Goal: Information Seeking & Learning: Learn about a topic

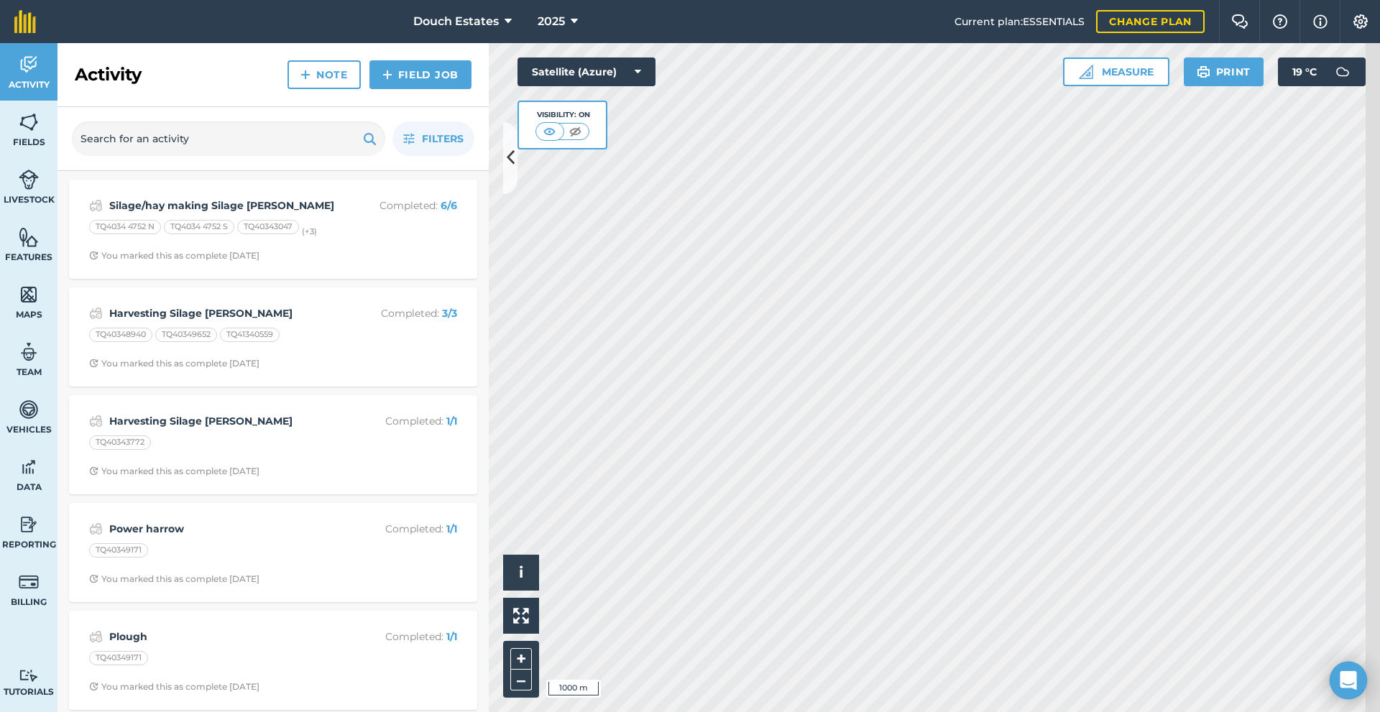
click at [1338, 677] on div "Open Intercom Messenger" at bounding box center [1349, 681] width 38 height 38
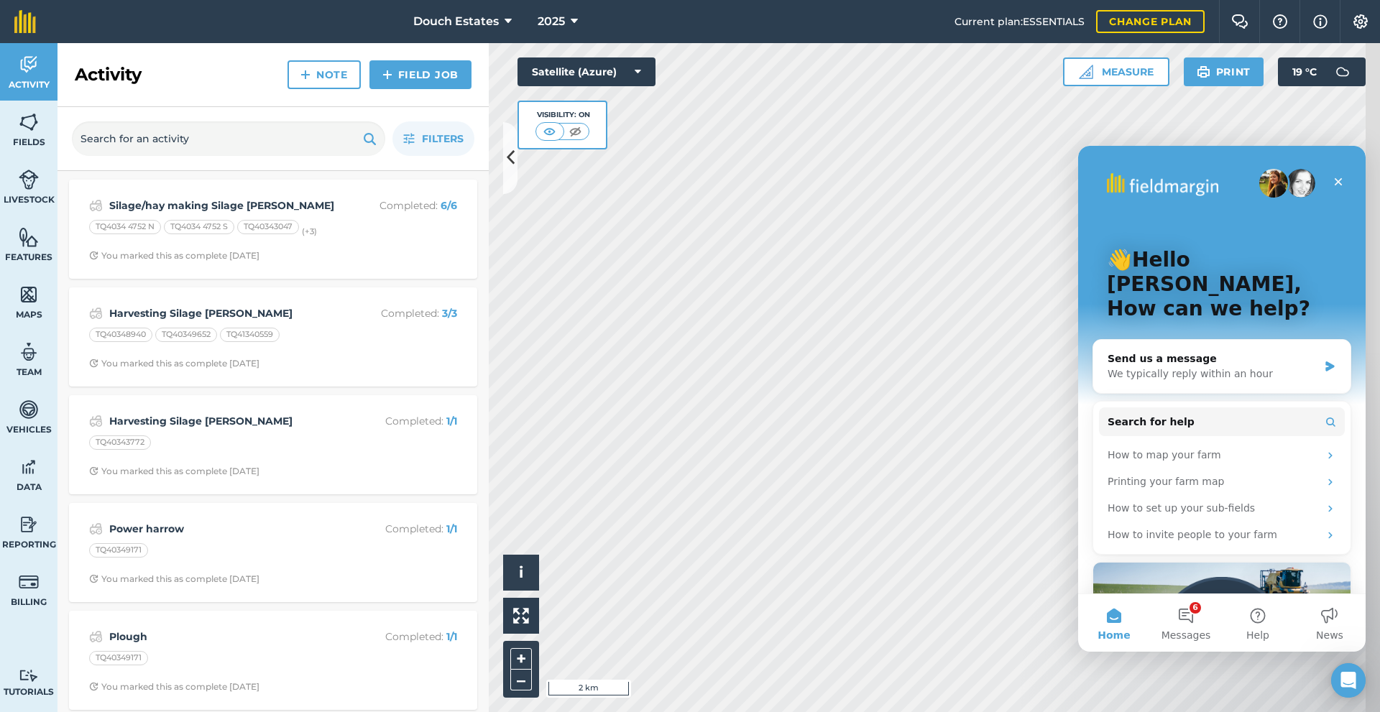
click at [1264, 183] on img "Intercom messenger" at bounding box center [1273, 183] width 29 height 29
click at [36, 536] on img at bounding box center [29, 525] width 20 height 22
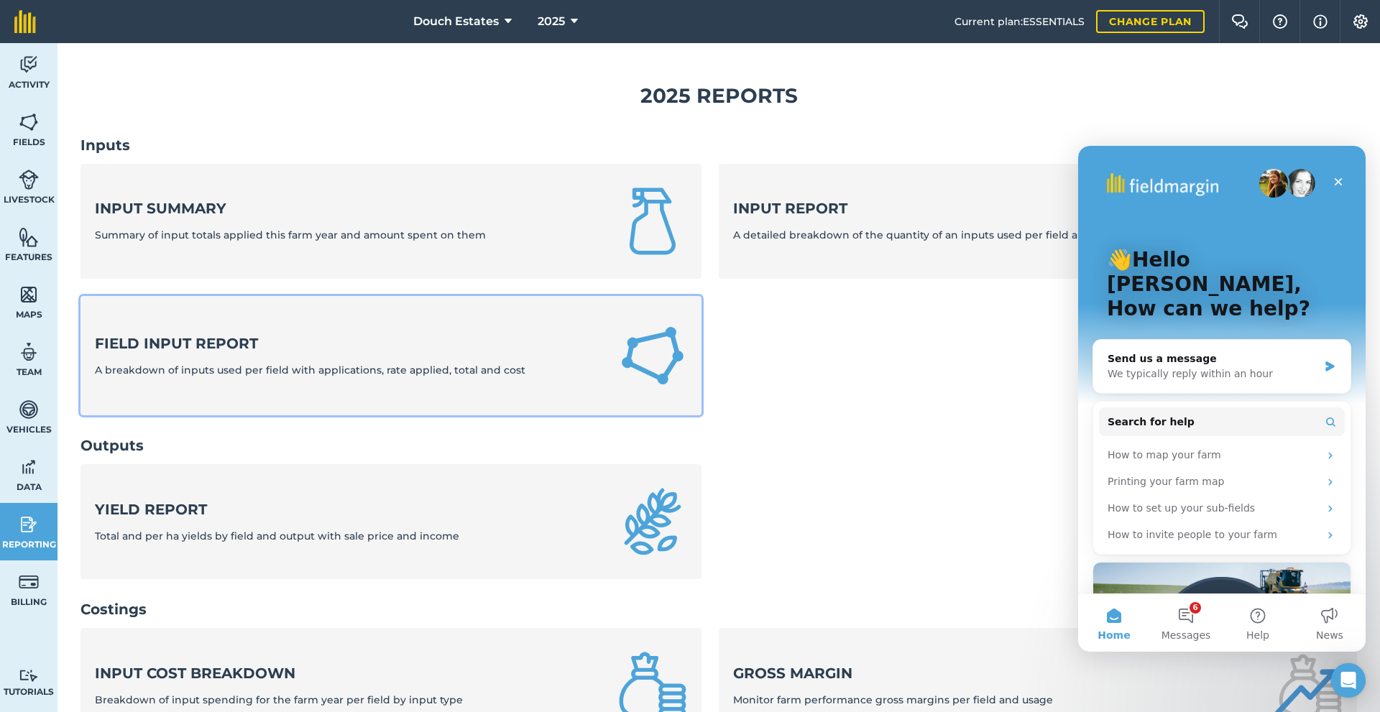
click at [252, 378] on div "Field Input Report A breakdown of inputs used per field with applications, rate…" at bounding box center [310, 356] width 431 height 45
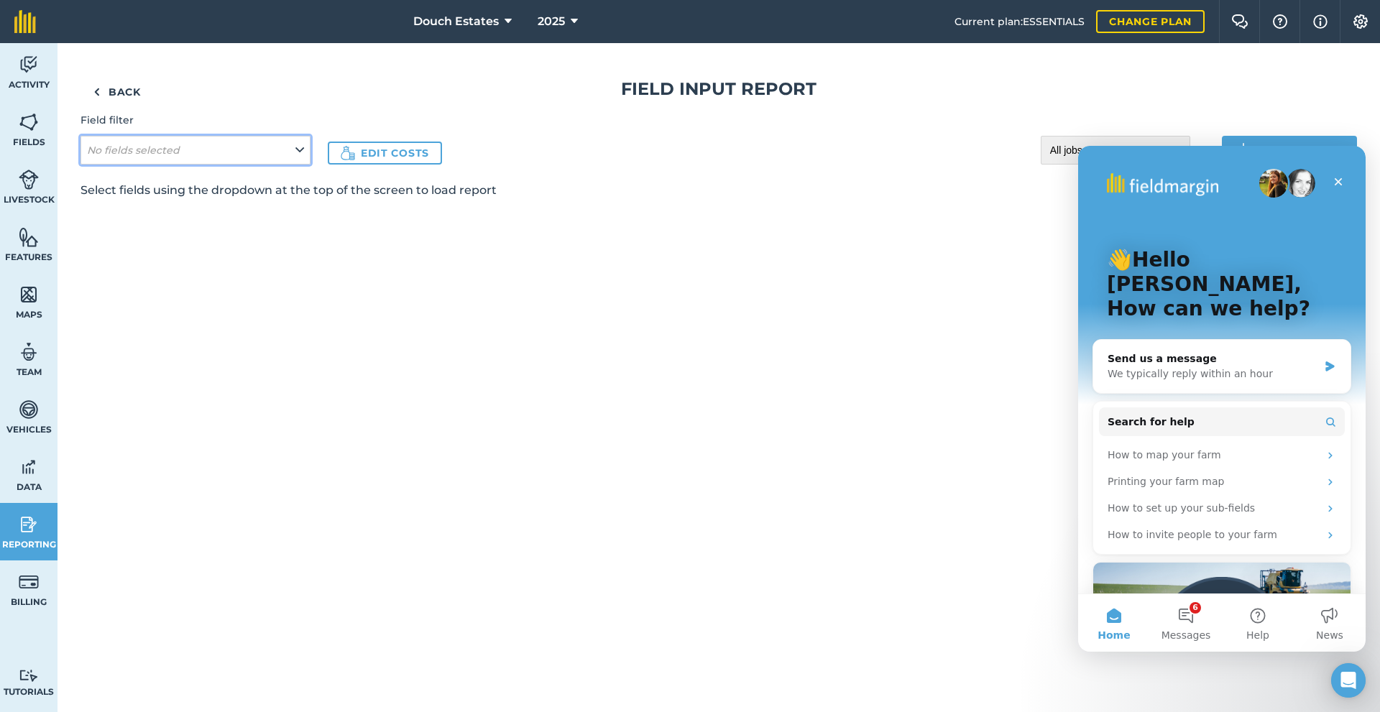
click at [311, 165] on button "No fields selected" at bounding box center [196, 150] width 230 height 29
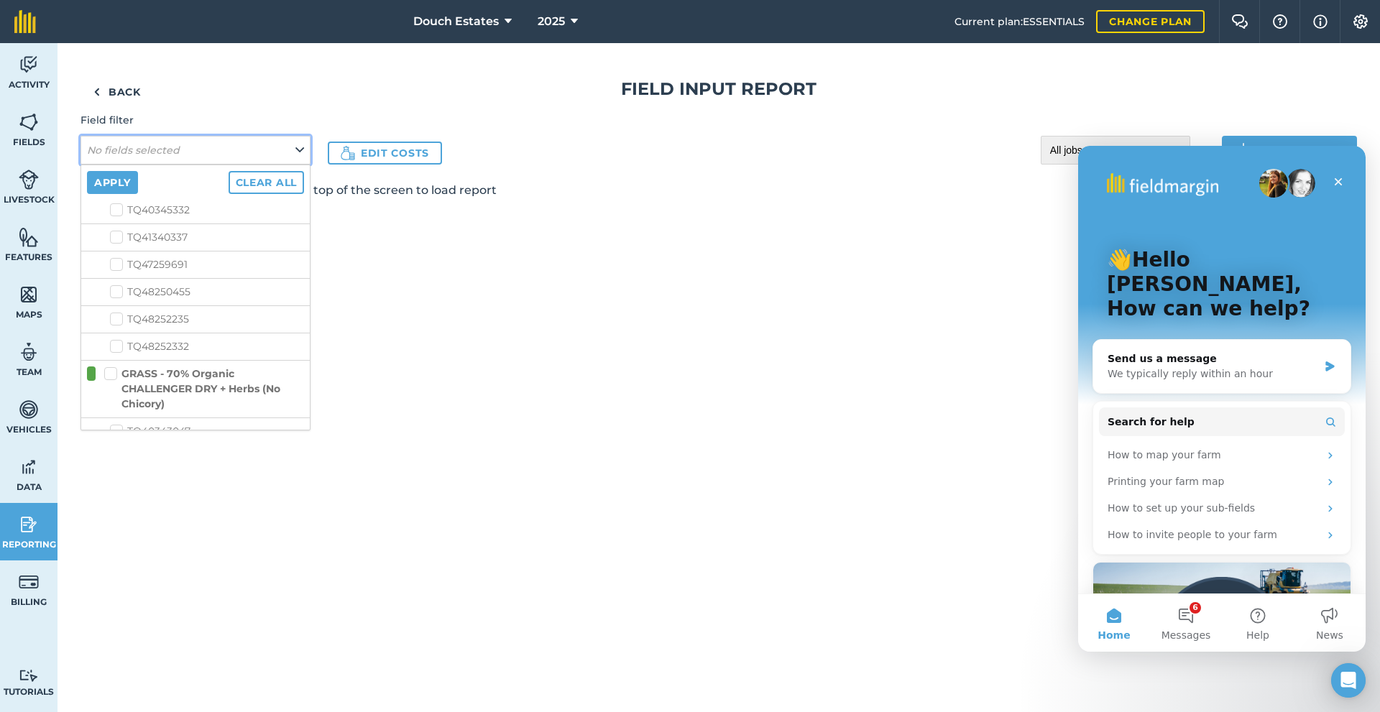
scroll to position [264, 0]
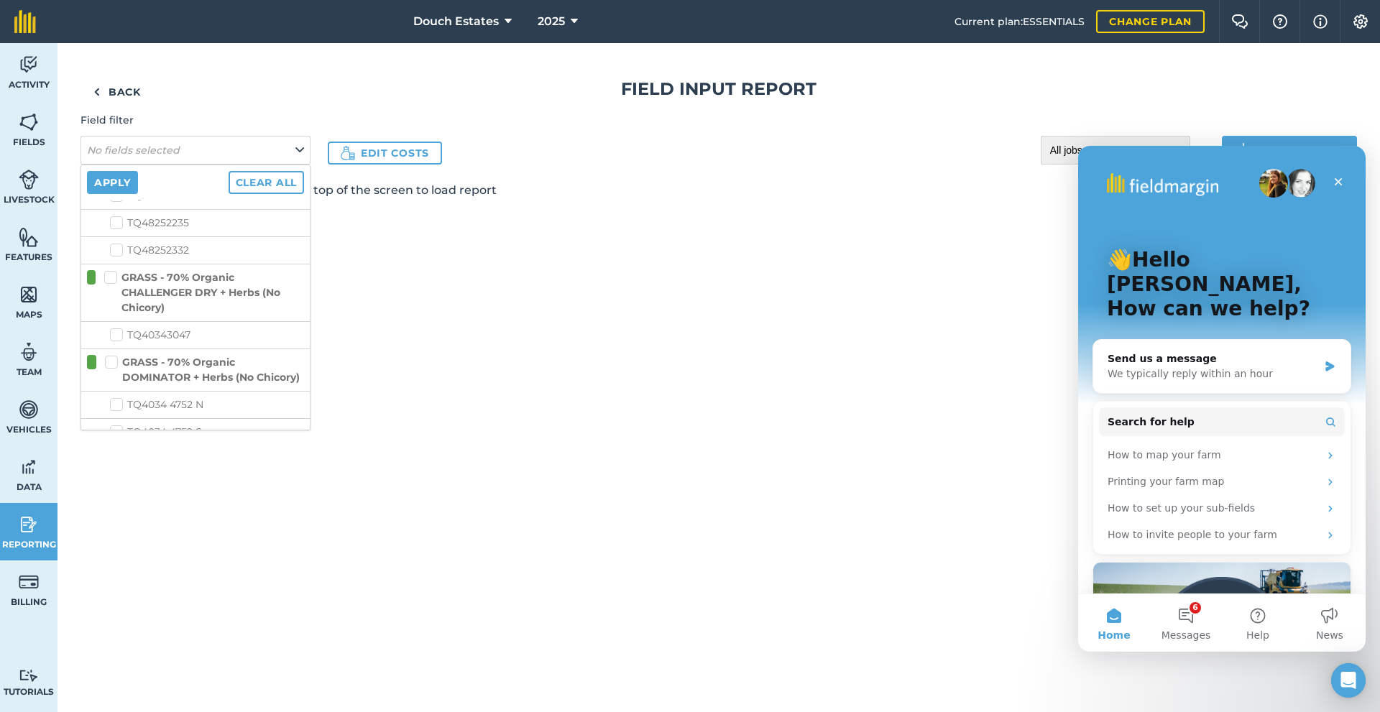
click at [144, 343] on label "TQ40343047" at bounding box center [207, 335] width 194 height 15
click at [119, 337] on input "TQ40343047" at bounding box center [114, 332] width 9 height 9
checkbox input "true"
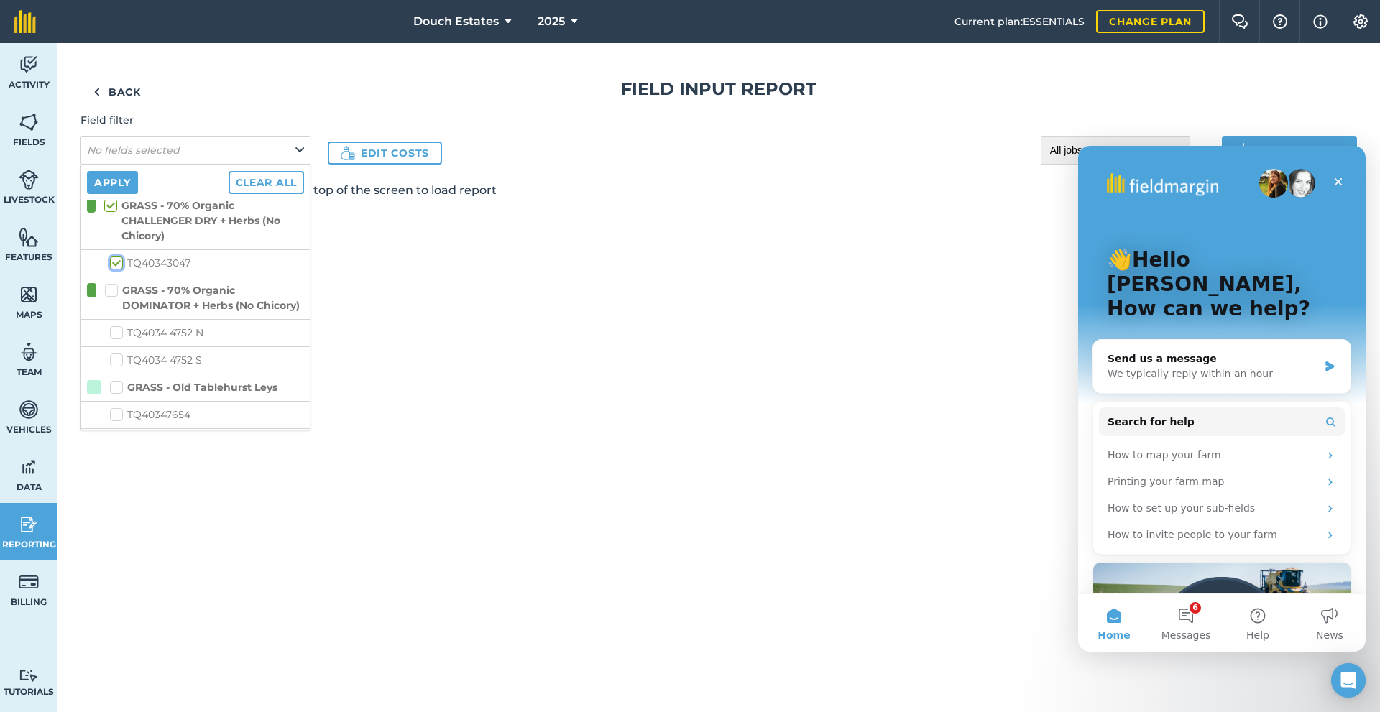
scroll to position [408, 0]
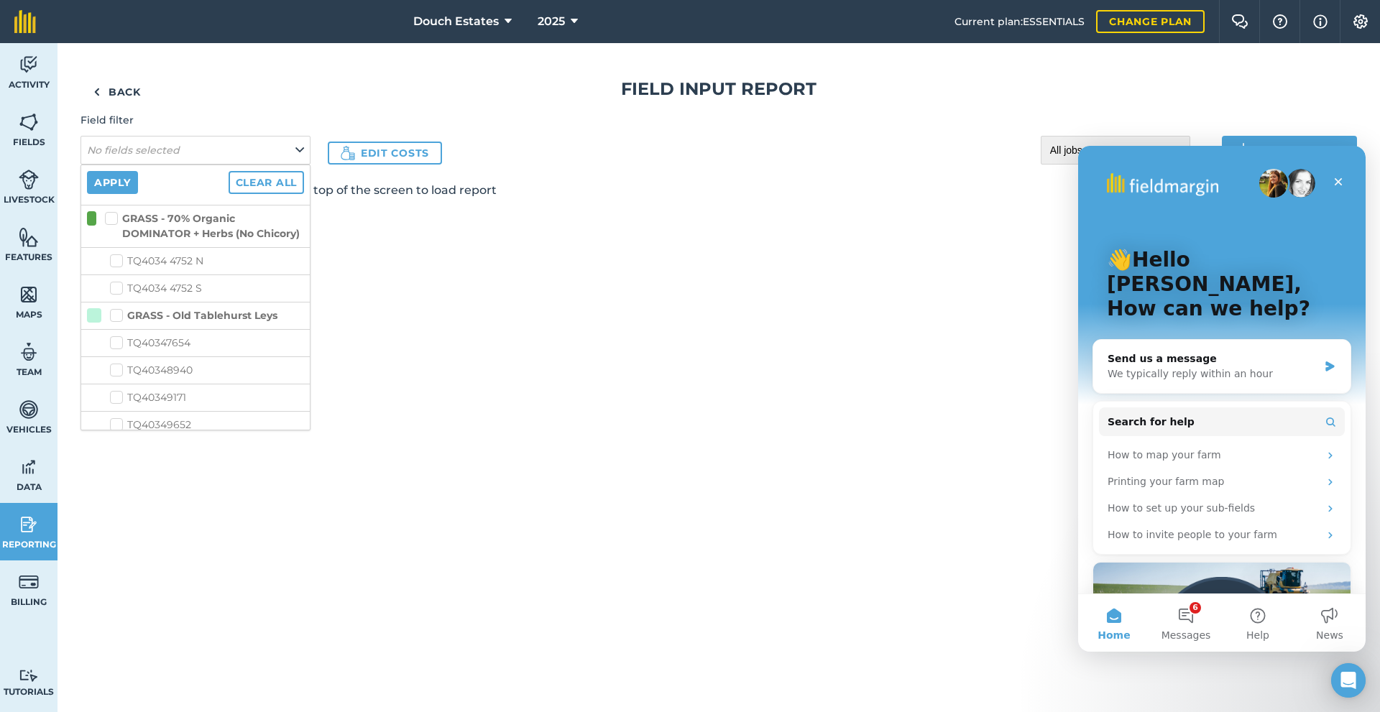
click at [152, 302] on li "TQ4034 4752 S" at bounding box center [195, 288] width 229 height 27
click at [143, 269] on label "TQ4034 4752 N" at bounding box center [207, 261] width 194 height 15
click at [119, 263] on input "TQ4034 4752 N" at bounding box center [114, 258] width 9 height 9
checkbox input "true"
click at [147, 296] on label "TQ4034 4752 S" at bounding box center [207, 288] width 194 height 15
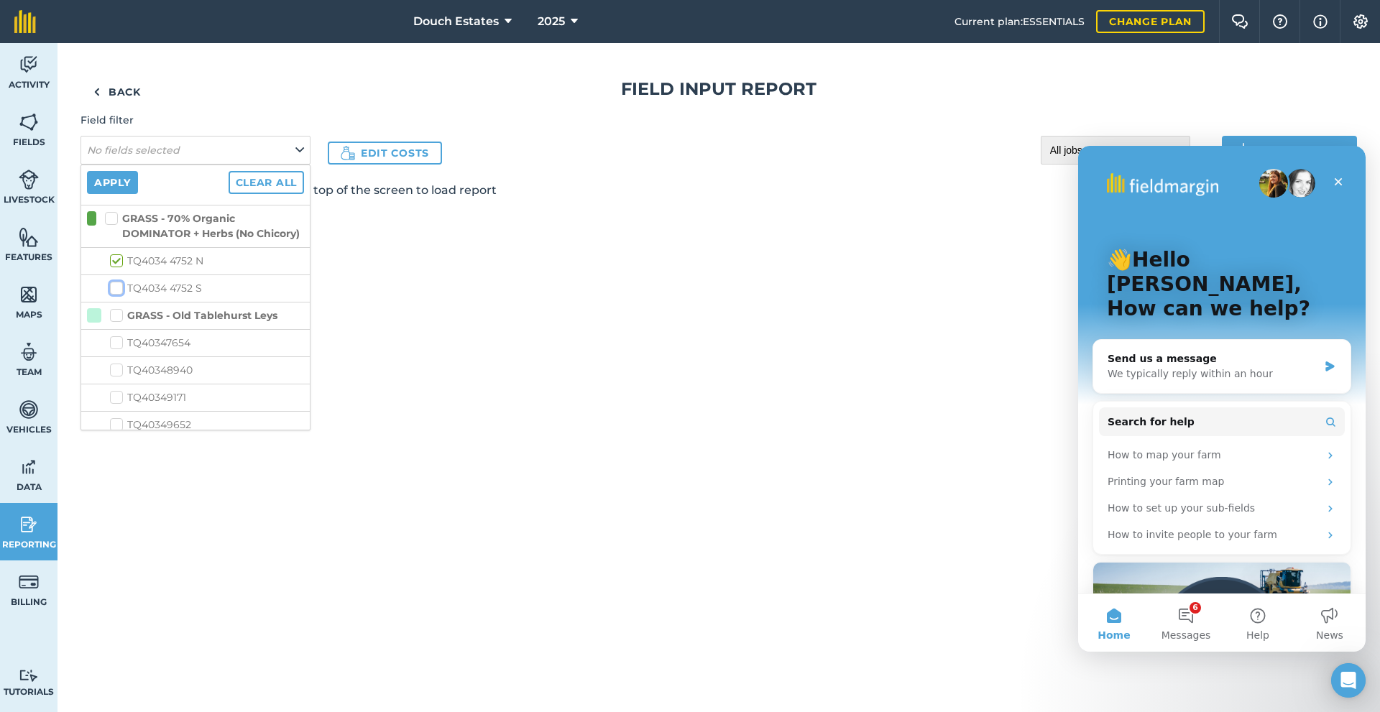
click at [119, 290] on input "TQ4034 4752 S" at bounding box center [114, 285] width 9 height 9
checkbox input "true"
click at [152, 180] on label "GRASS - Old Tablehurst Leys" at bounding box center [193, 172] width 167 height 15
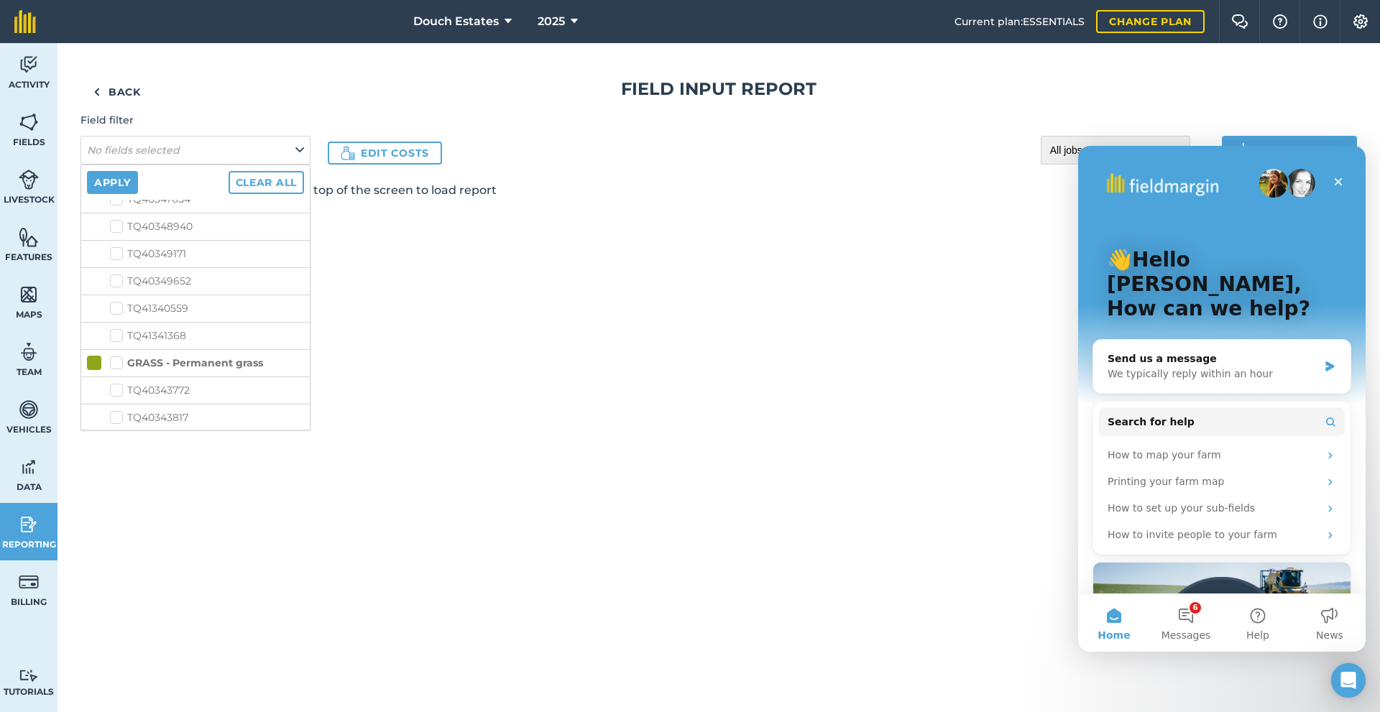
click at [119, 174] on input "GRASS - Old Tablehurst Leys" at bounding box center [114, 169] width 9 height 9
checkbox input "true"
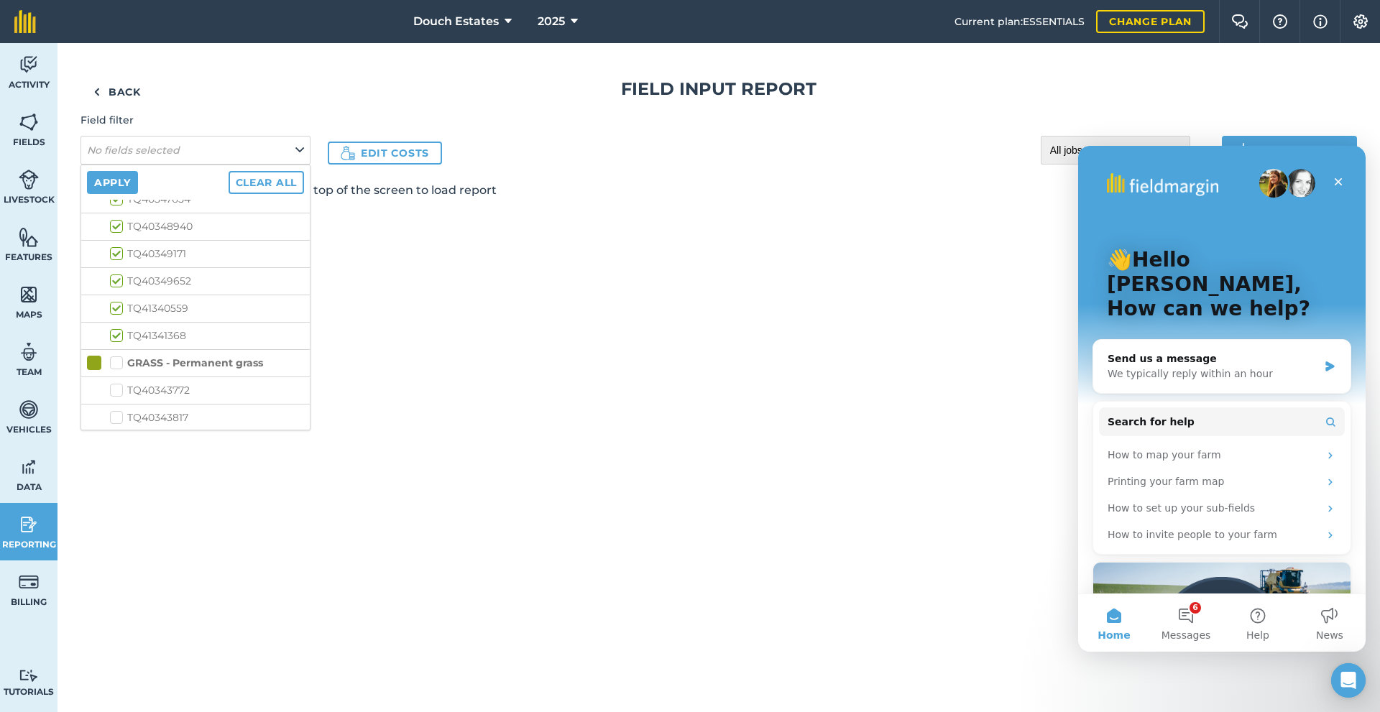
checkbox input "true"
click at [140, 375] on li "TQ40343772" at bounding box center [195, 361] width 229 height 27
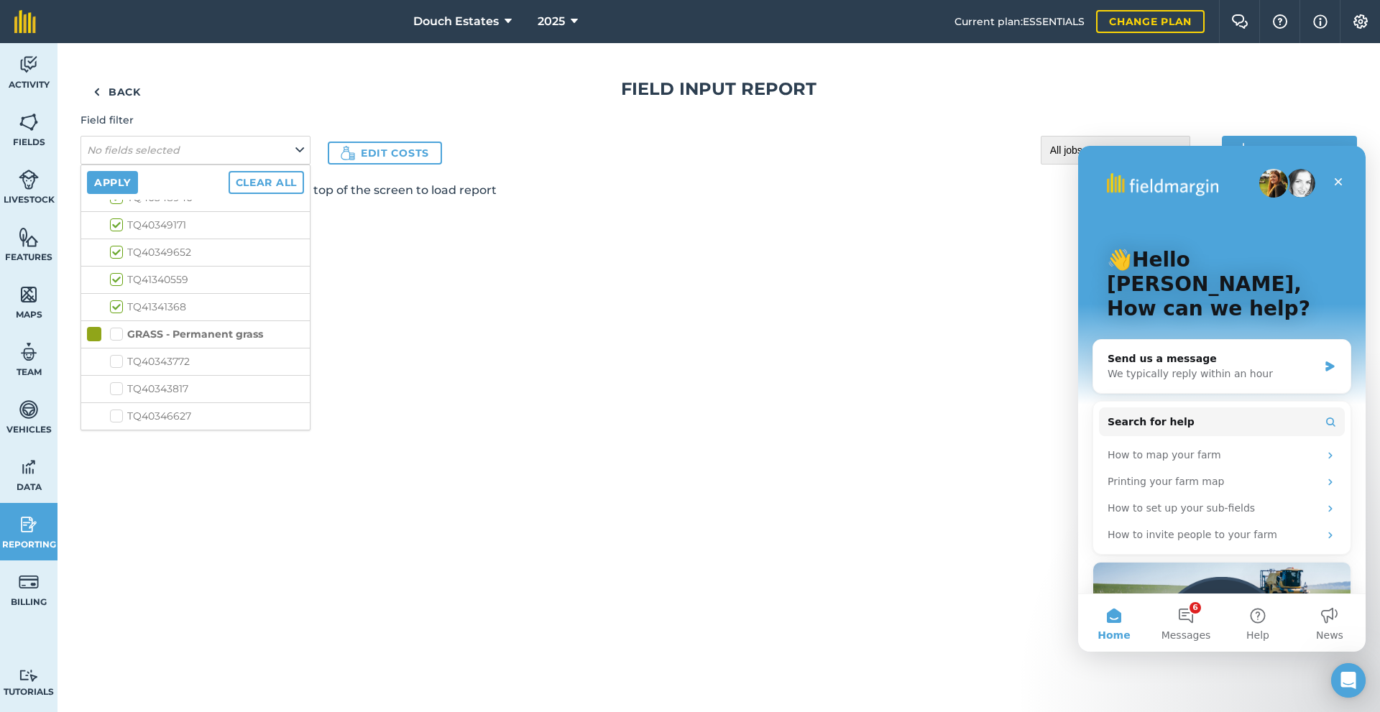
click at [144, 342] on label "GRASS - Permanent grass" at bounding box center [186, 334] width 153 height 15
click at [119, 336] on input "GRASS - Permanent grass" at bounding box center [114, 331] width 9 height 9
checkbox input "true"
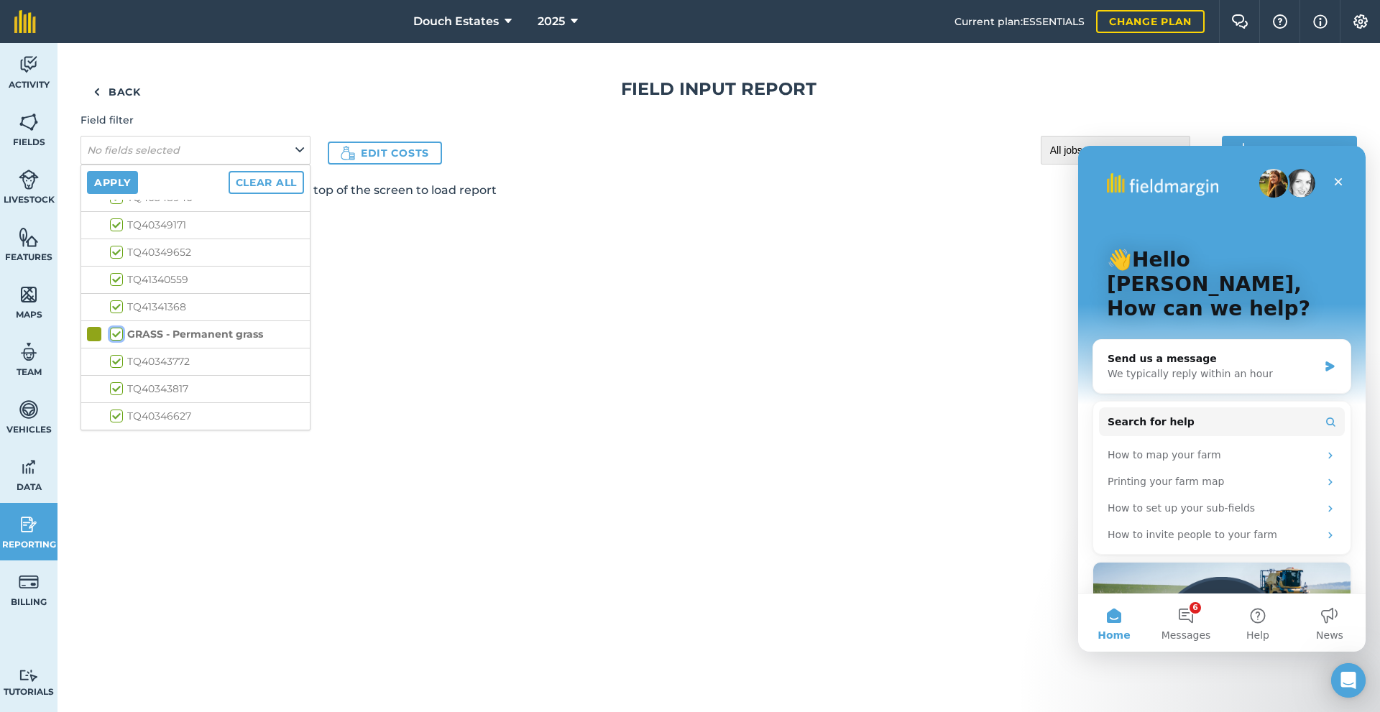
checkbox input "true"
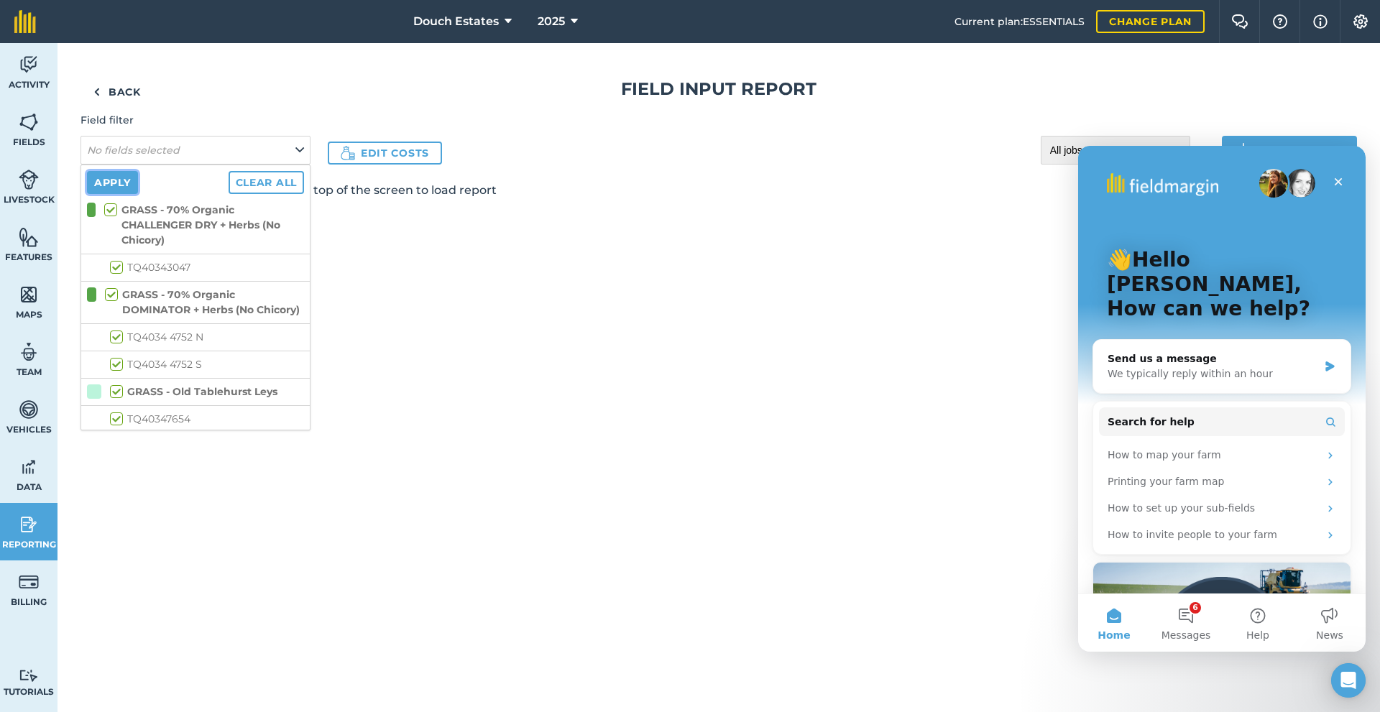
click at [138, 194] on button "Apply" at bounding box center [112, 182] width 51 height 23
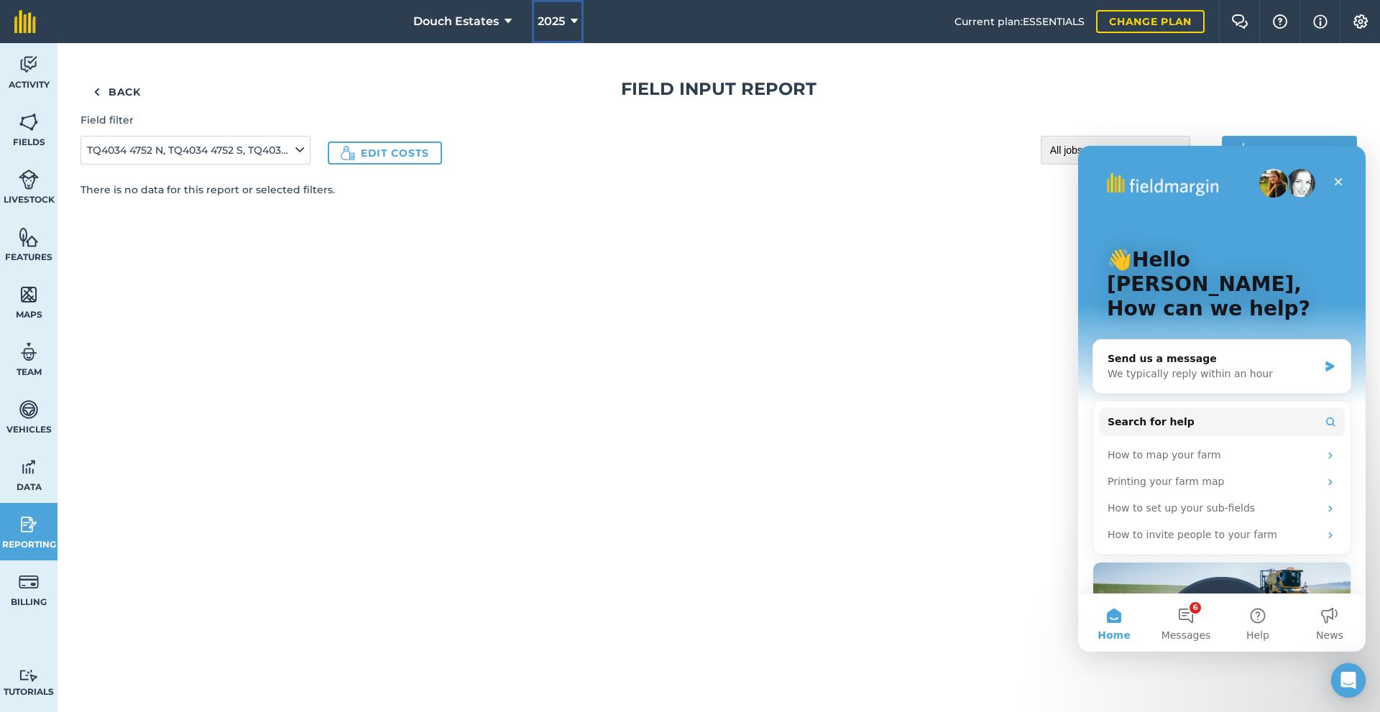
click at [546, 30] on span "2025" at bounding box center [551, 21] width 27 height 17
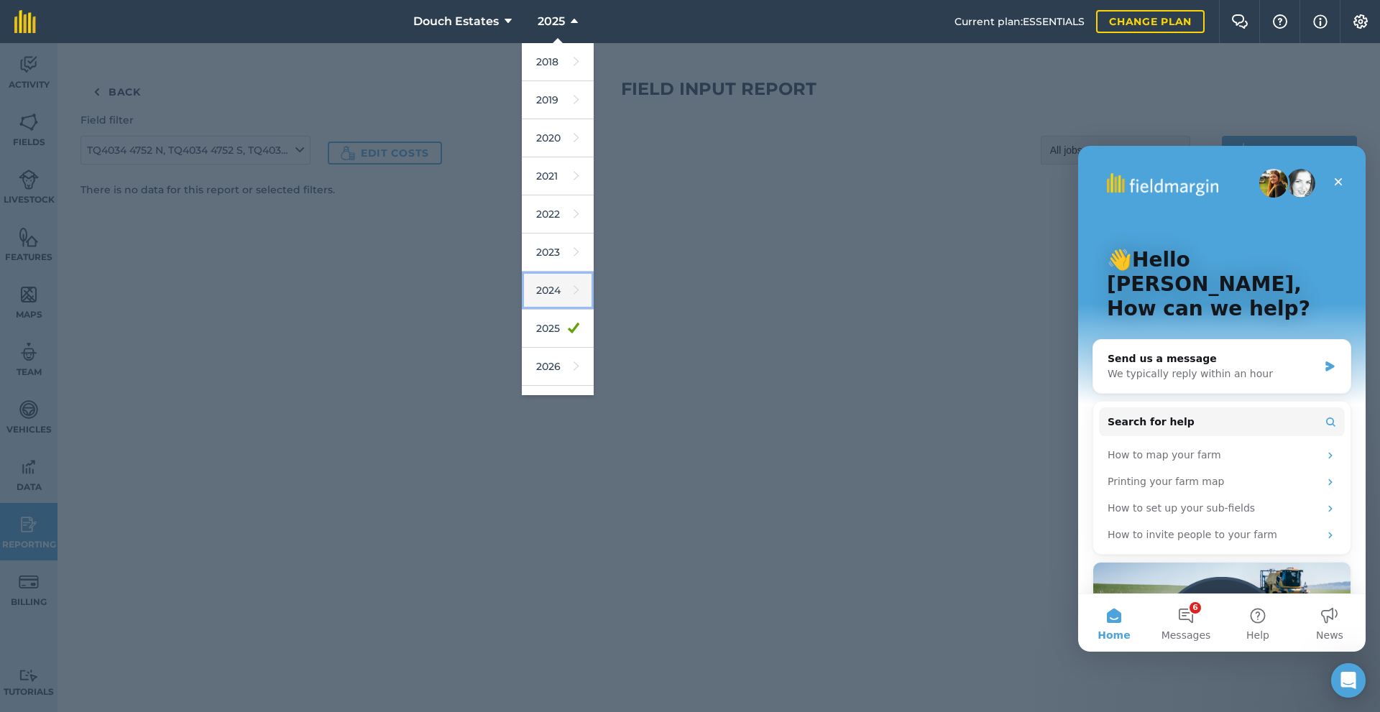
click at [522, 310] on link "2024" at bounding box center [558, 291] width 72 height 38
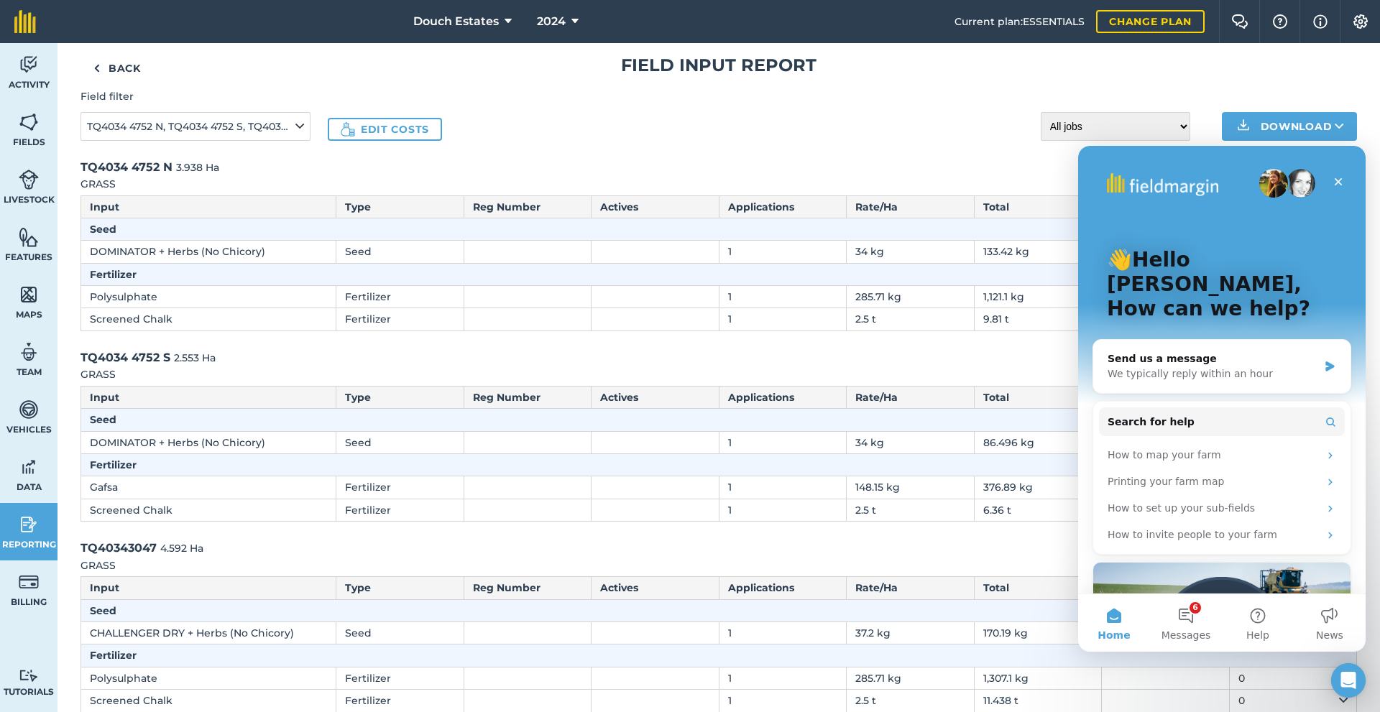
scroll to position [48, 0]
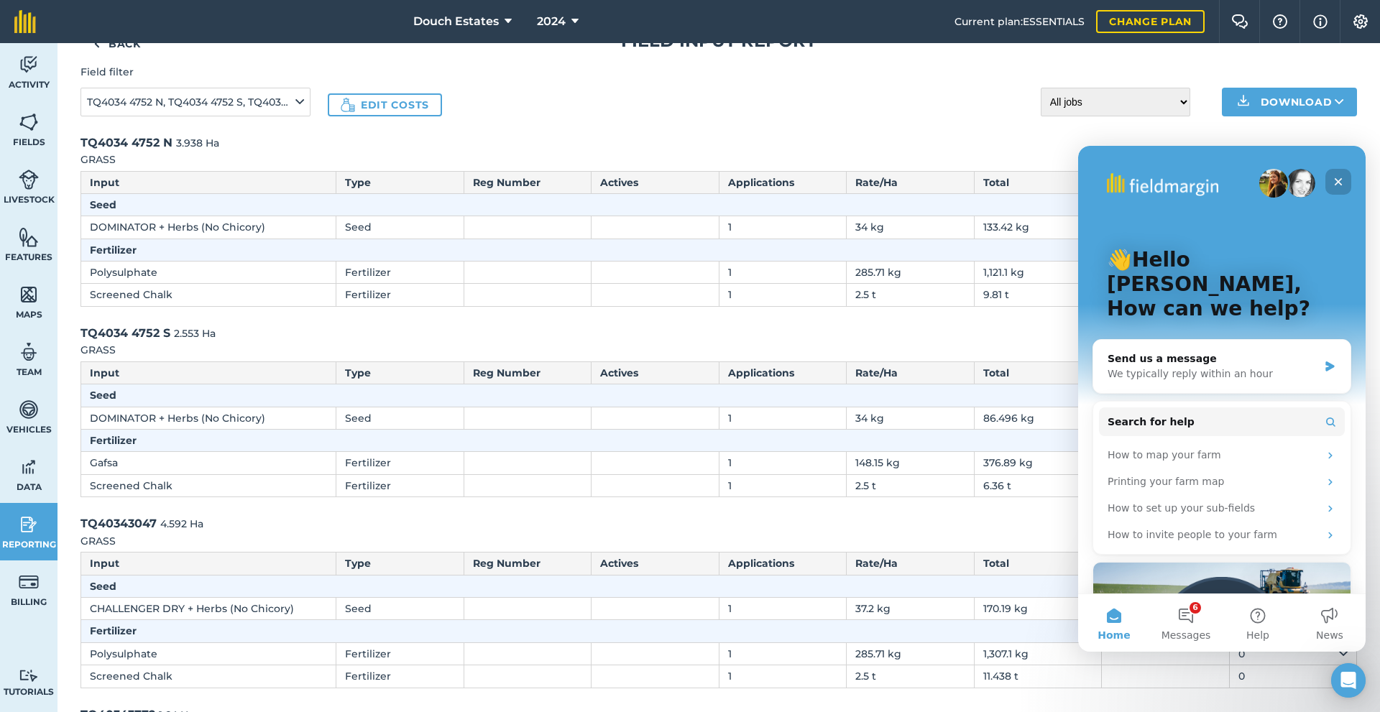
click at [1340, 183] on icon "Close" at bounding box center [1339, 182] width 8 height 8
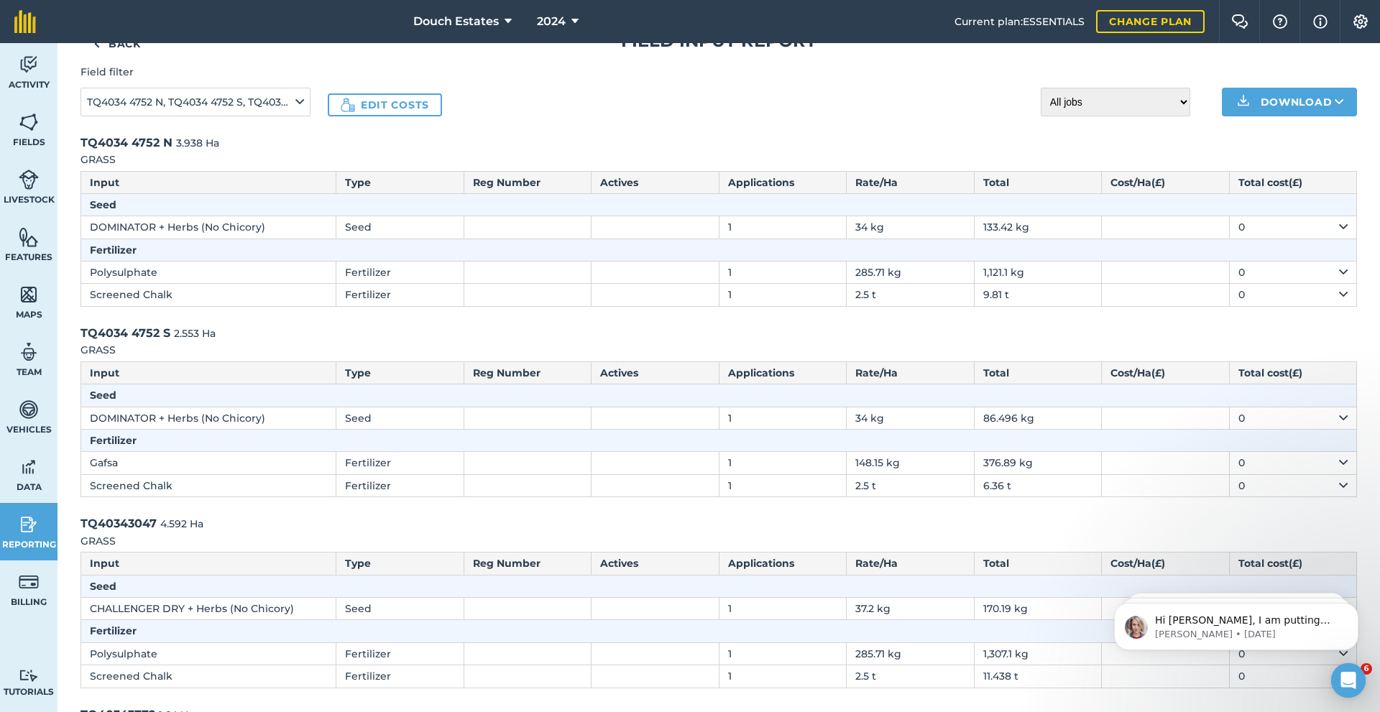
scroll to position [0, 0]
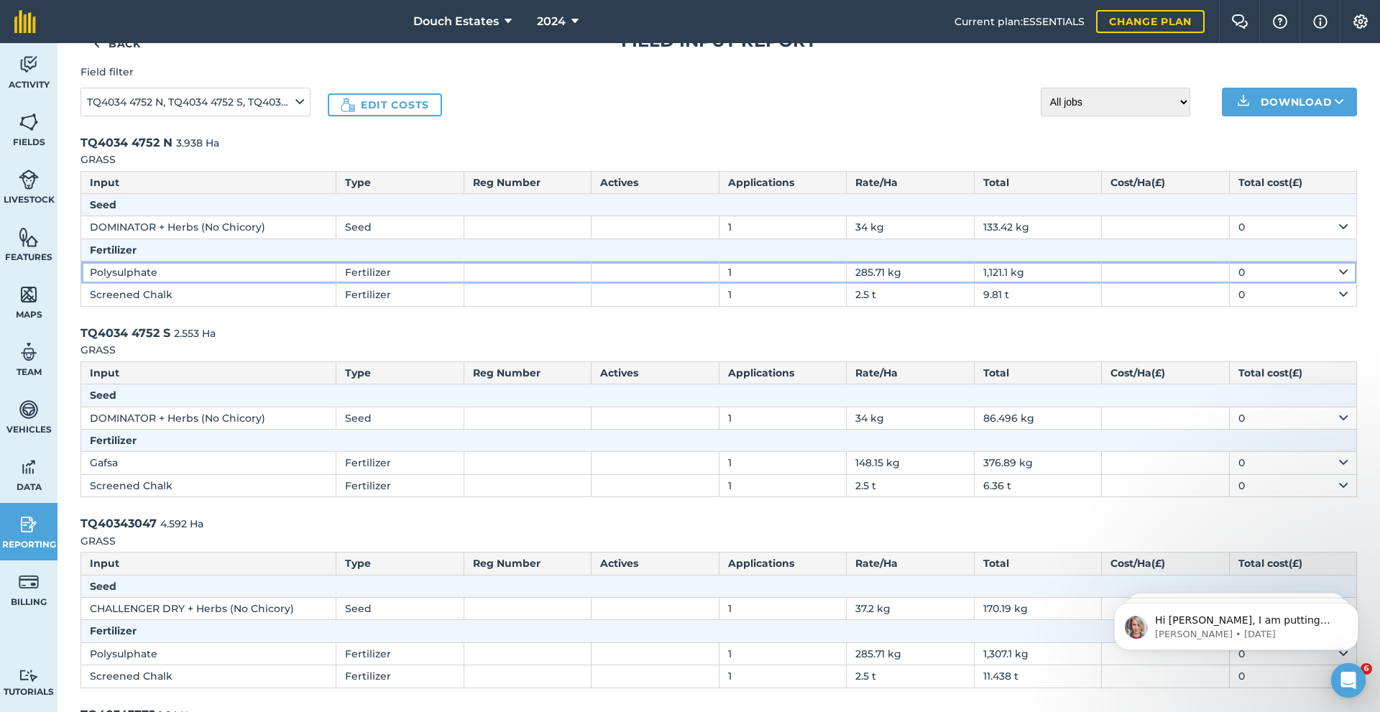
click at [168, 284] on td "Polysulphate" at bounding box center [208, 273] width 255 height 22
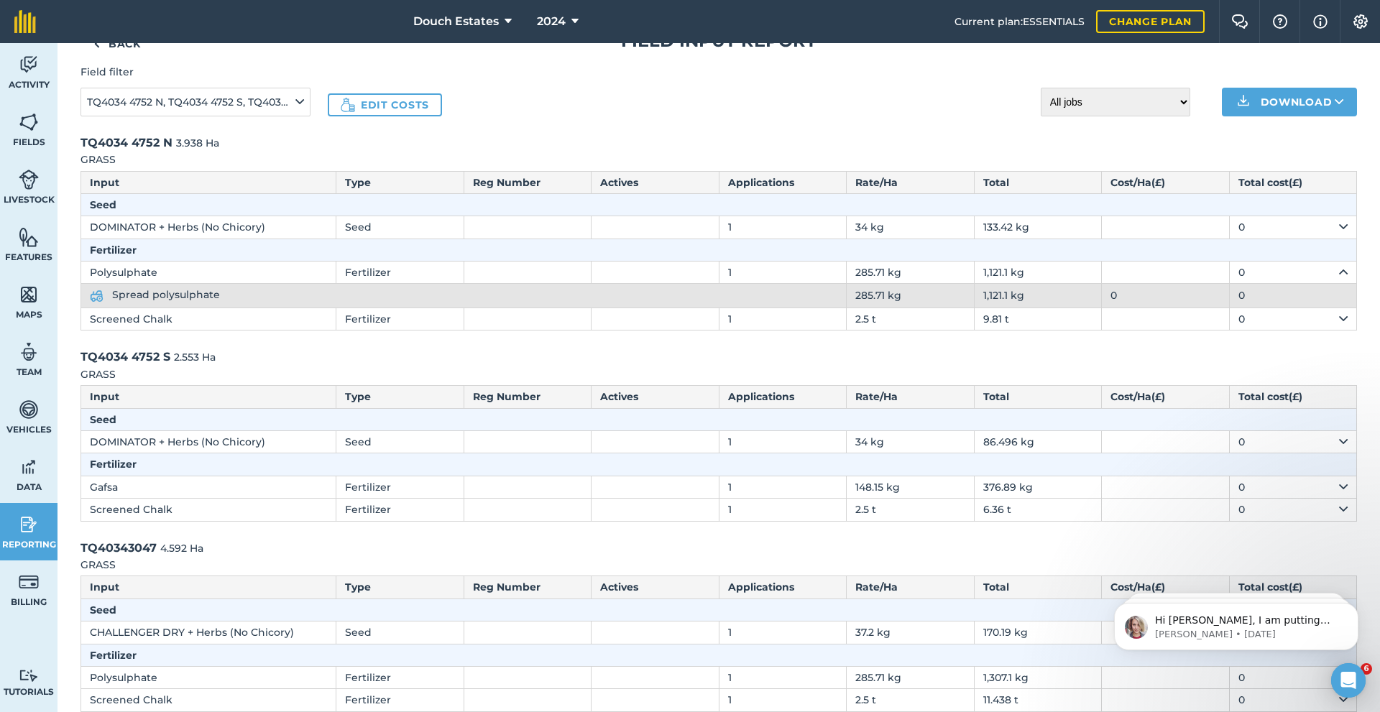
click at [168, 301] on span "Spread polysulphate" at bounding box center [166, 294] width 108 height 13
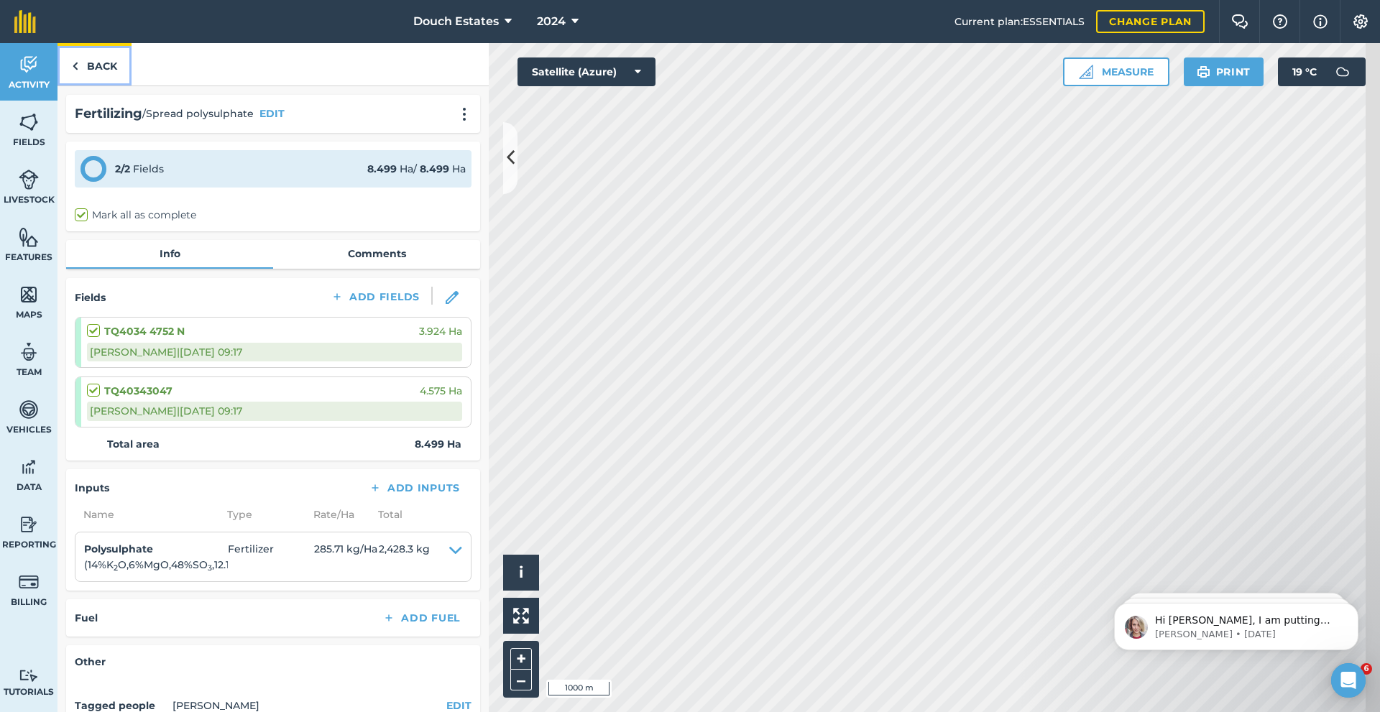
click at [95, 71] on link "Back" at bounding box center [95, 64] width 74 height 42
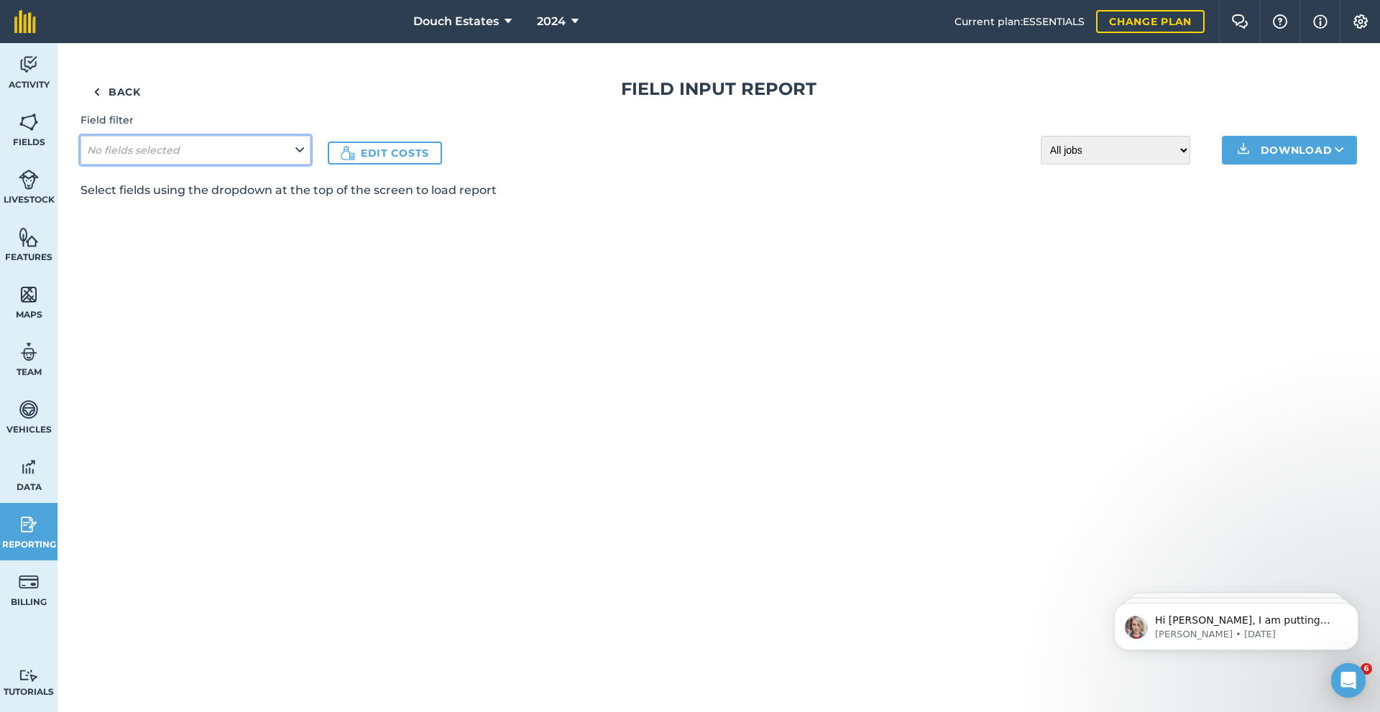
click at [290, 165] on button "No fields selected" at bounding box center [196, 150] width 230 height 29
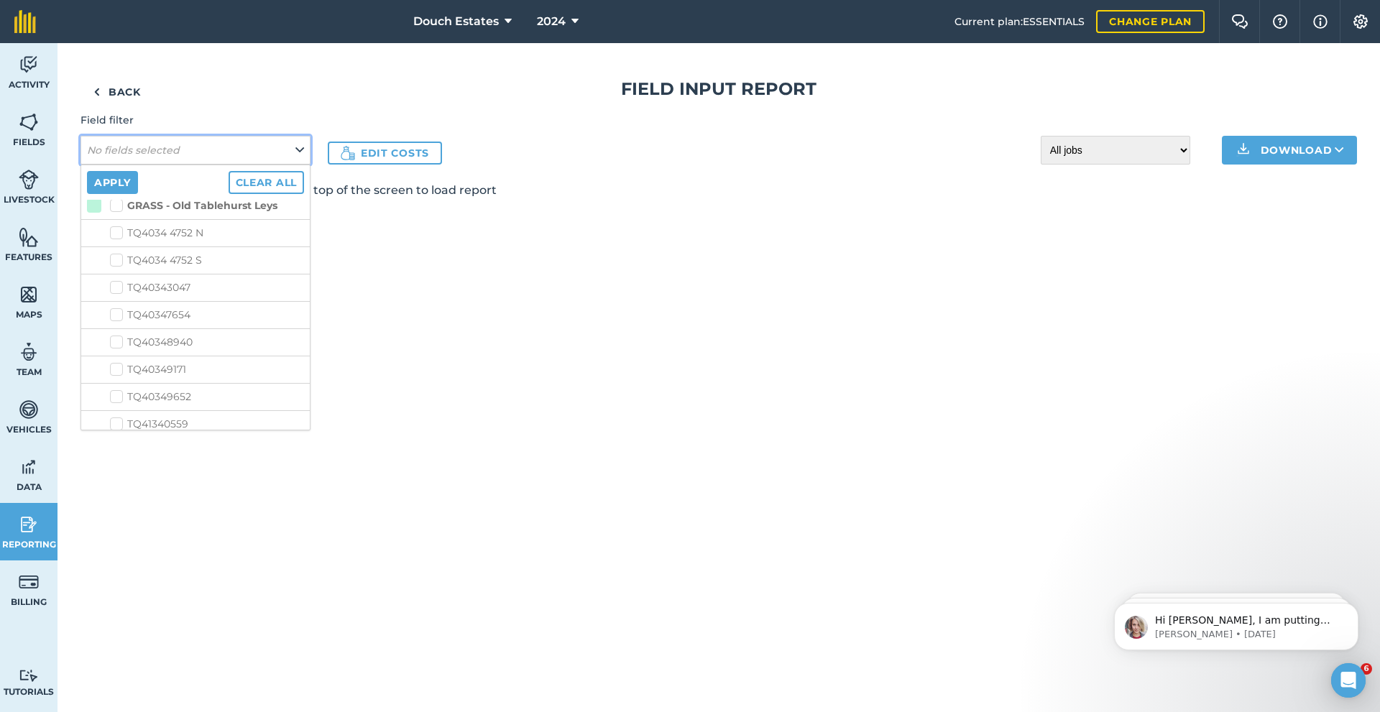
scroll to position [311, 0]
click at [145, 238] on label "GRASS - Old Tablehurst Leys" at bounding box center [193, 230] width 167 height 15
click at [119, 232] on input "GRASS - Old Tablehurst Leys" at bounding box center [114, 227] width 9 height 9
checkbox input "true"
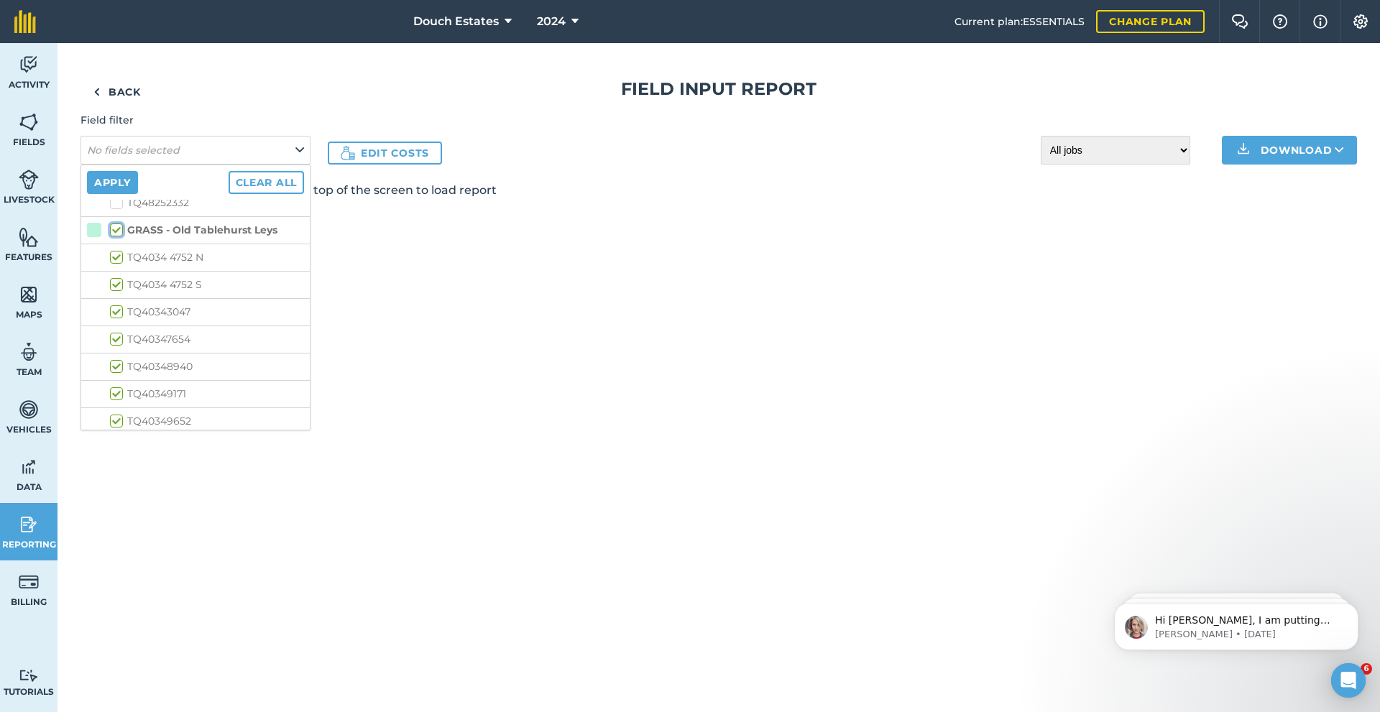
checkbox input "true"
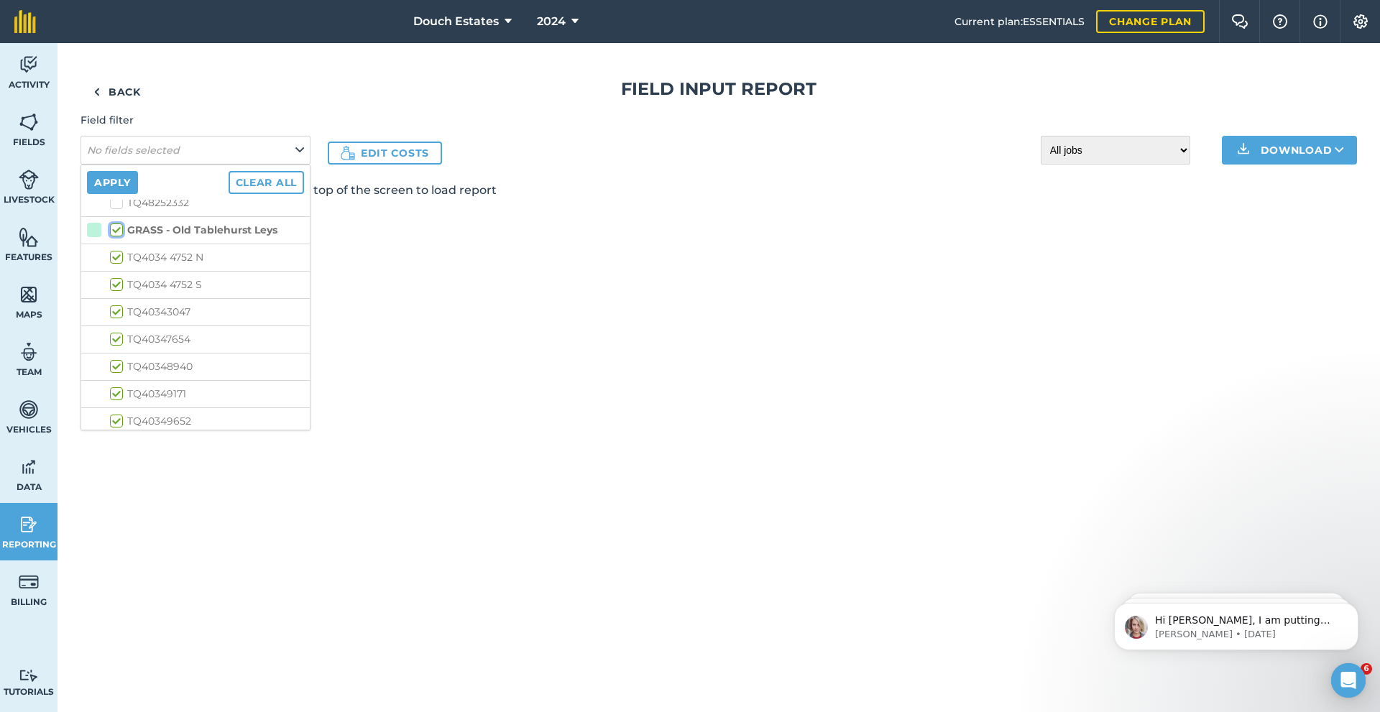
checkbox input "true"
click at [155, 342] on label "GRASS - Permanent grass" at bounding box center [186, 334] width 153 height 15
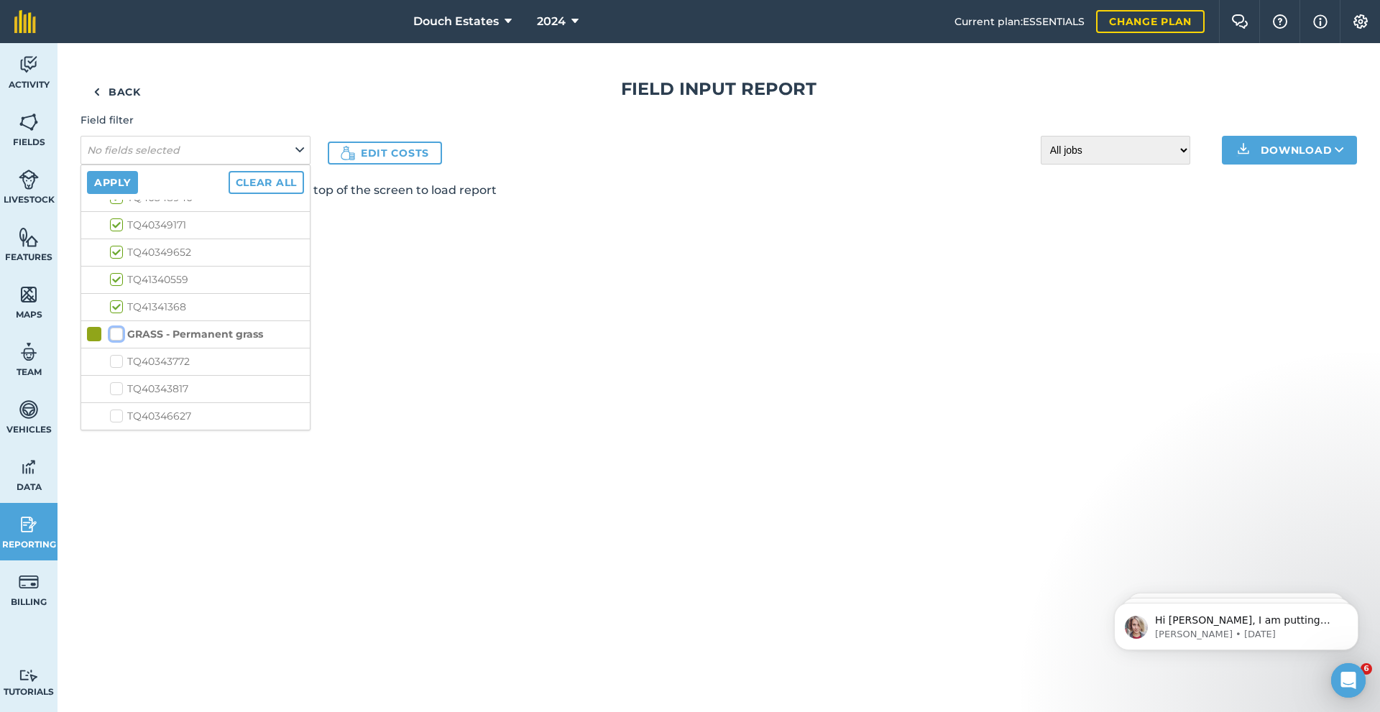
click at [119, 336] on input "GRASS - Permanent grass" at bounding box center [114, 331] width 9 height 9
checkbox input "true"
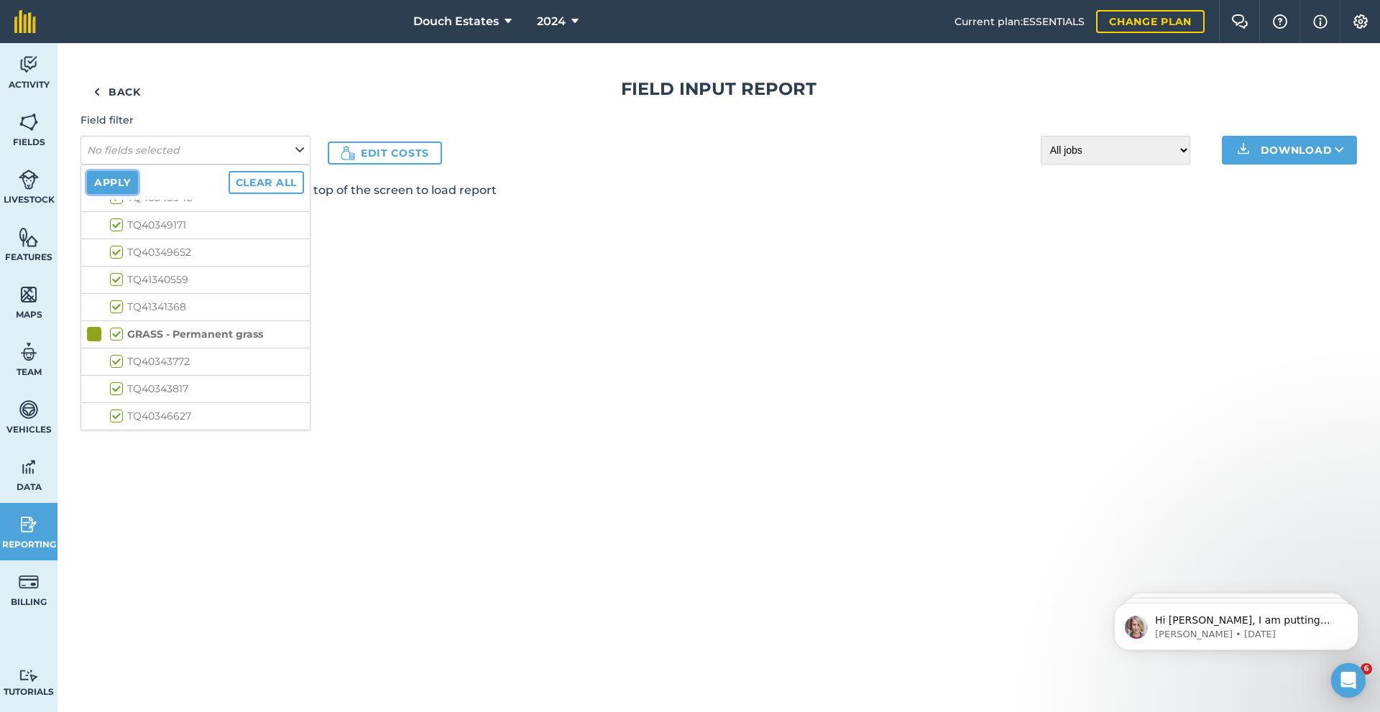
click at [138, 194] on button "Apply" at bounding box center [112, 182] width 51 height 23
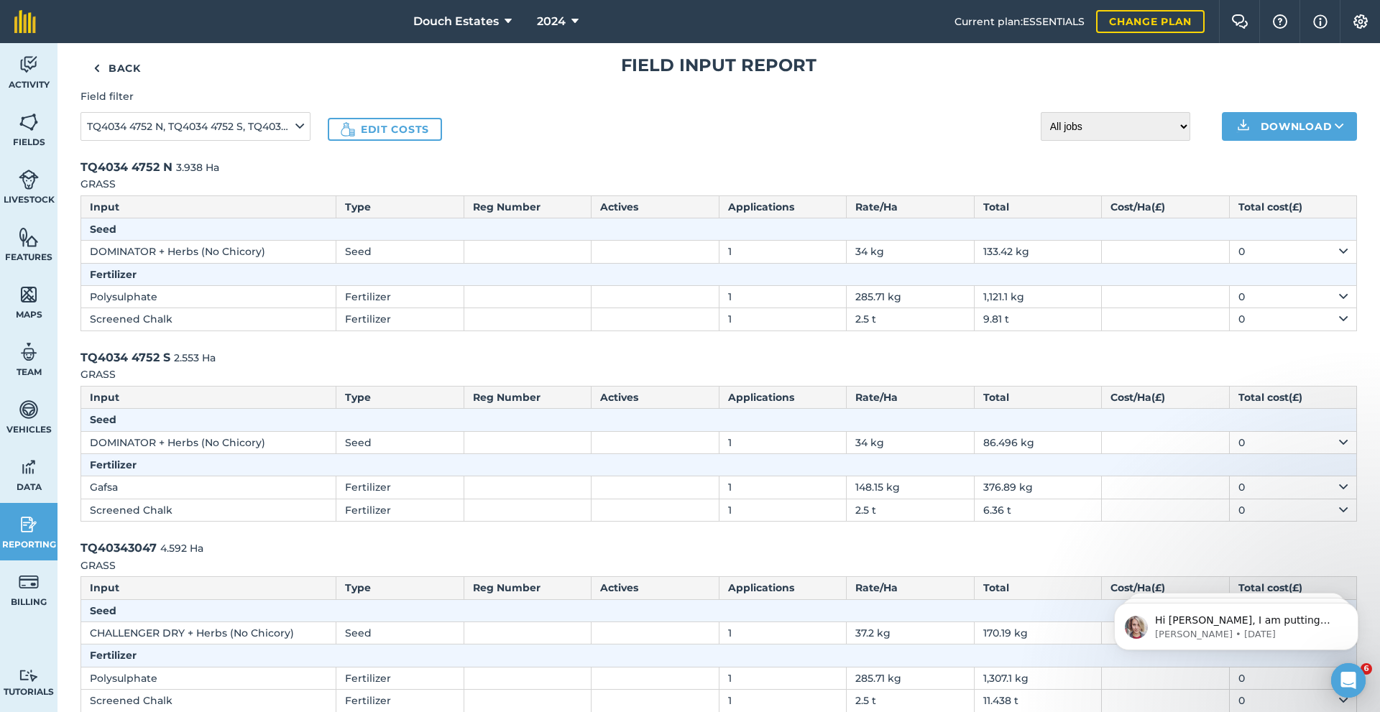
scroll to position [0, 0]
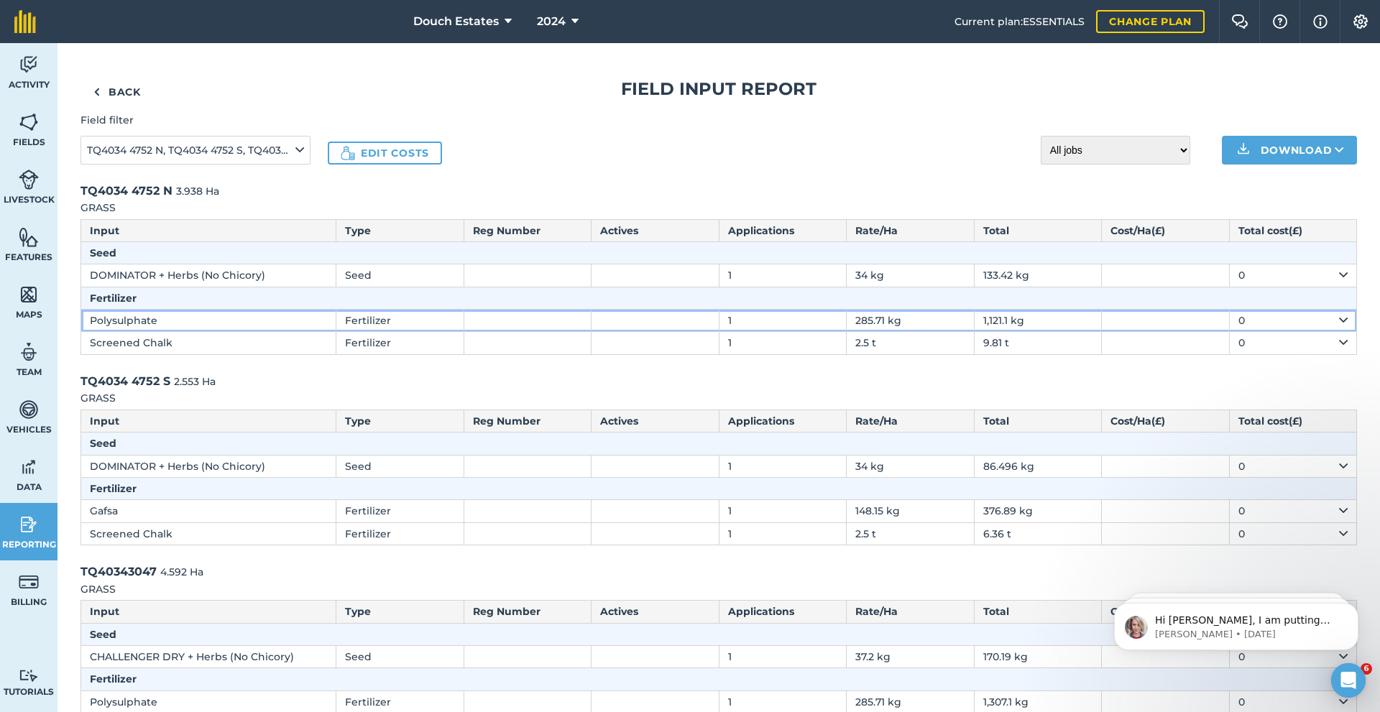
click at [221, 332] on td "Polysulphate" at bounding box center [208, 321] width 255 height 22
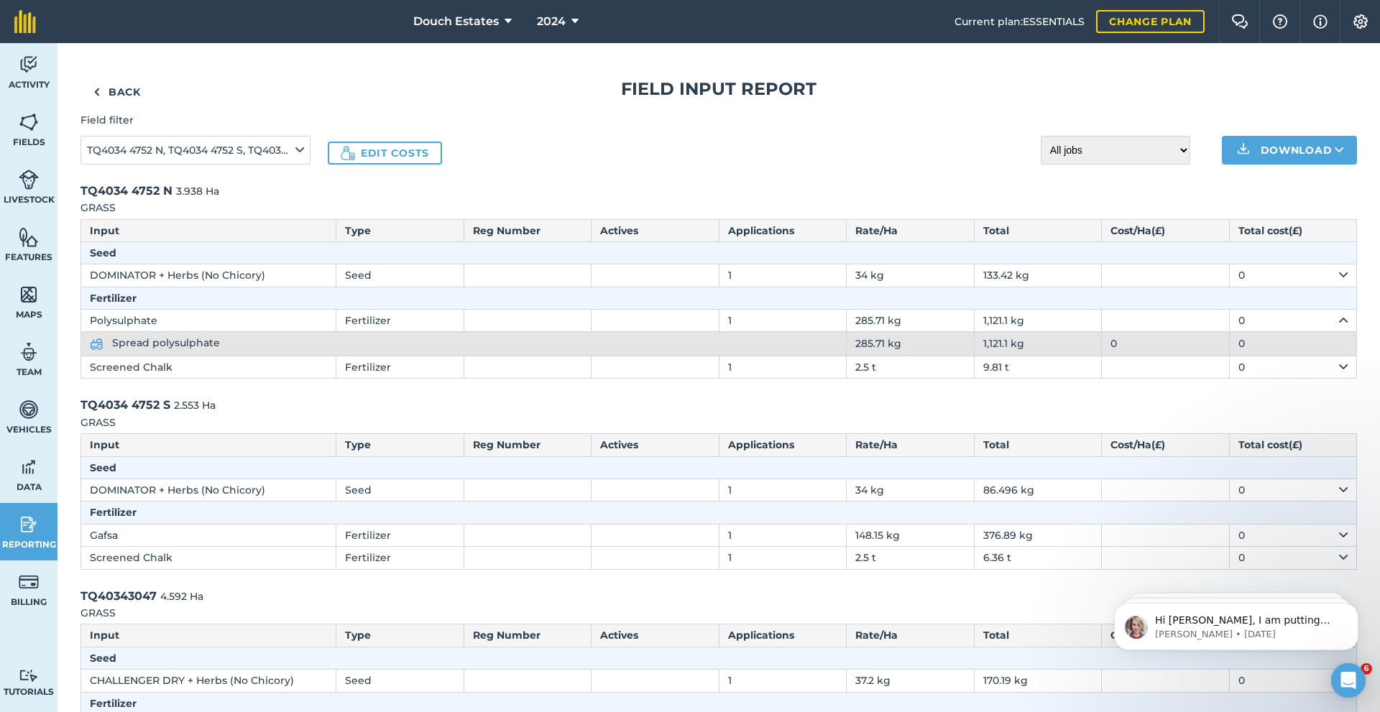
click at [197, 349] on span "Spread polysulphate" at bounding box center [166, 342] width 108 height 13
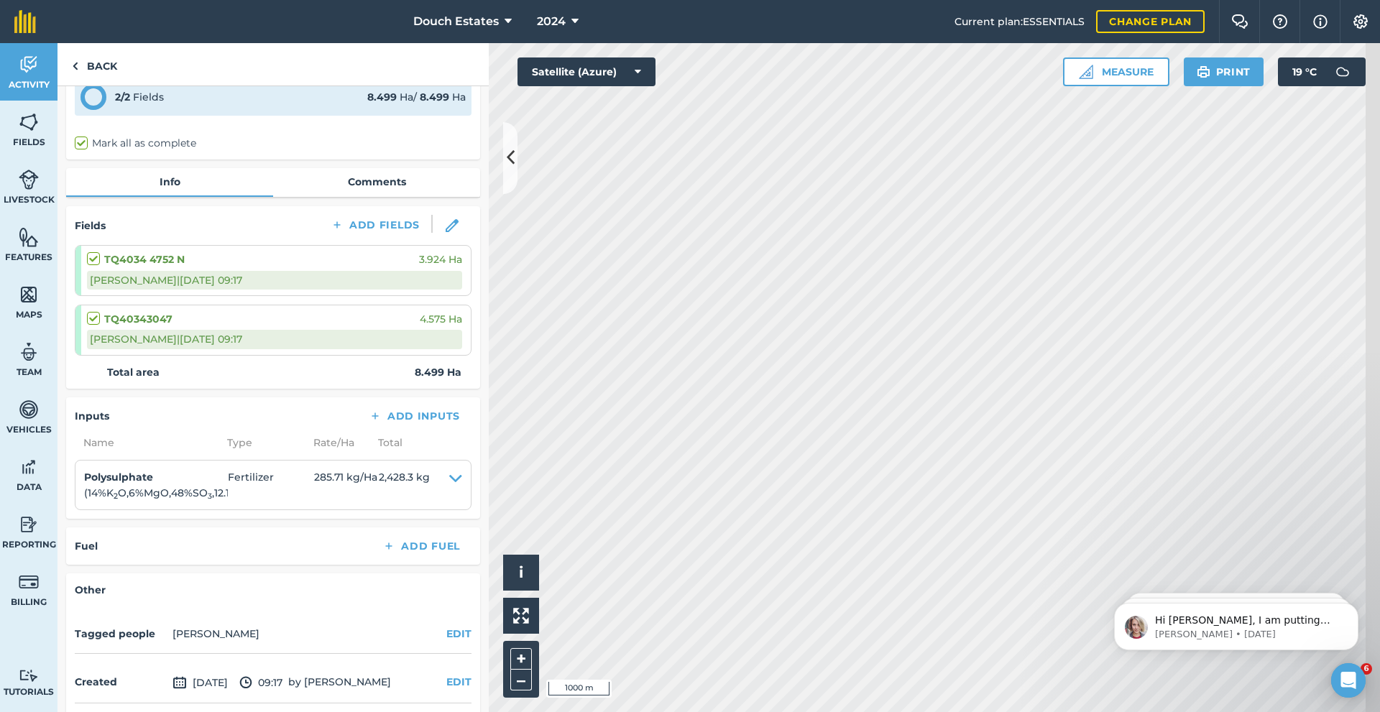
scroll to position [120, 0]
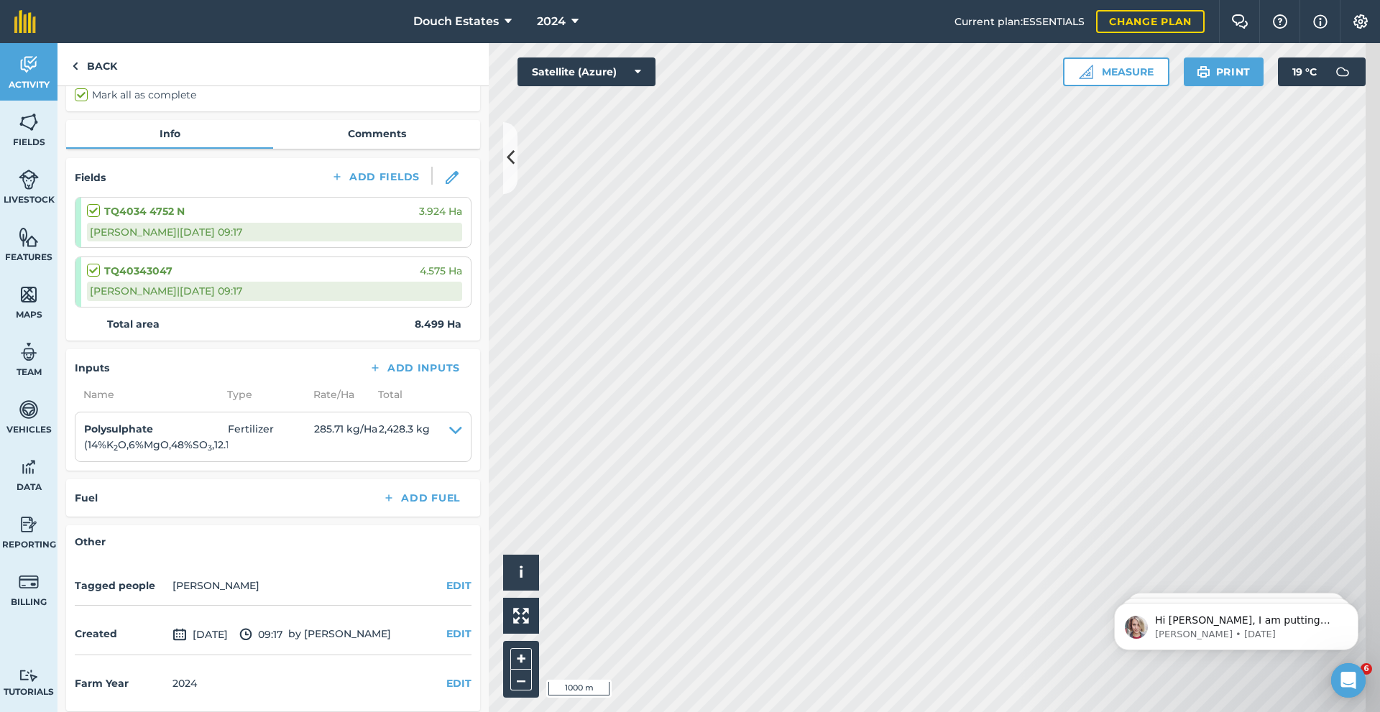
click at [206, 242] on div "[PERSON_NAME] | [DATE] 09:17" at bounding box center [274, 232] width 375 height 19
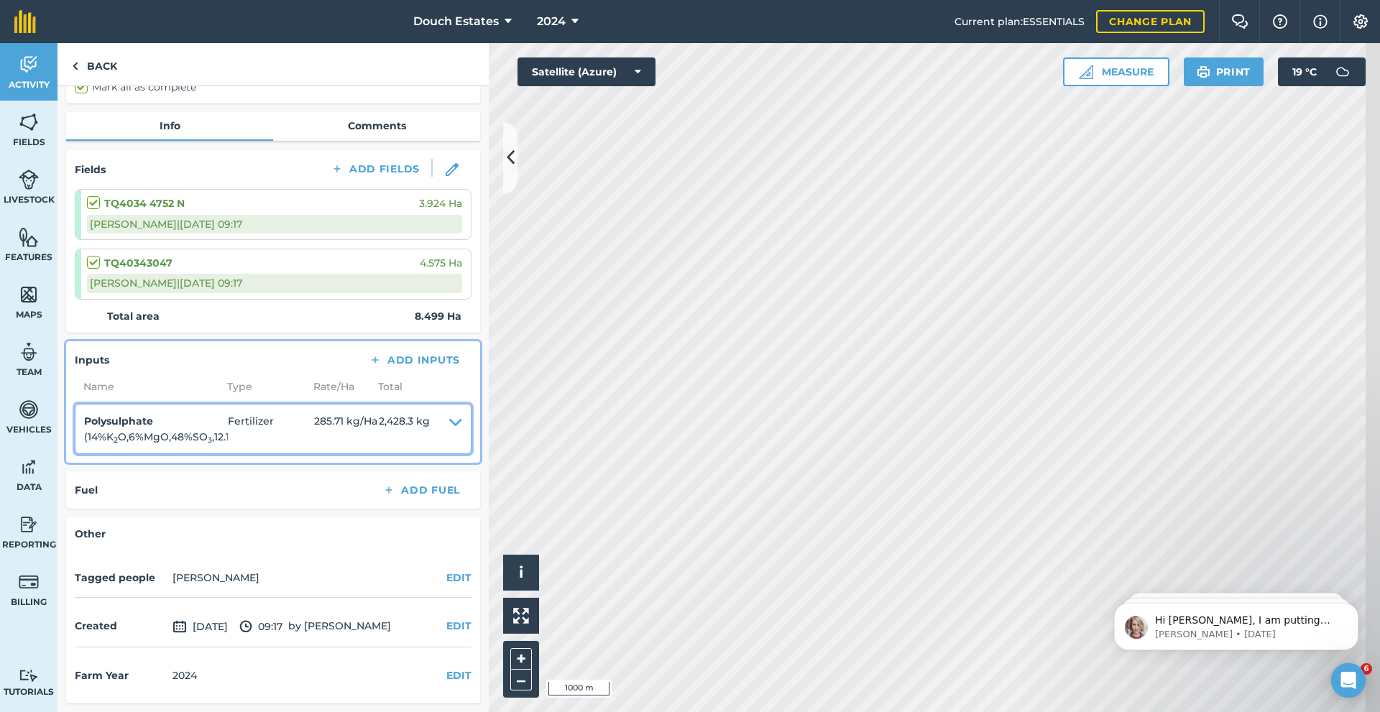
click at [456, 446] on icon at bounding box center [455, 429] width 13 height 32
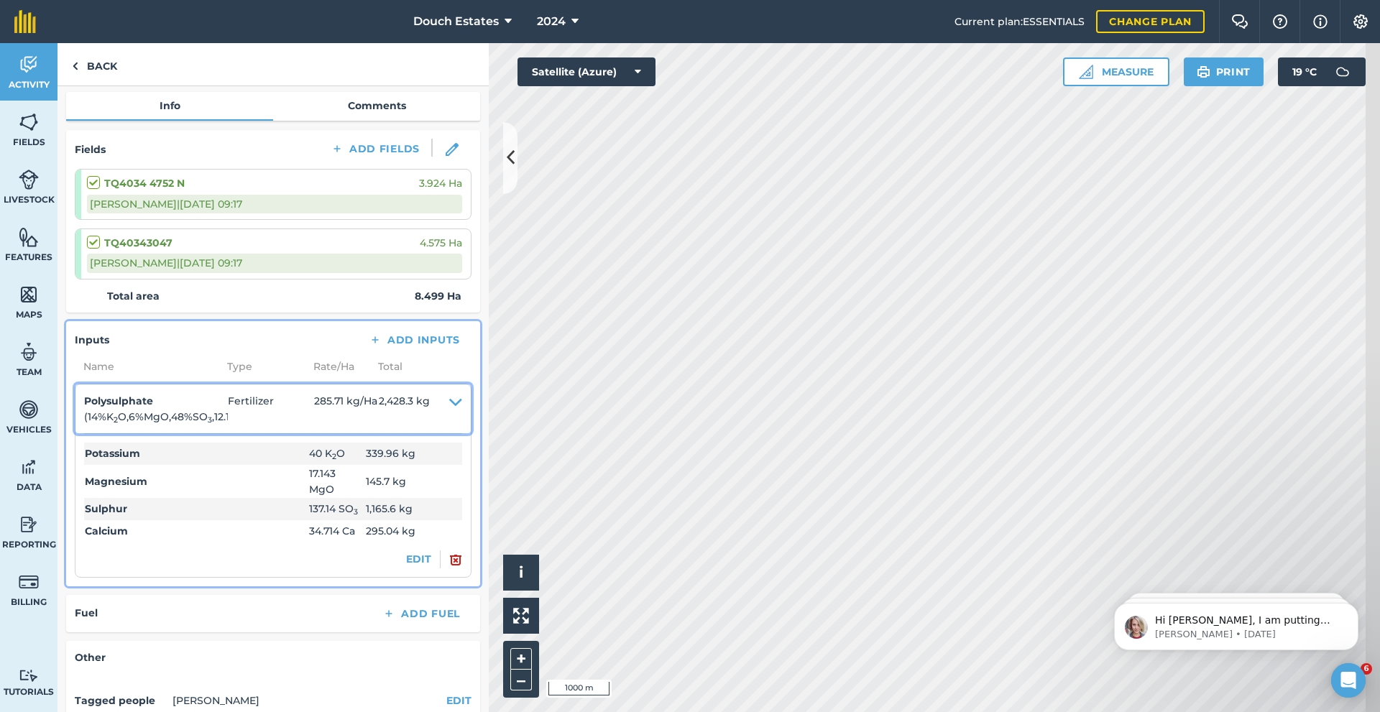
scroll to position [0, 0]
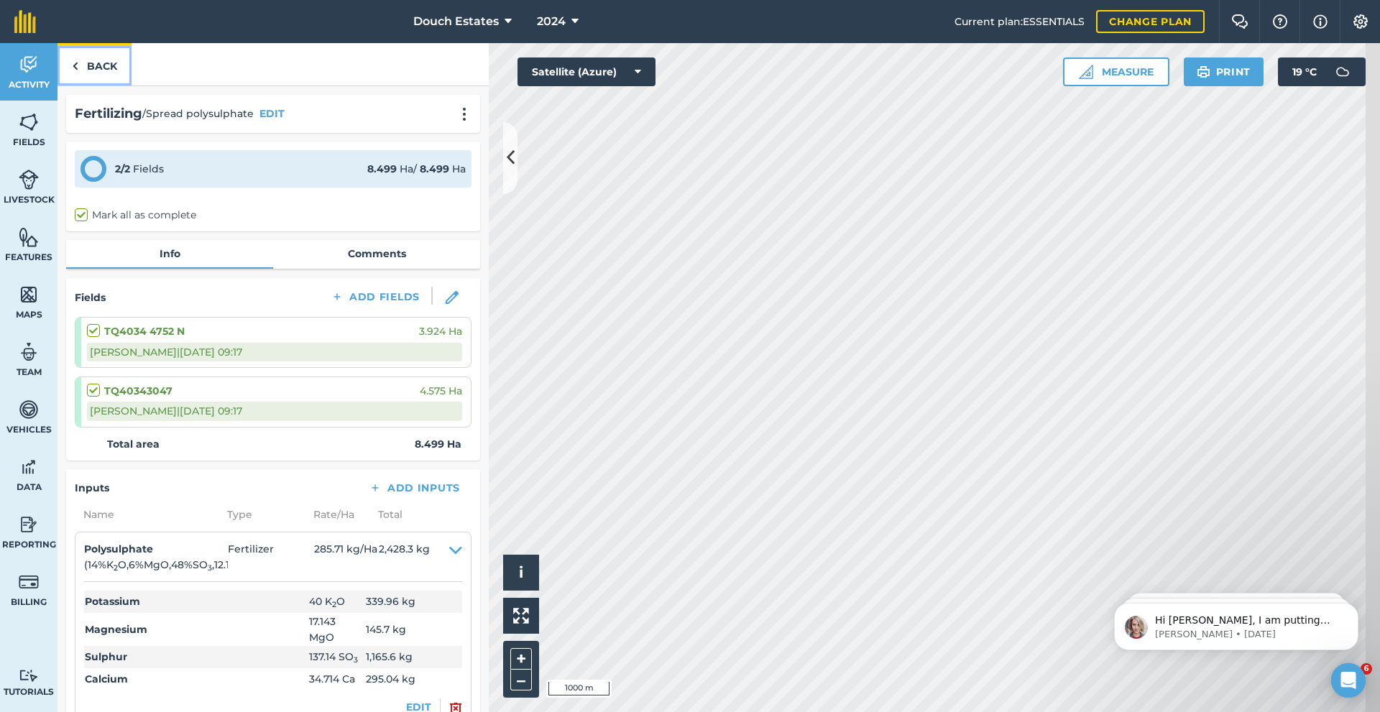
click at [113, 83] on link "Back" at bounding box center [95, 64] width 74 height 42
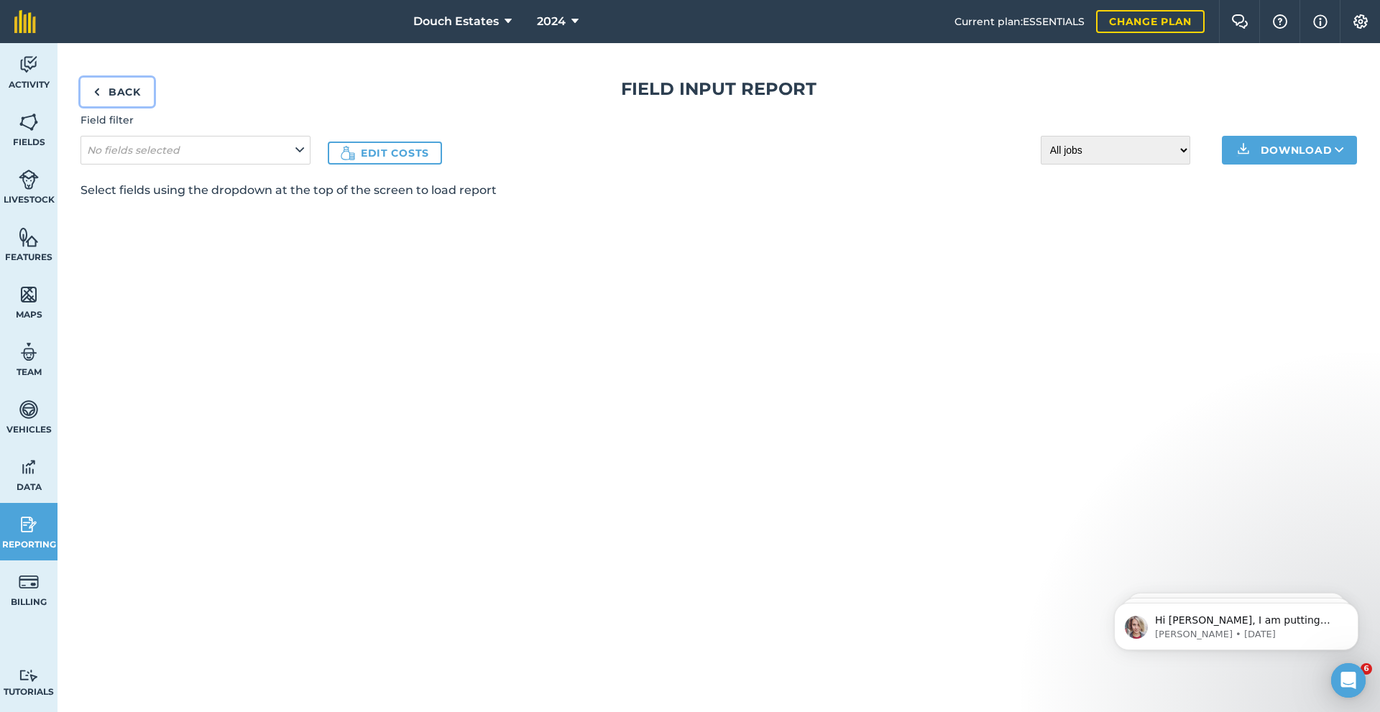
click at [127, 106] on link "Back" at bounding box center [117, 92] width 73 height 29
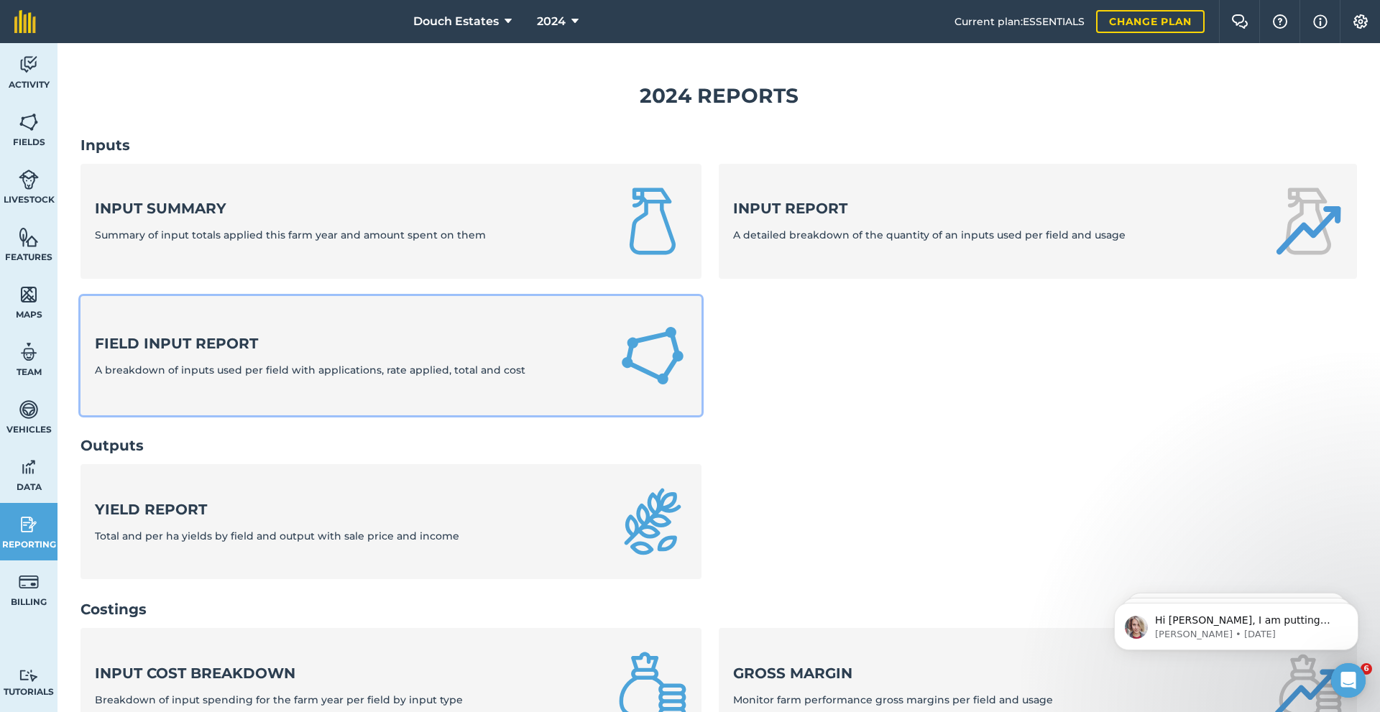
click at [221, 377] on span "A breakdown of inputs used per field with applications, rate applied, total and…" at bounding box center [310, 370] width 431 height 13
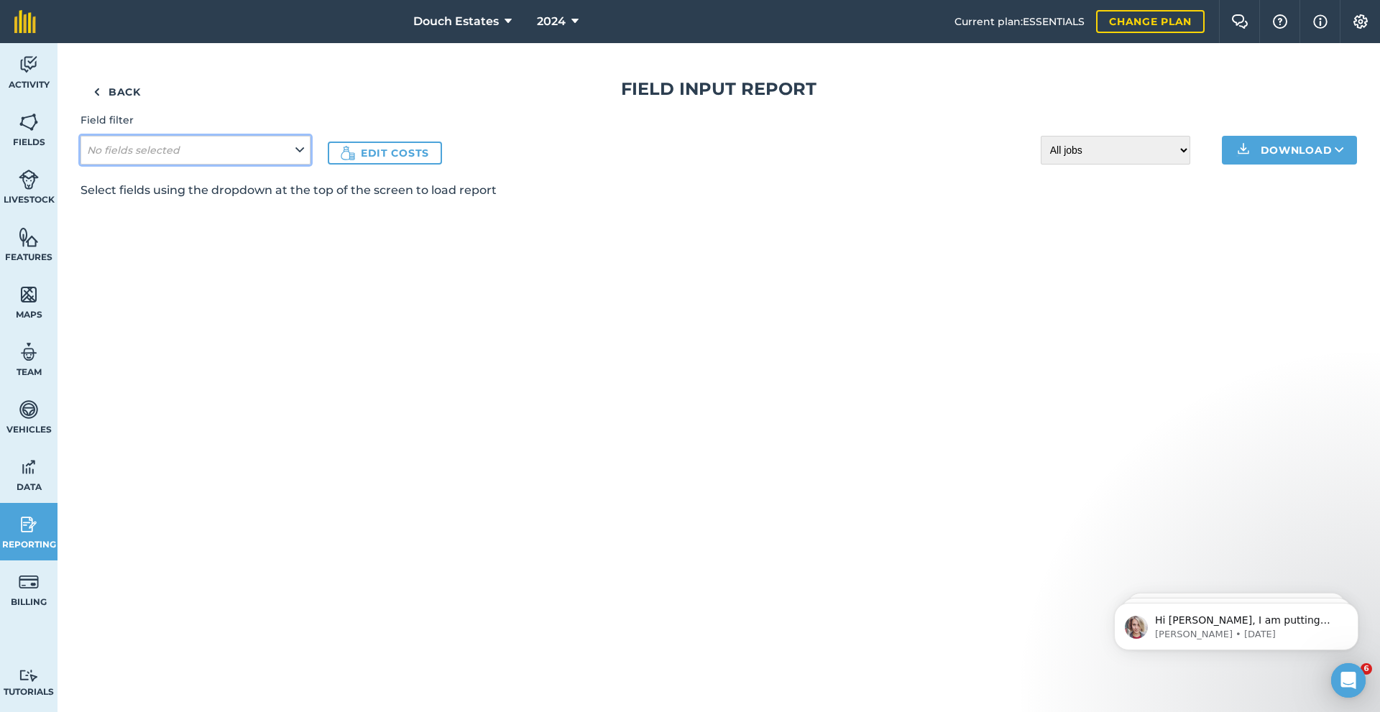
click at [304, 158] on icon at bounding box center [299, 150] width 9 height 16
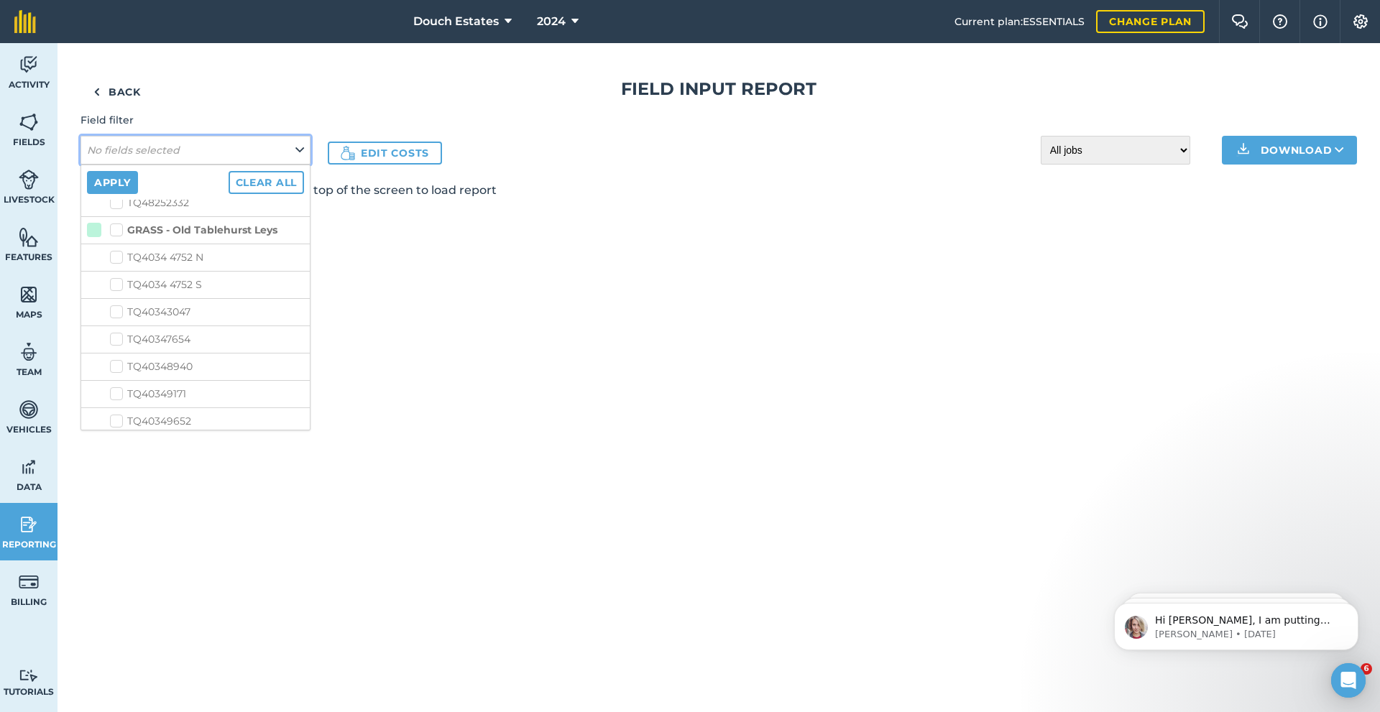
scroll to position [288, 0]
click at [153, 262] on label "GRASS - Old Tablehurst Leys" at bounding box center [193, 254] width 167 height 15
click at [119, 256] on input "GRASS - Old Tablehurst Leys" at bounding box center [114, 251] width 9 height 9
checkbox input "true"
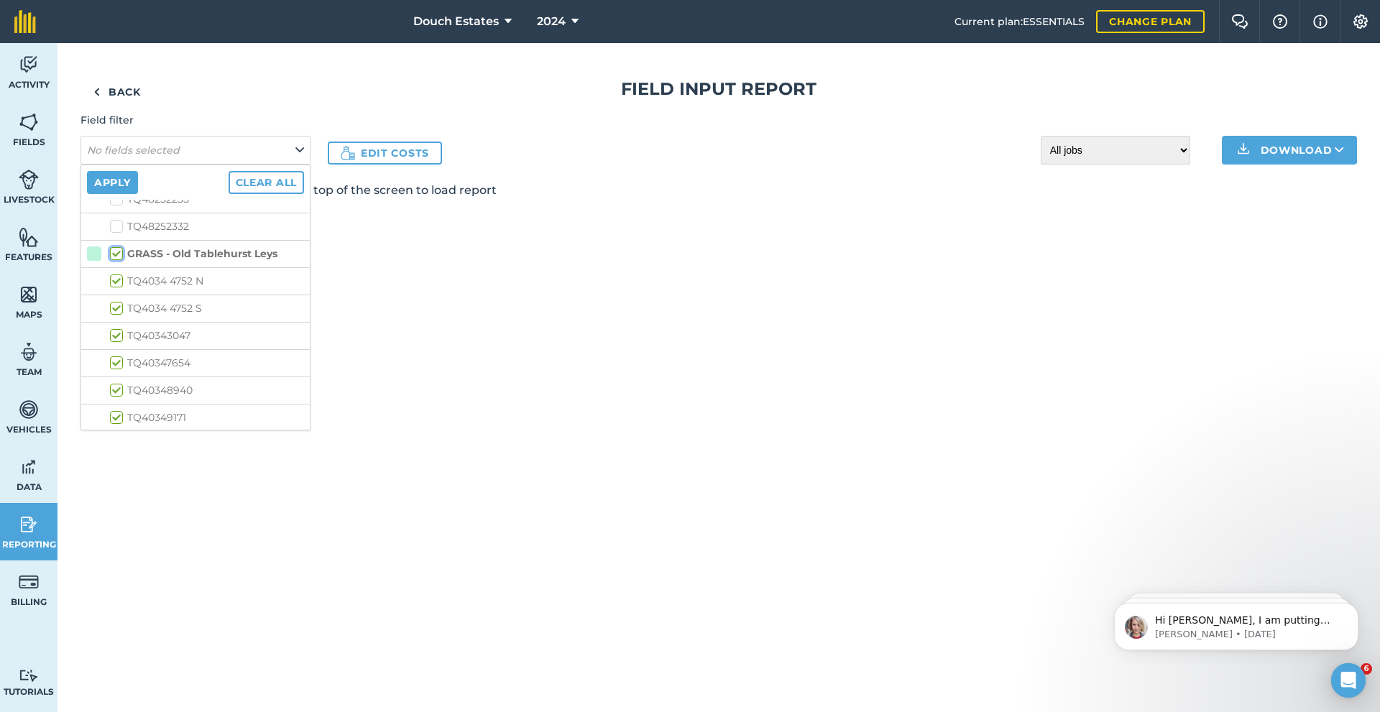
checkbox input "true"
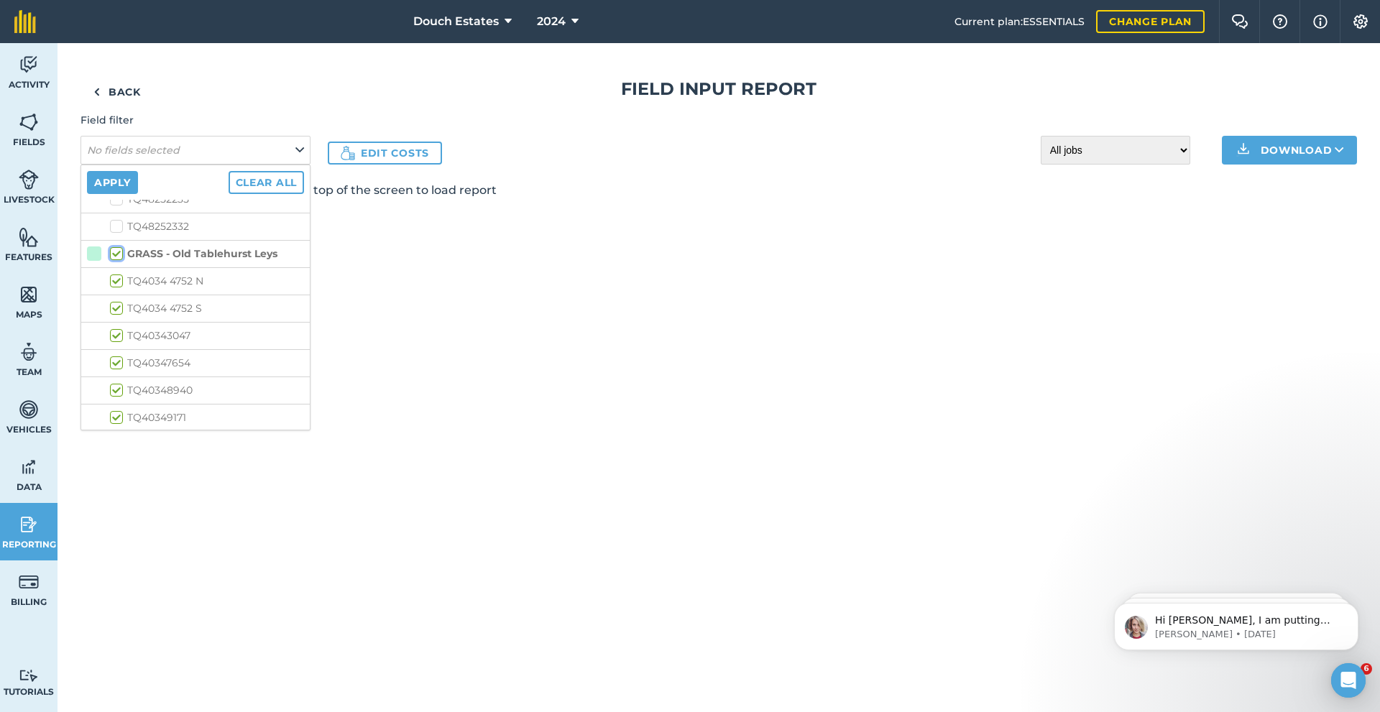
checkbox input "true"
click at [142, 342] on label "GRASS - Permanent grass" at bounding box center [186, 334] width 153 height 15
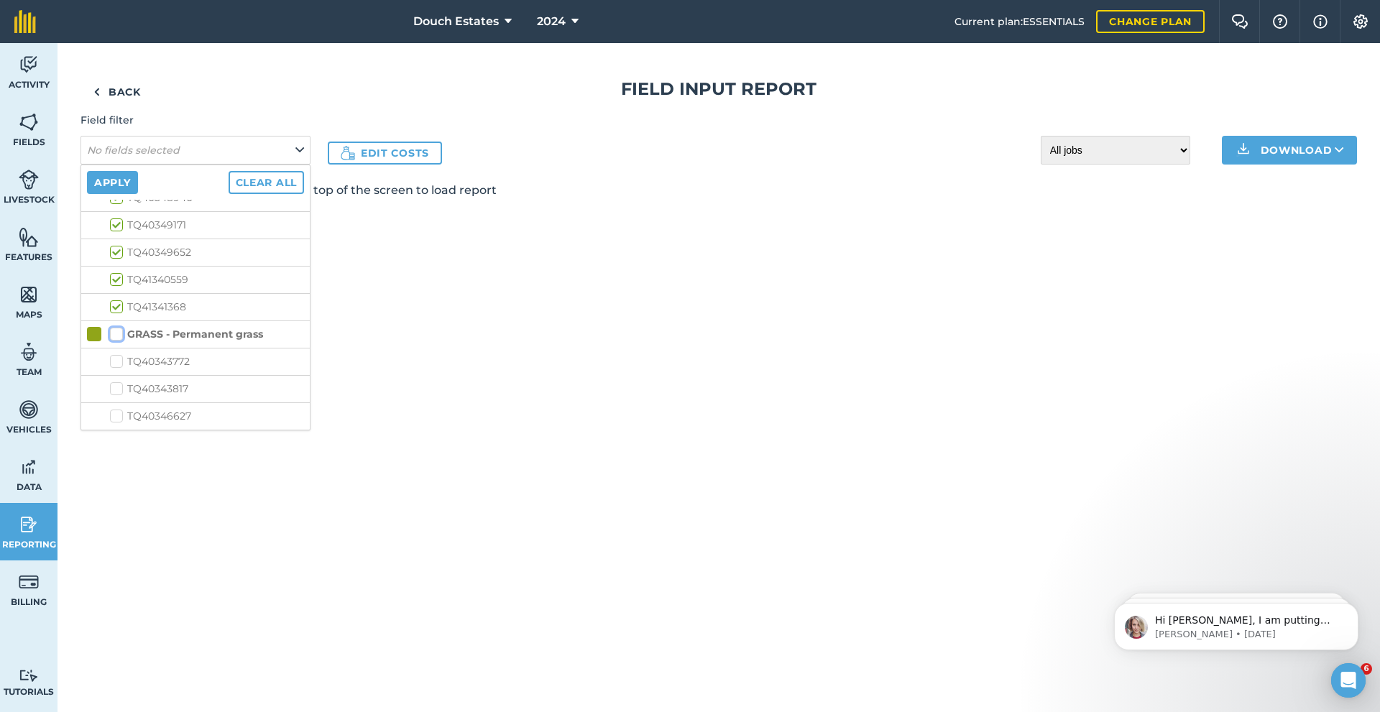
click at [119, 336] on input "GRASS - Permanent grass" at bounding box center [114, 331] width 9 height 9
checkbox input "true"
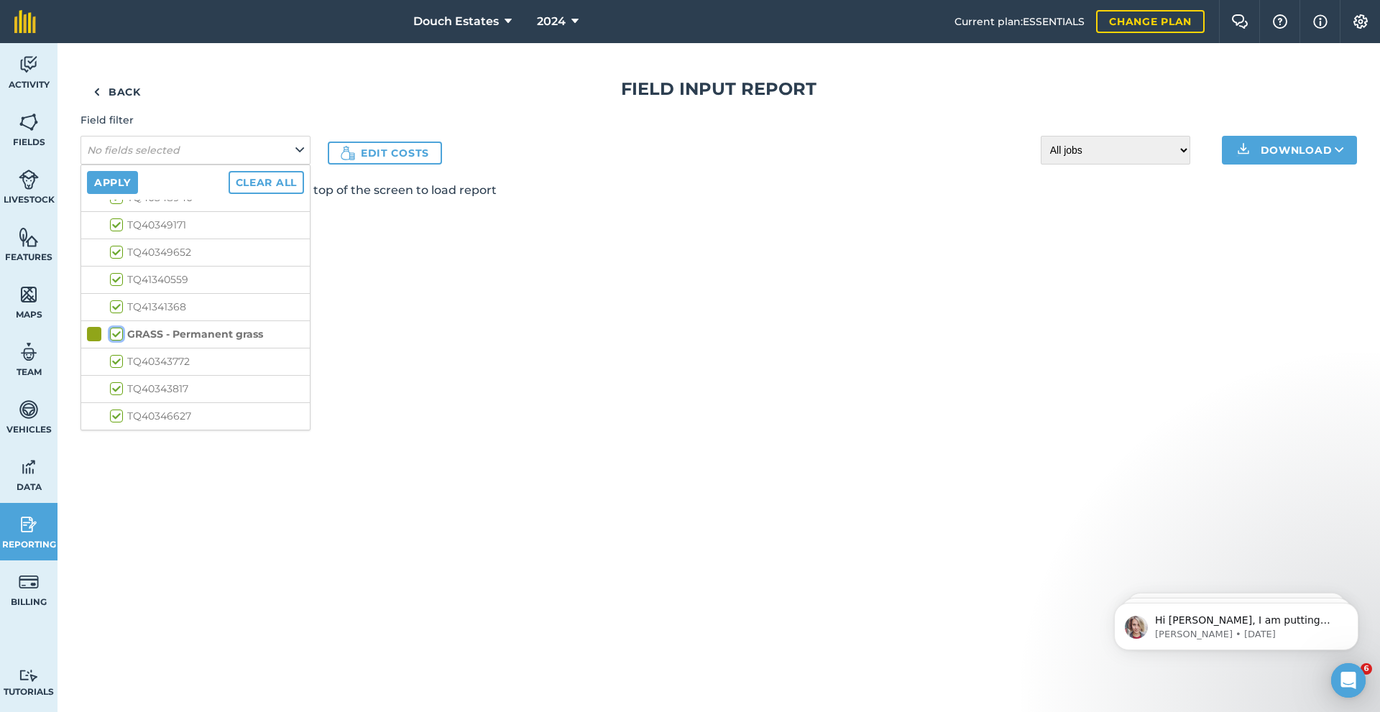
scroll to position [595, 0]
click at [138, 194] on button "Apply" at bounding box center [112, 182] width 51 height 23
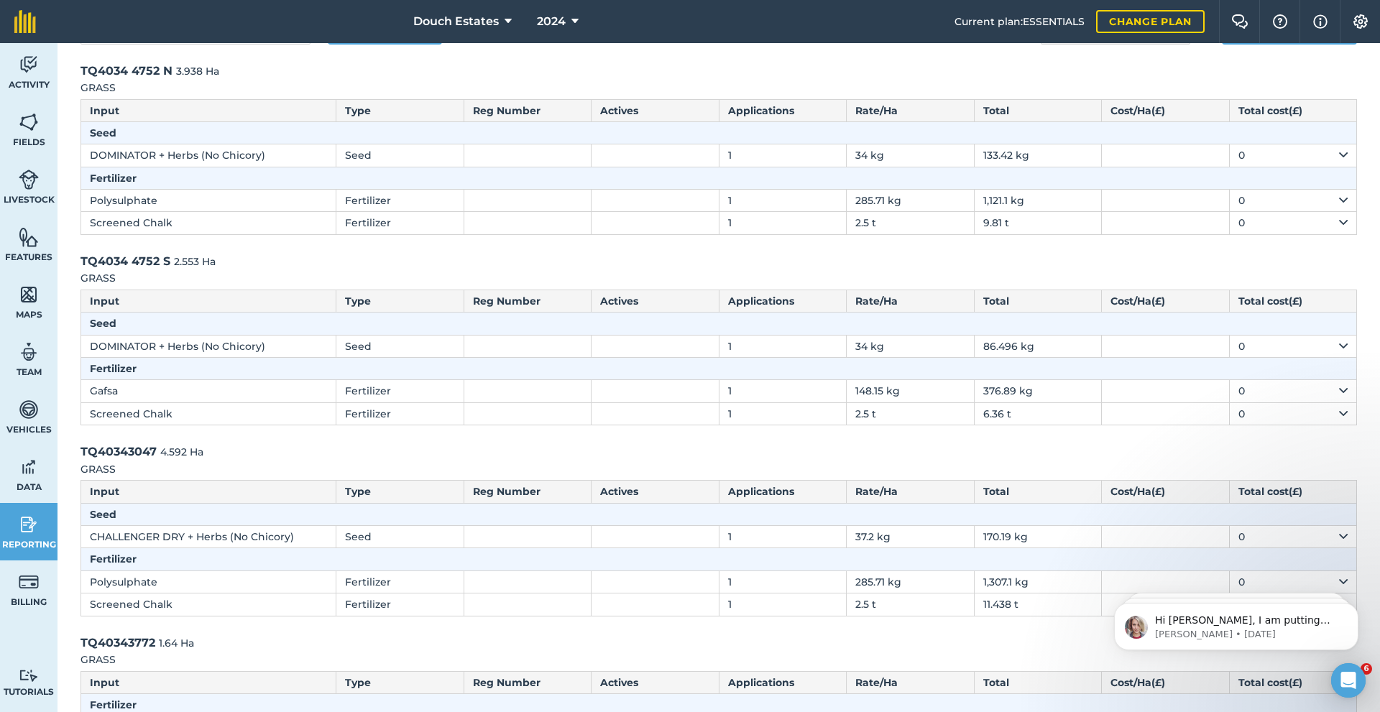
scroll to position [96, 0]
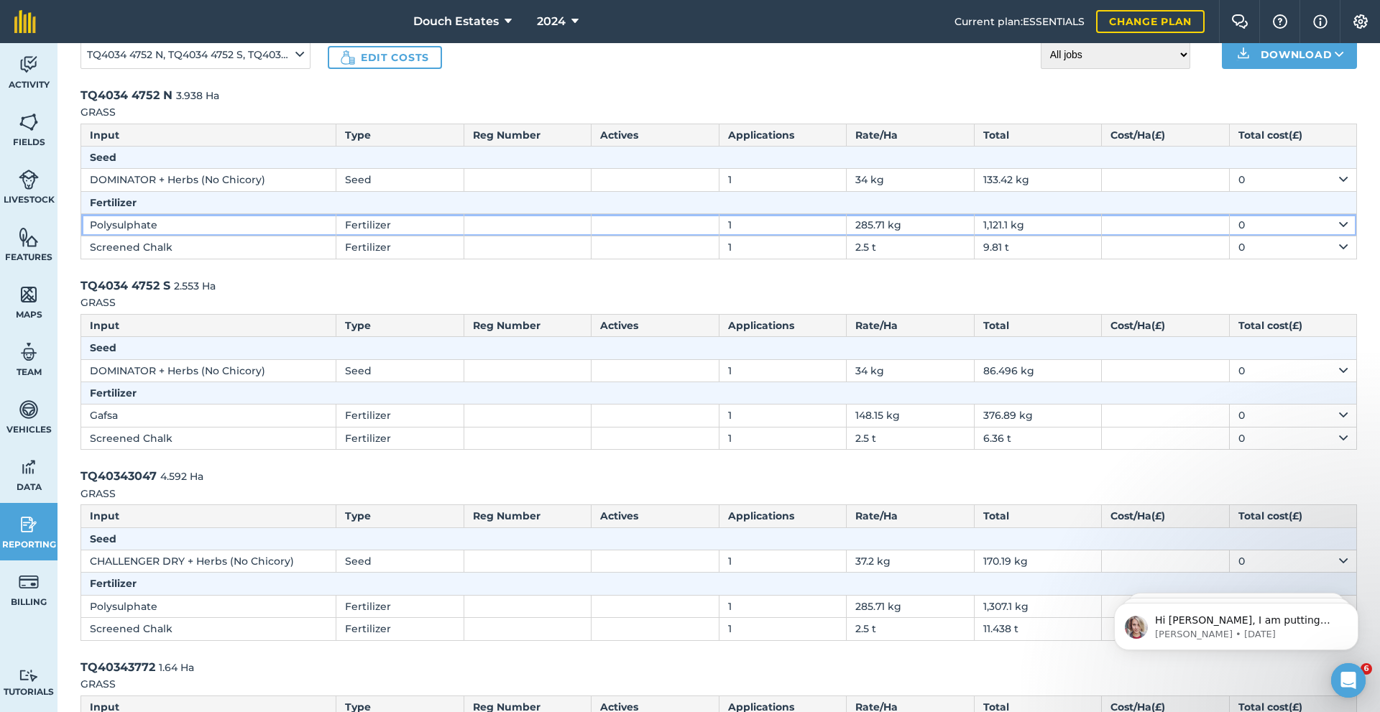
click at [144, 237] on td "Polysulphate" at bounding box center [208, 225] width 255 height 22
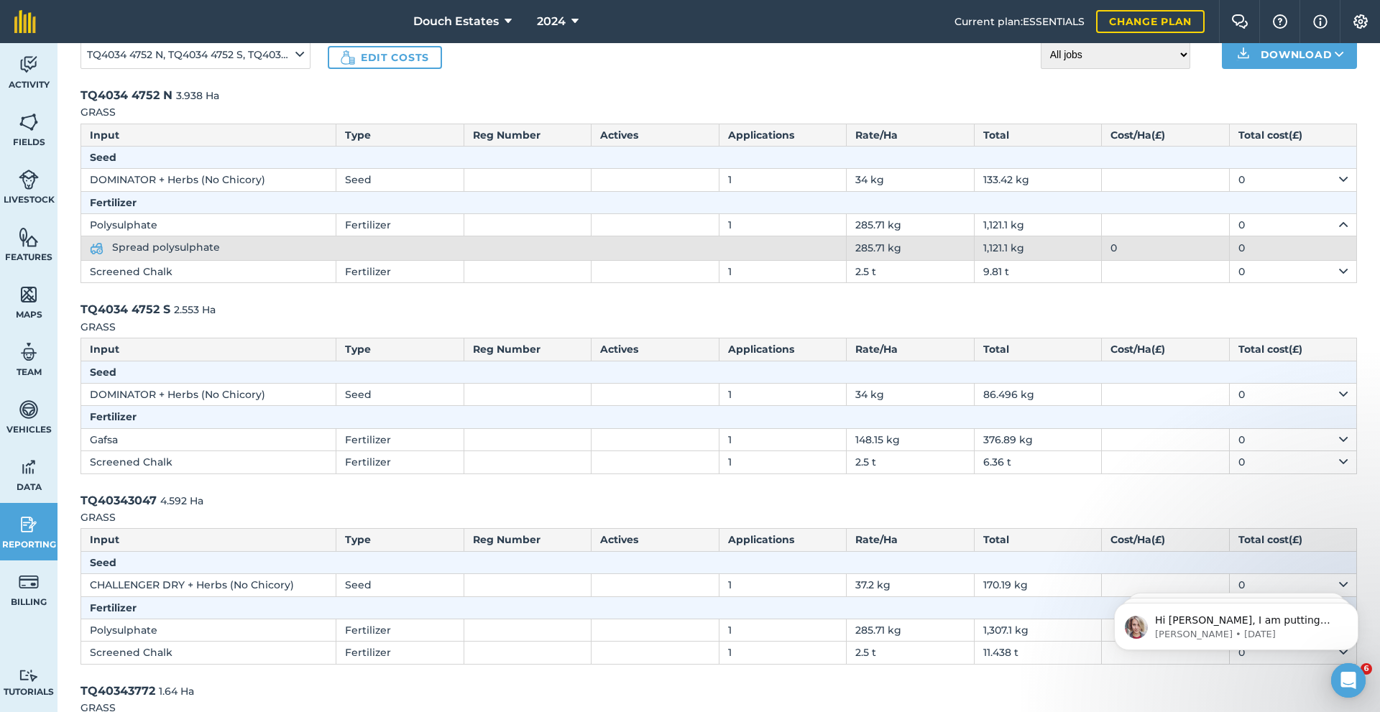
click at [160, 254] on span "Spread polysulphate" at bounding box center [166, 247] width 108 height 13
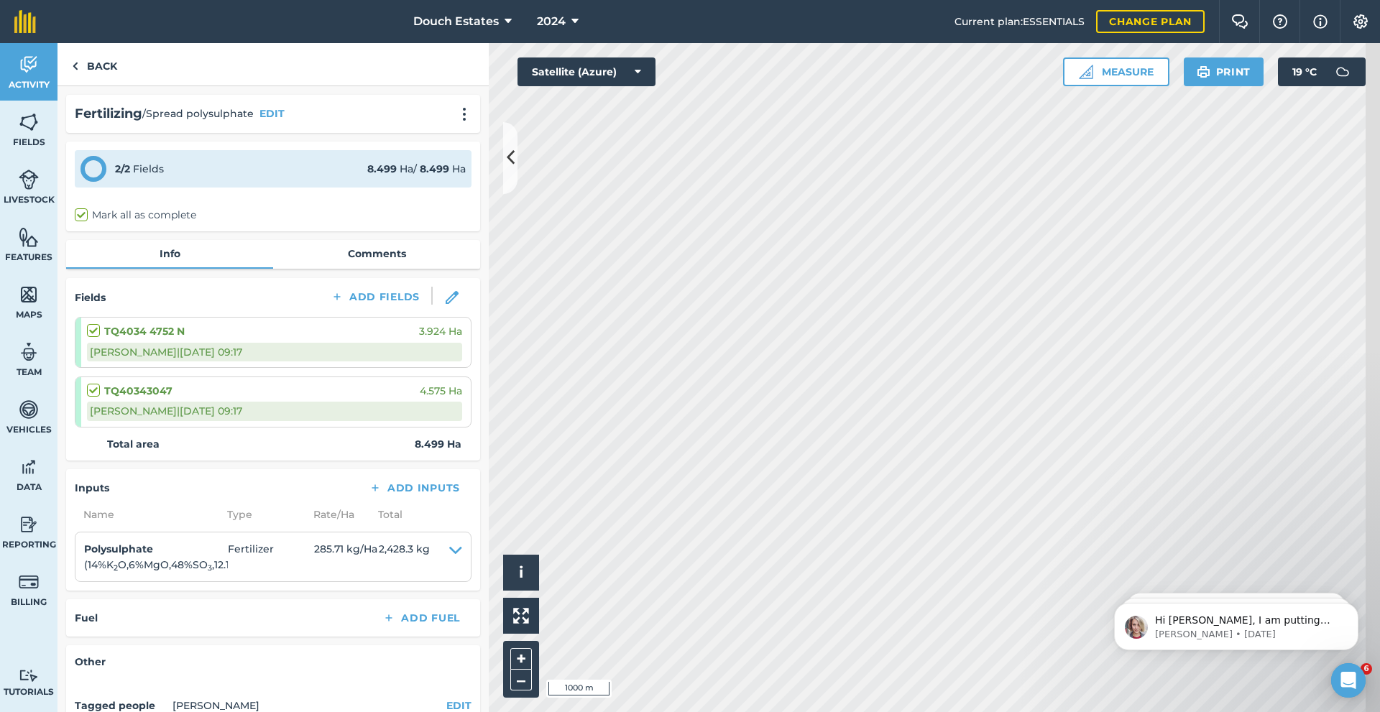
scroll to position [258, 0]
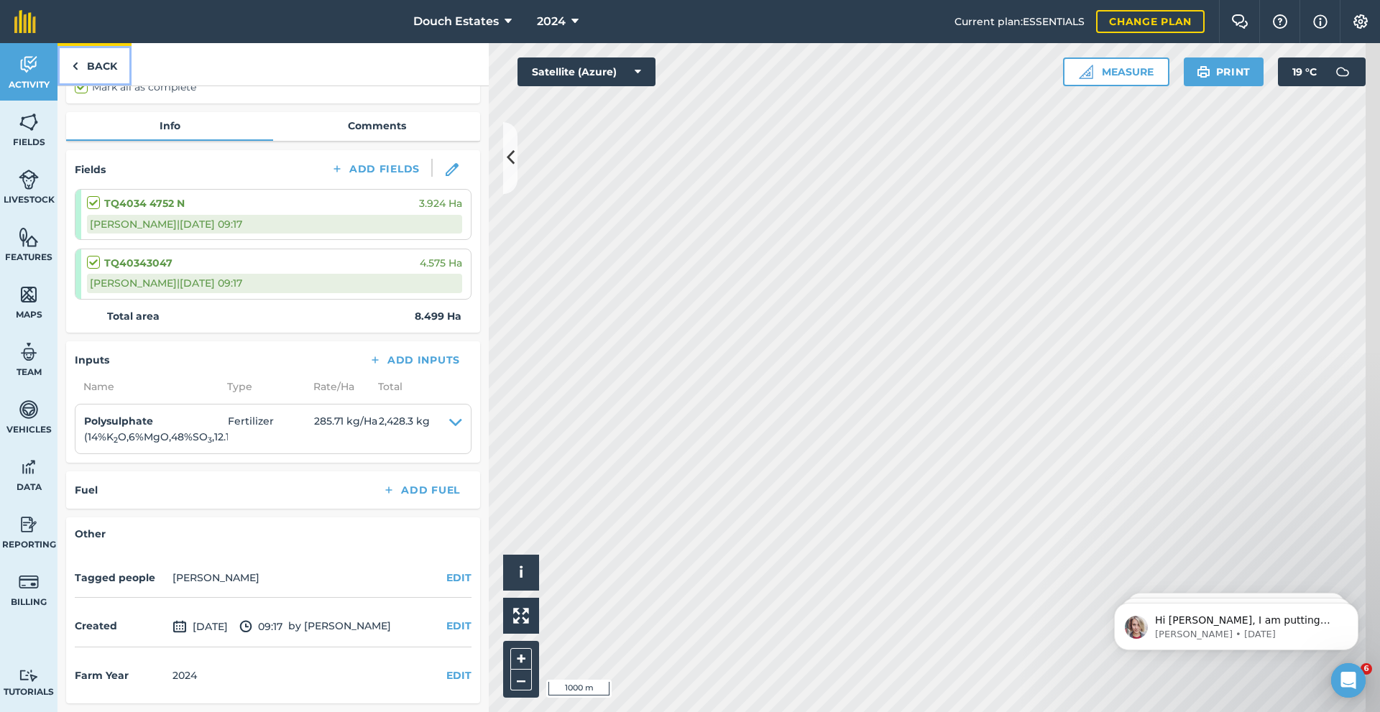
click at [78, 75] on img at bounding box center [75, 66] width 6 height 17
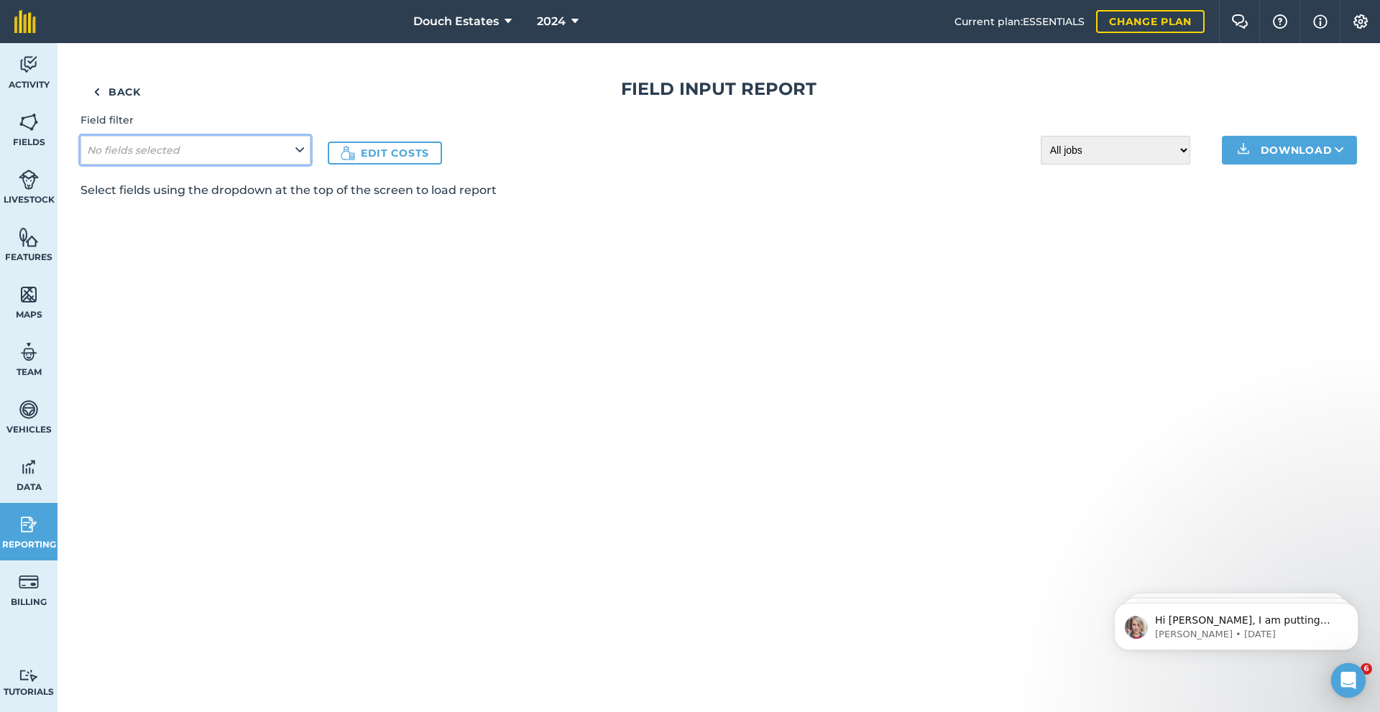
click at [206, 165] on button "No fields selected" at bounding box center [196, 150] width 230 height 29
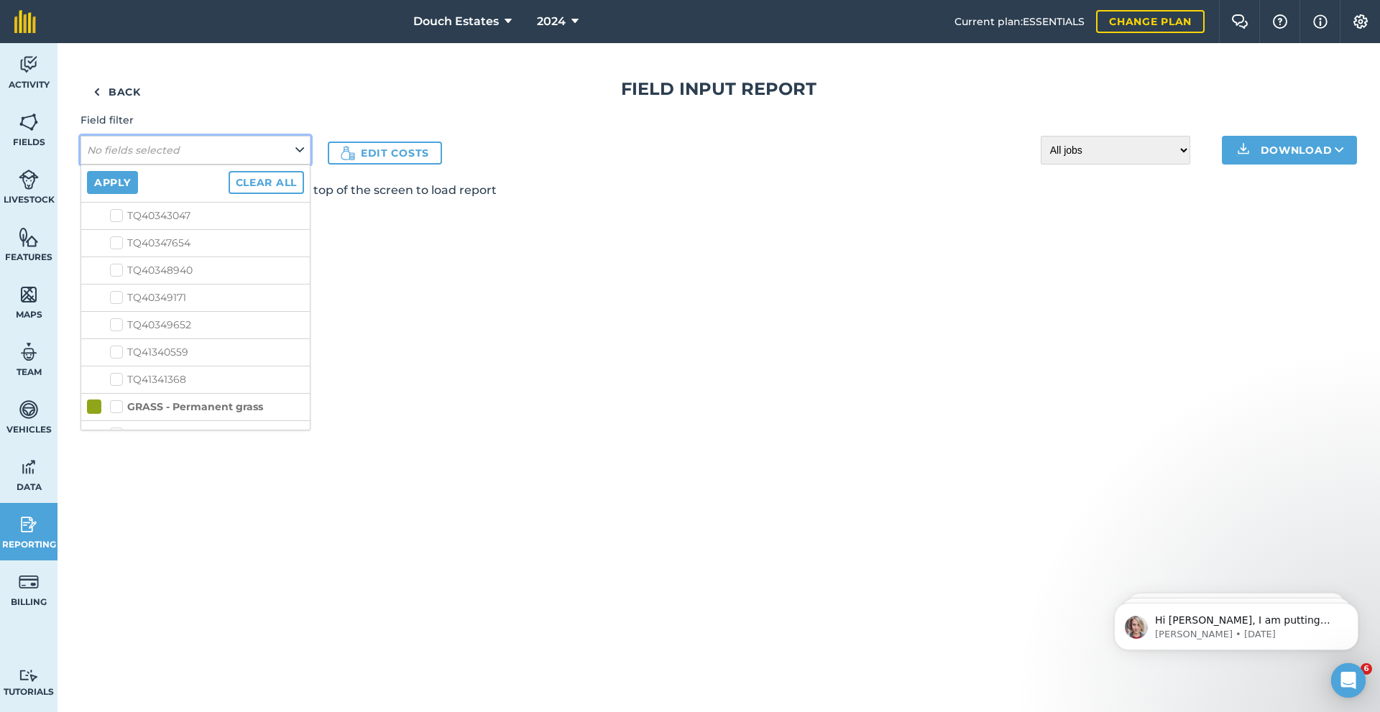
scroll to position [336, 0]
click at [144, 213] on label "GRASS - Old Tablehurst Leys" at bounding box center [193, 205] width 167 height 15
click at [119, 208] on input "GRASS - Old Tablehurst Leys" at bounding box center [114, 202] width 9 height 9
checkbox input "true"
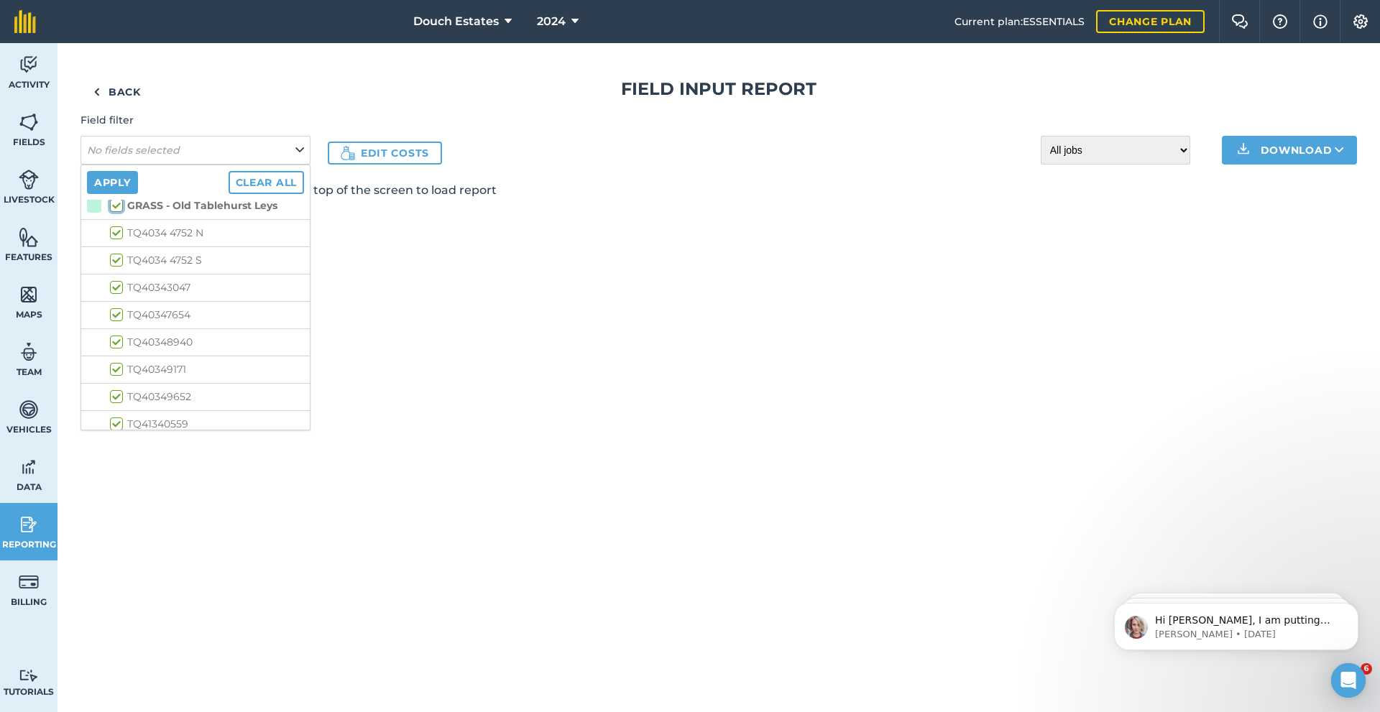
checkbox input "true"
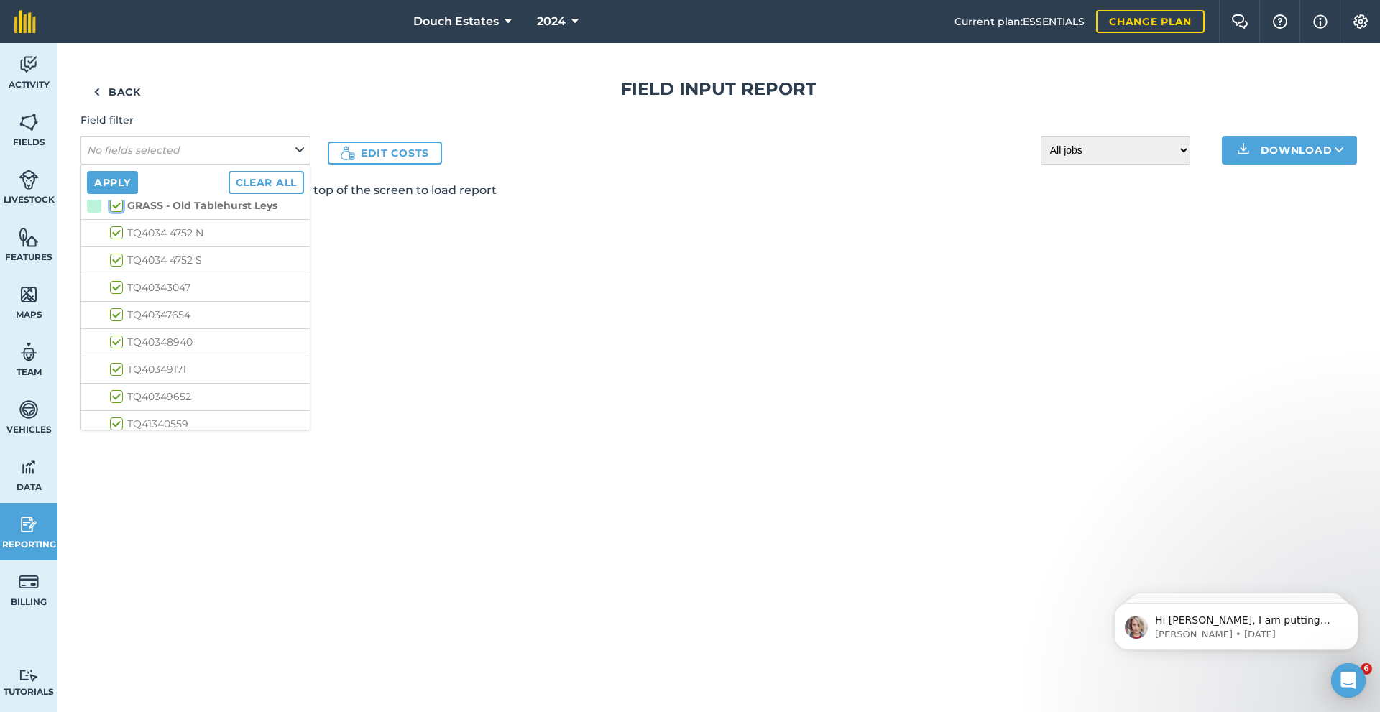
checkbox input "true"
click at [143, 342] on label "GRASS - Permanent grass" at bounding box center [186, 334] width 153 height 15
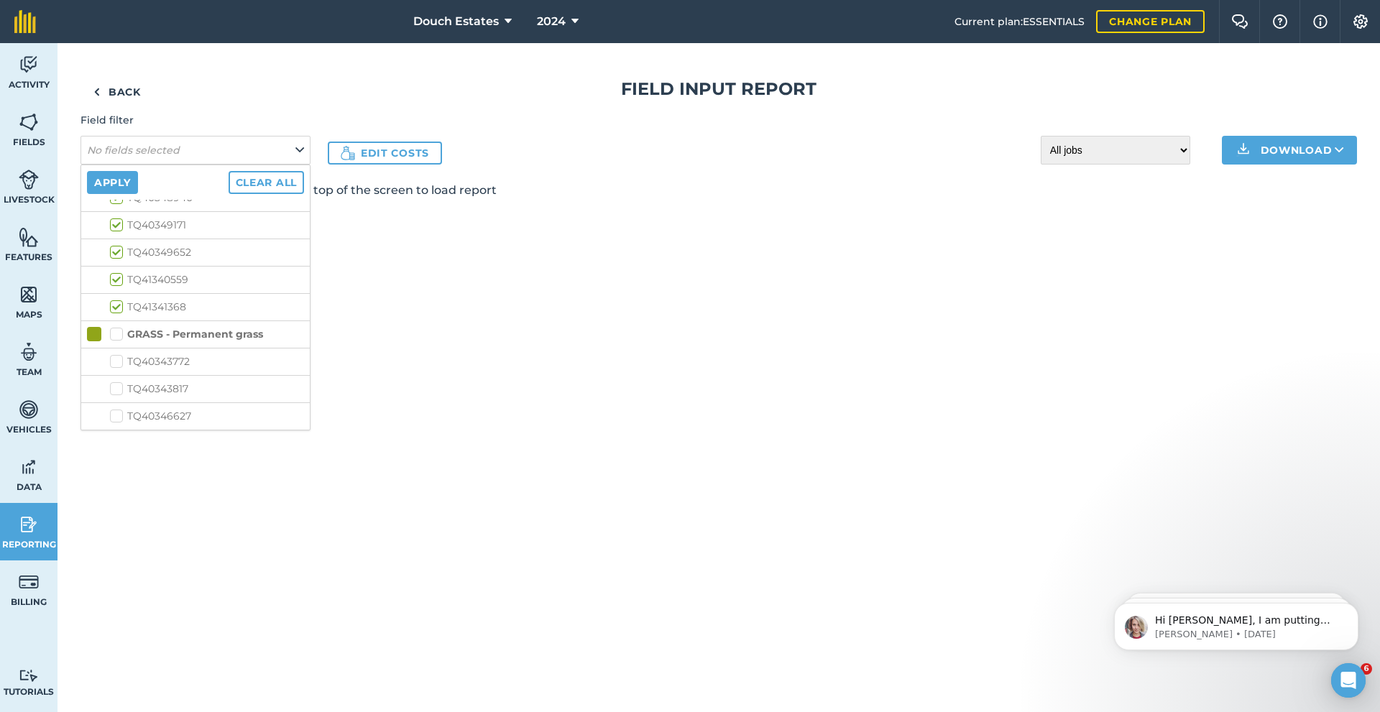
click at [119, 336] on input "GRASS - Permanent grass" at bounding box center [114, 331] width 9 height 9
checkbox input "true"
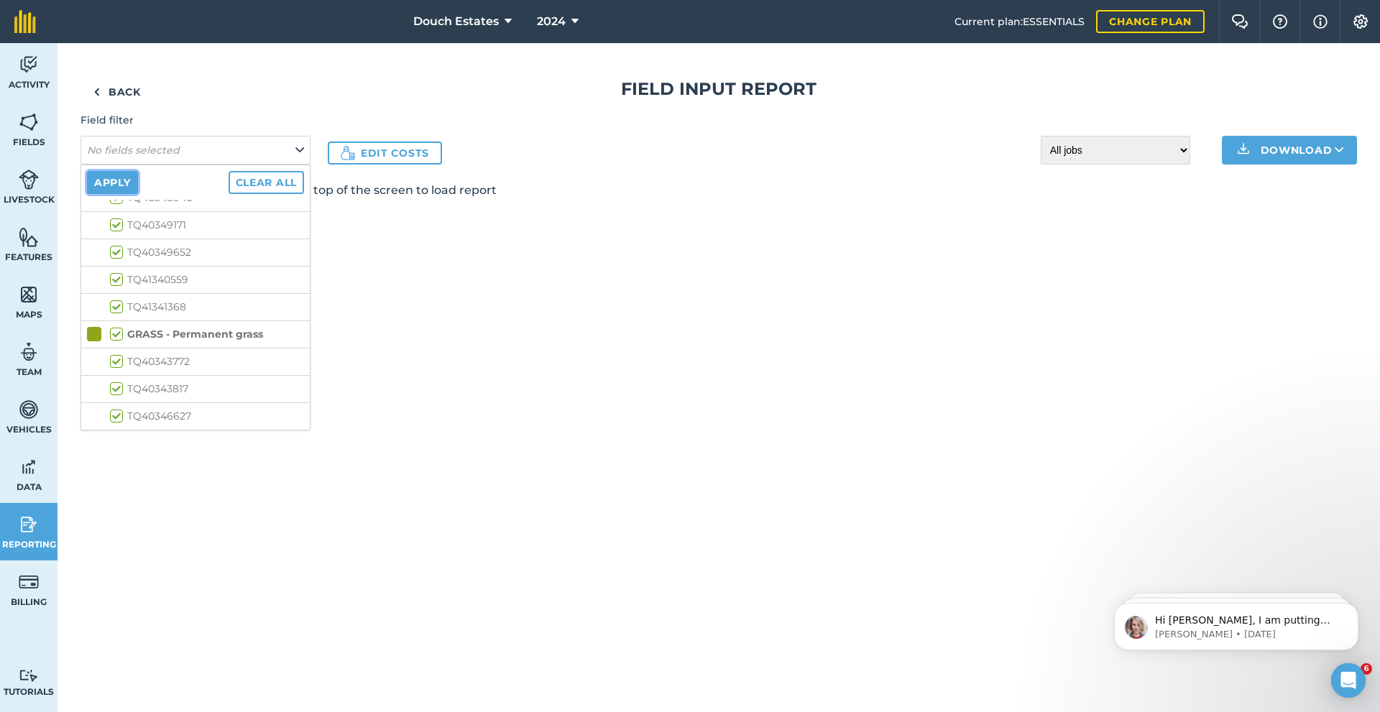
click at [138, 194] on button "Apply" at bounding box center [112, 182] width 51 height 23
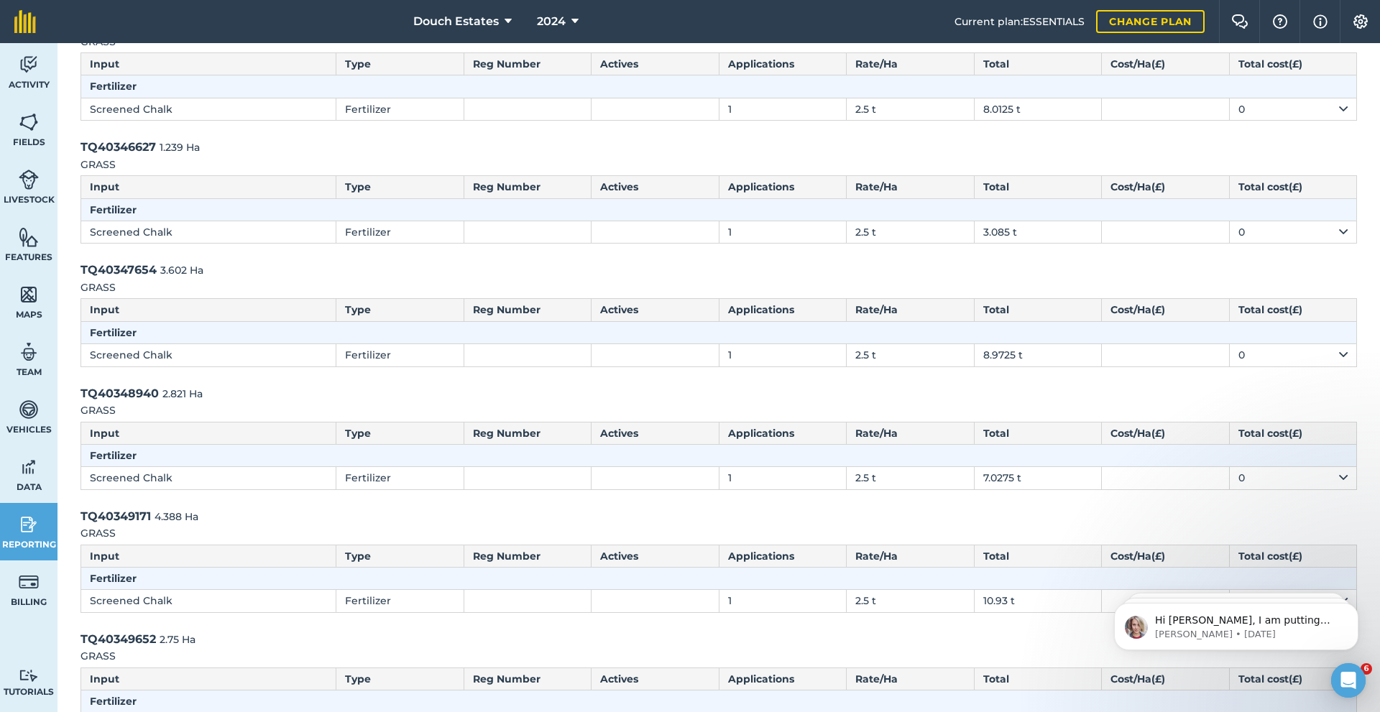
scroll to position [501, 0]
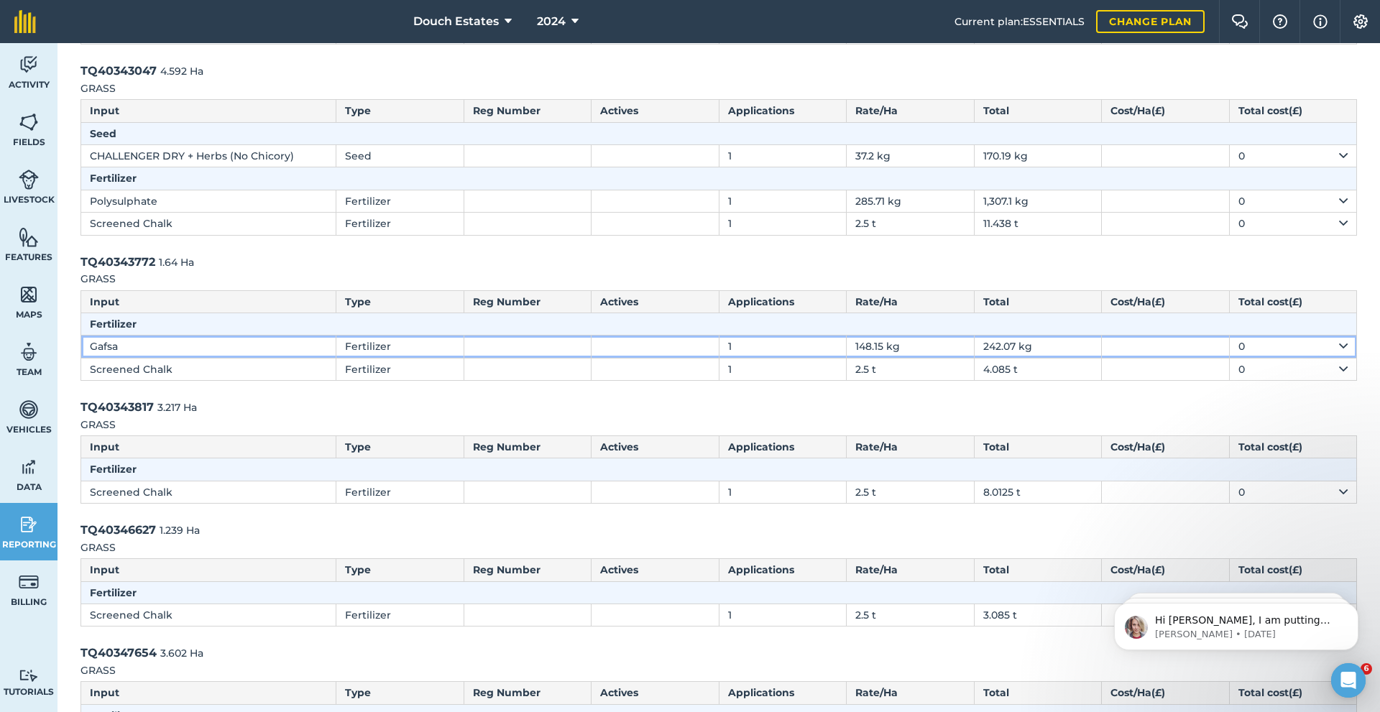
click at [149, 358] on td "Gafsa" at bounding box center [208, 347] width 255 height 22
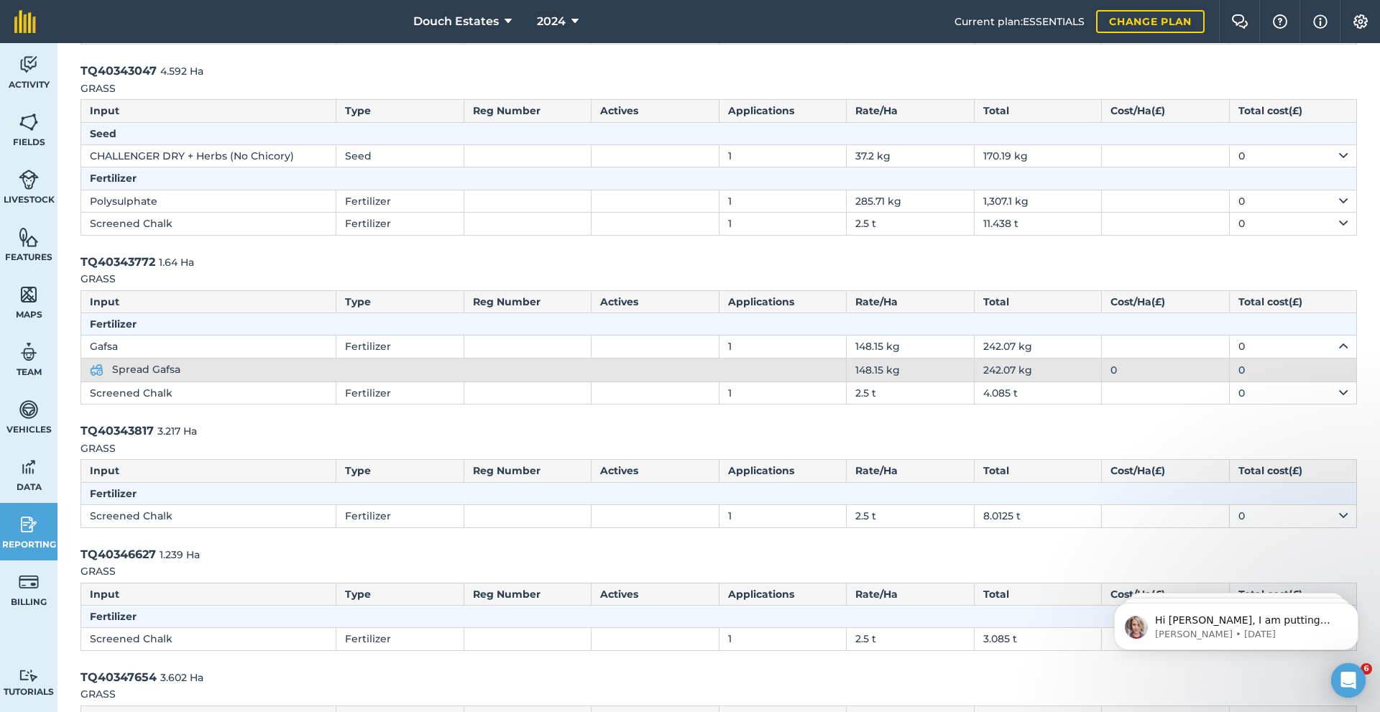
click at [132, 376] on link "Spread Gafsa" at bounding box center [135, 369] width 91 height 13
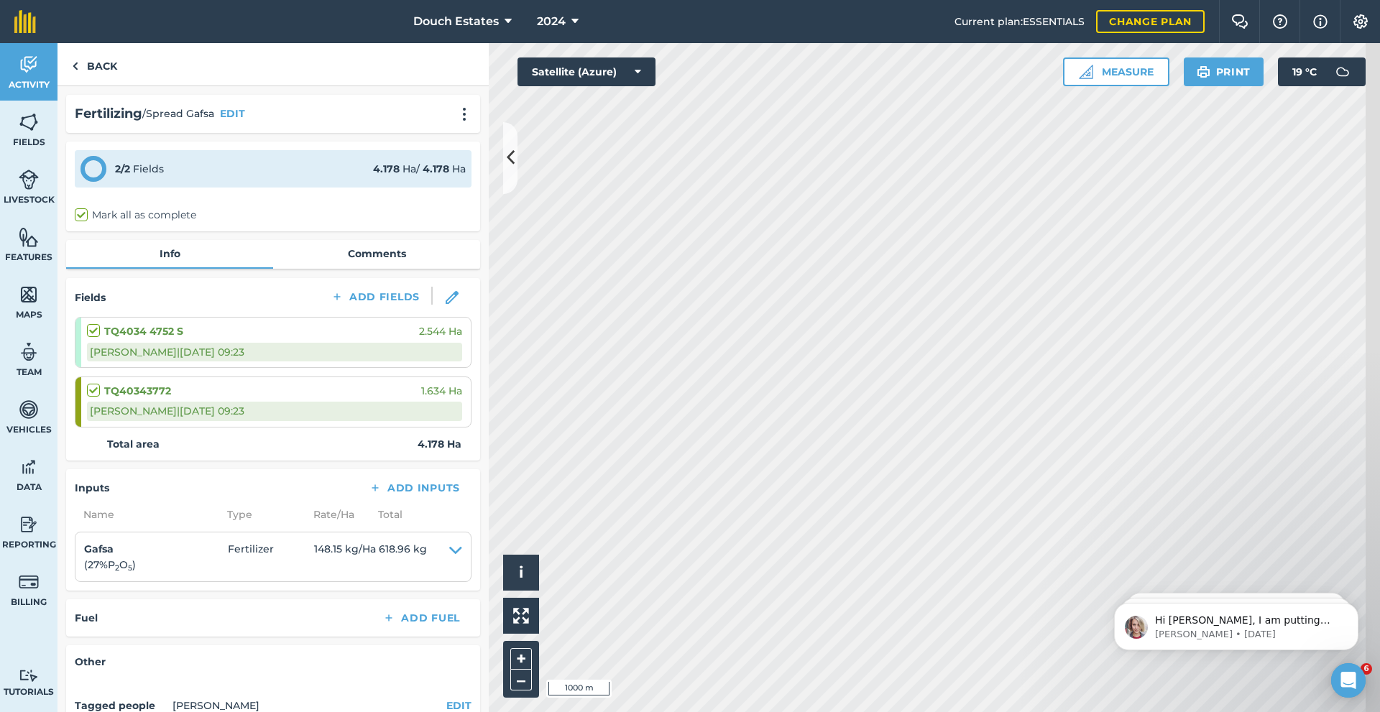
scroll to position [96, 0]
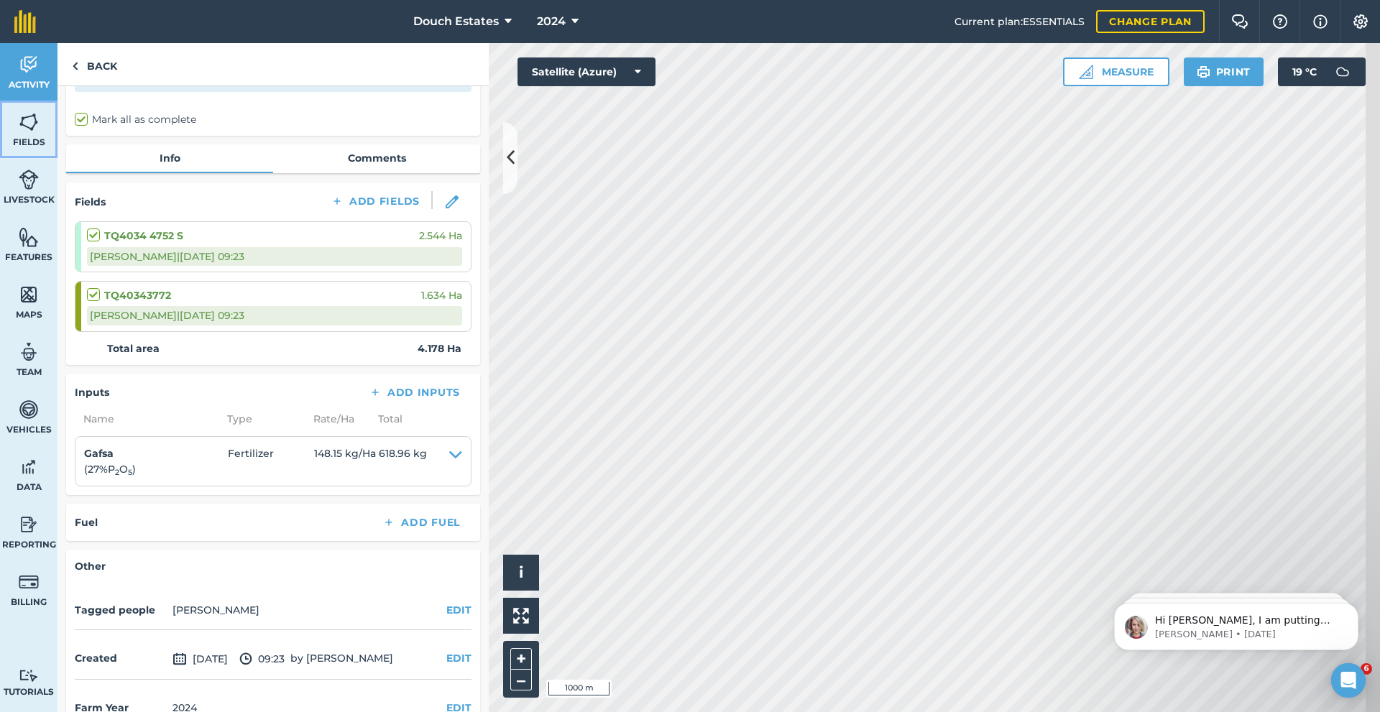
click at [39, 133] on img at bounding box center [29, 122] width 20 height 22
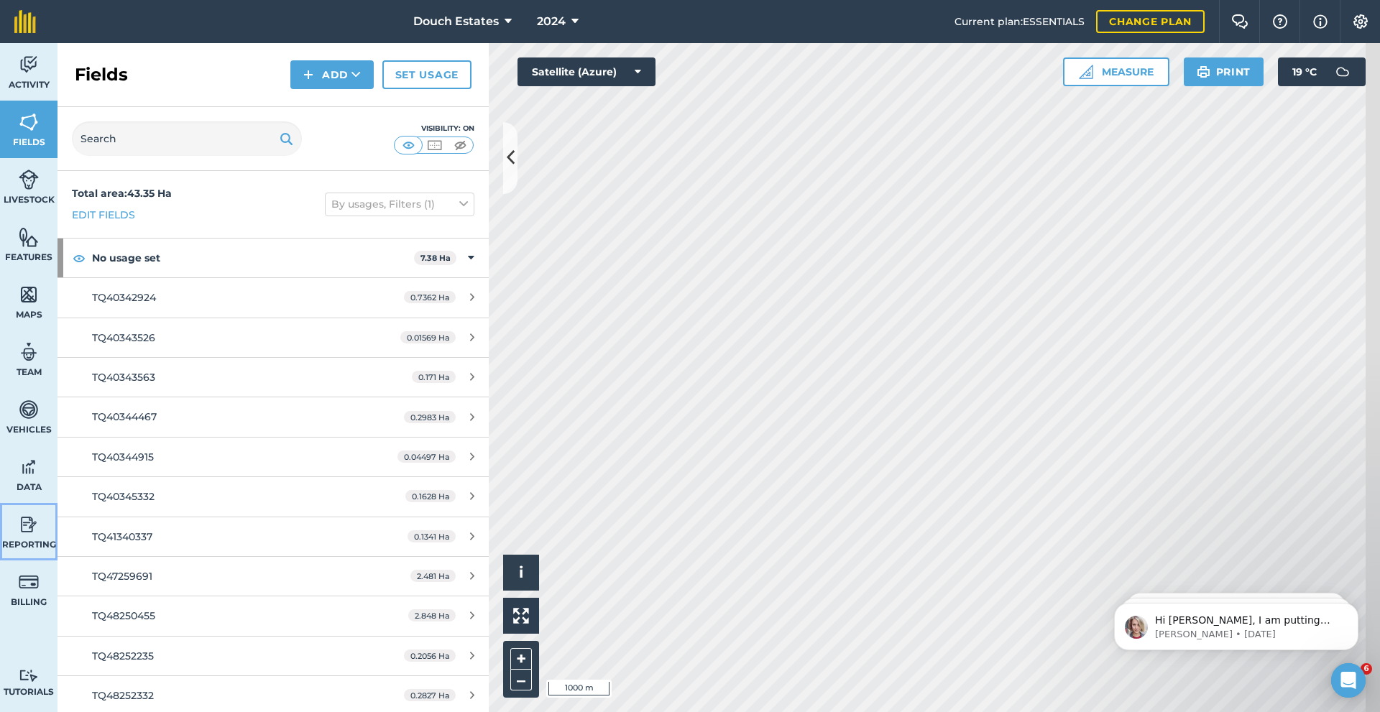
click at [28, 536] on img at bounding box center [29, 525] width 20 height 22
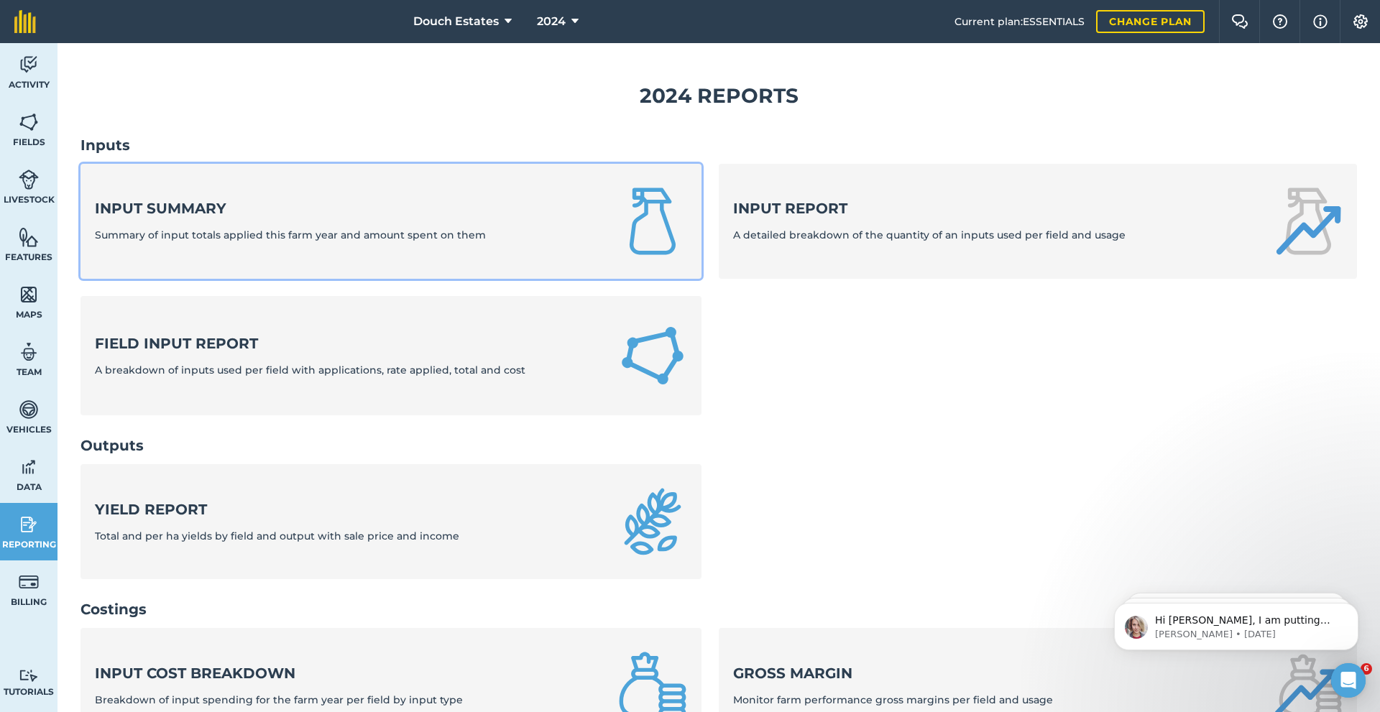
click at [201, 219] on strong "Input summary" at bounding box center [290, 208] width 391 height 20
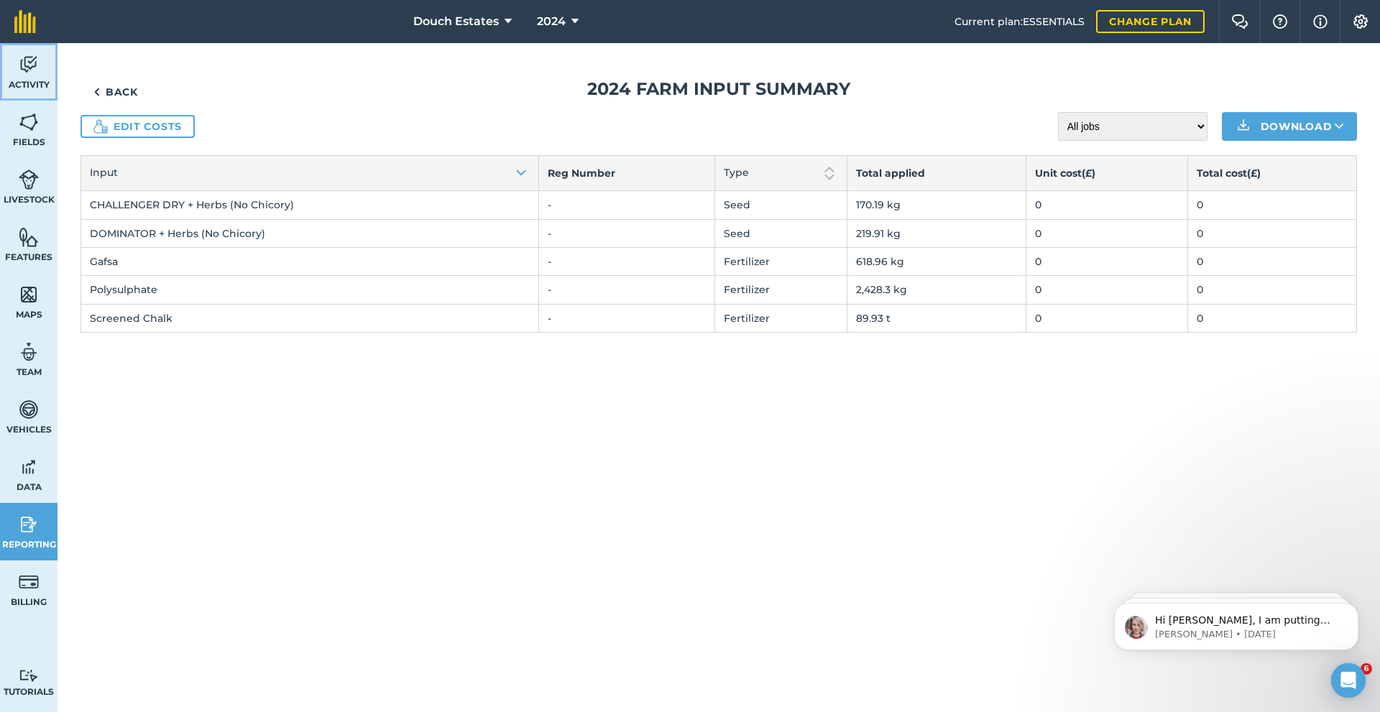
click at [34, 75] on img at bounding box center [29, 65] width 20 height 22
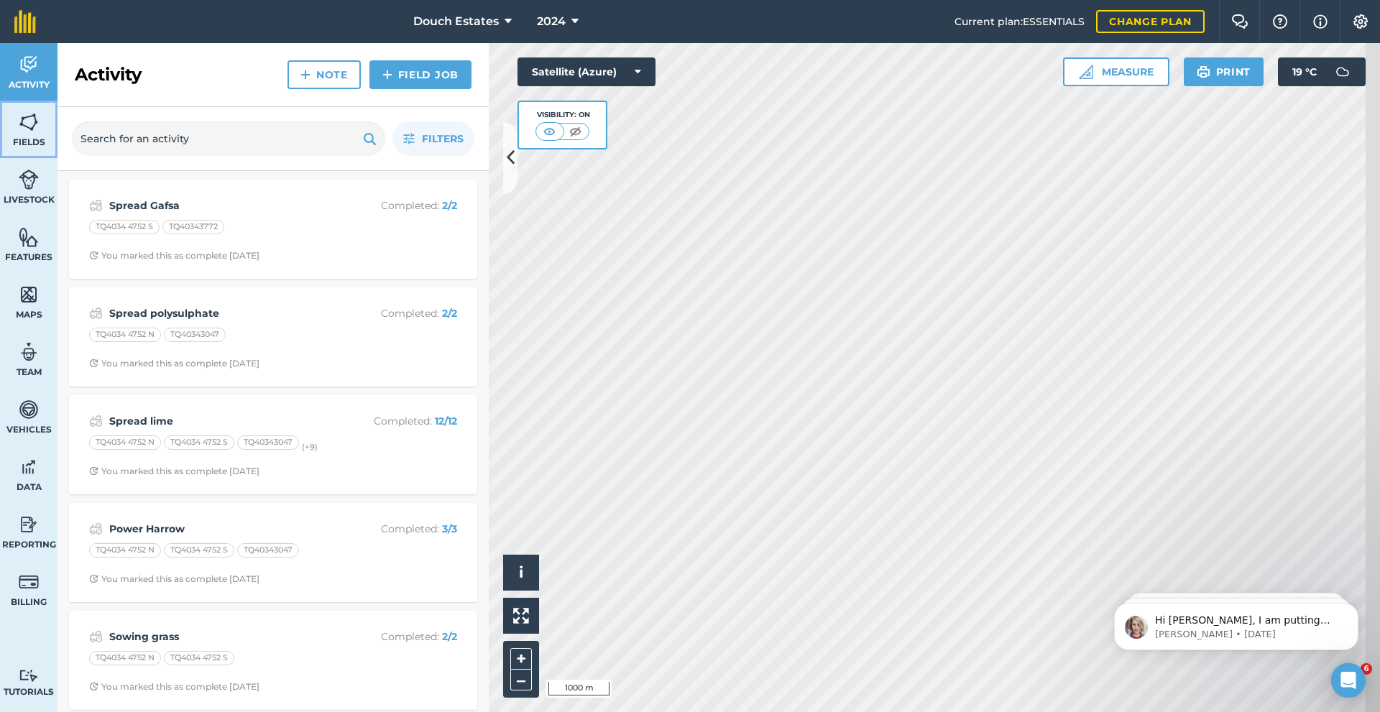
click at [36, 133] on img at bounding box center [29, 122] width 20 height 22
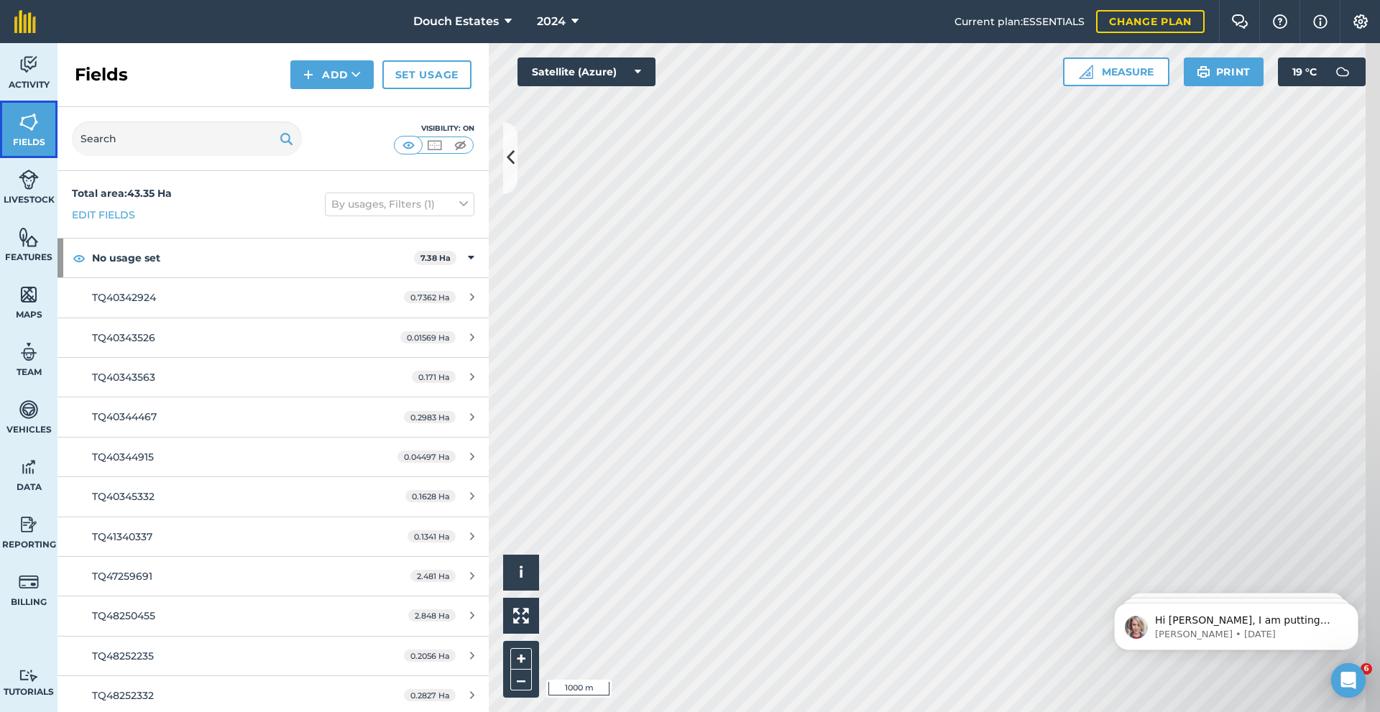
click at [37, 133] on img at bounding box center [29, 122] width 20 height 22
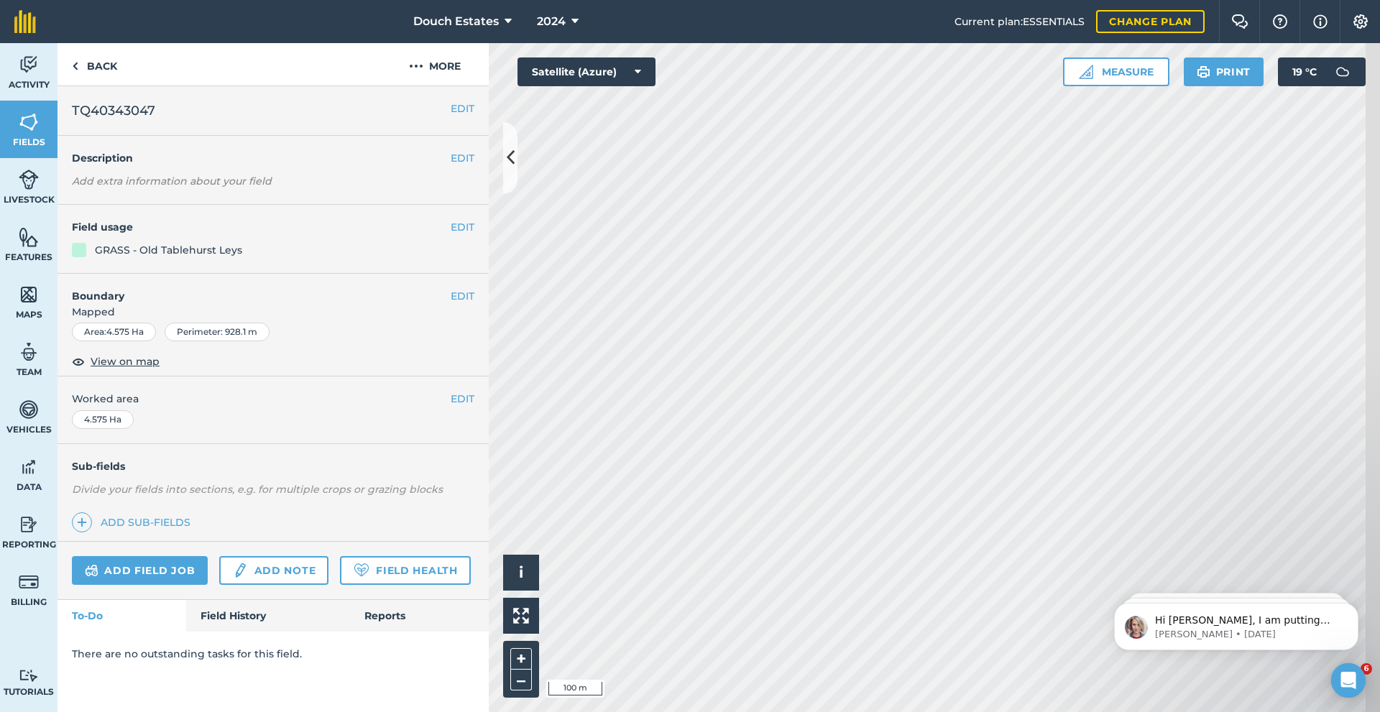
scroll to position [120, 0]
click at [275, 632] on link "Field History" at bounding box center [267, 616] width 163 height 32
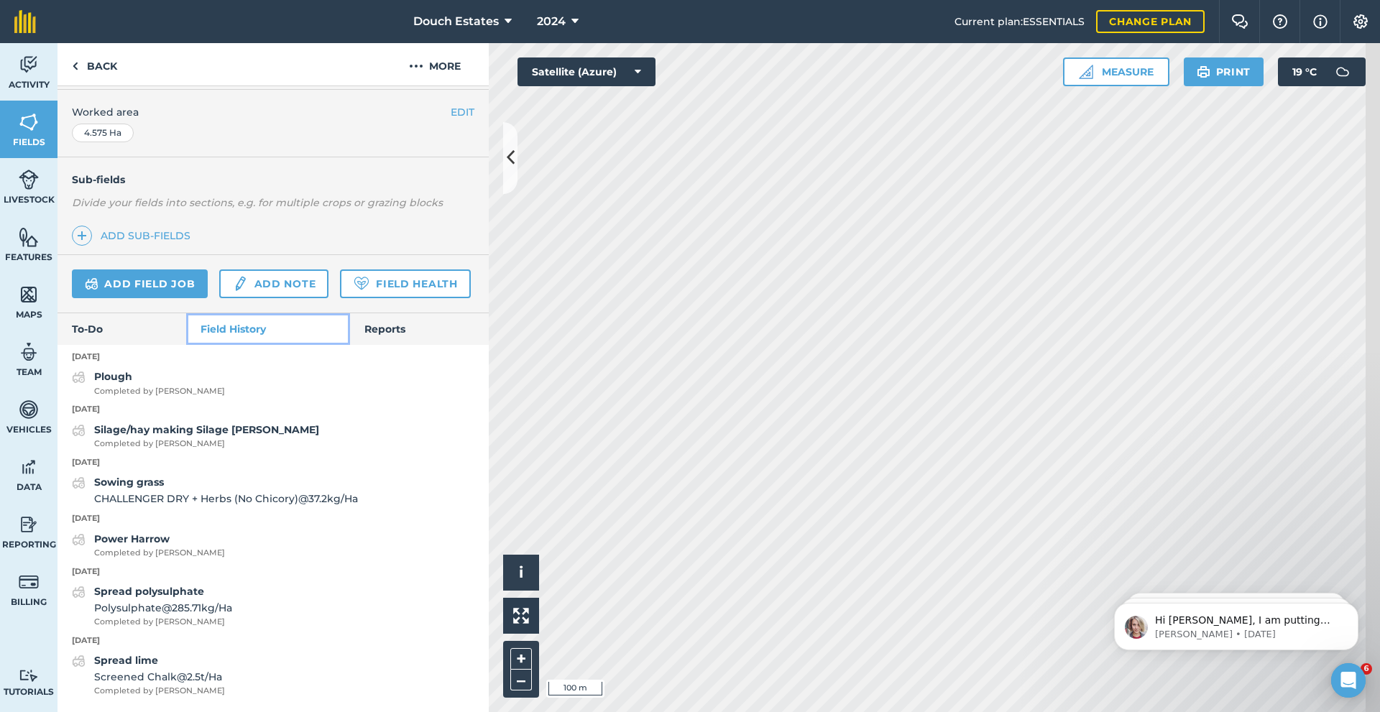
scroll to position [491, 0]
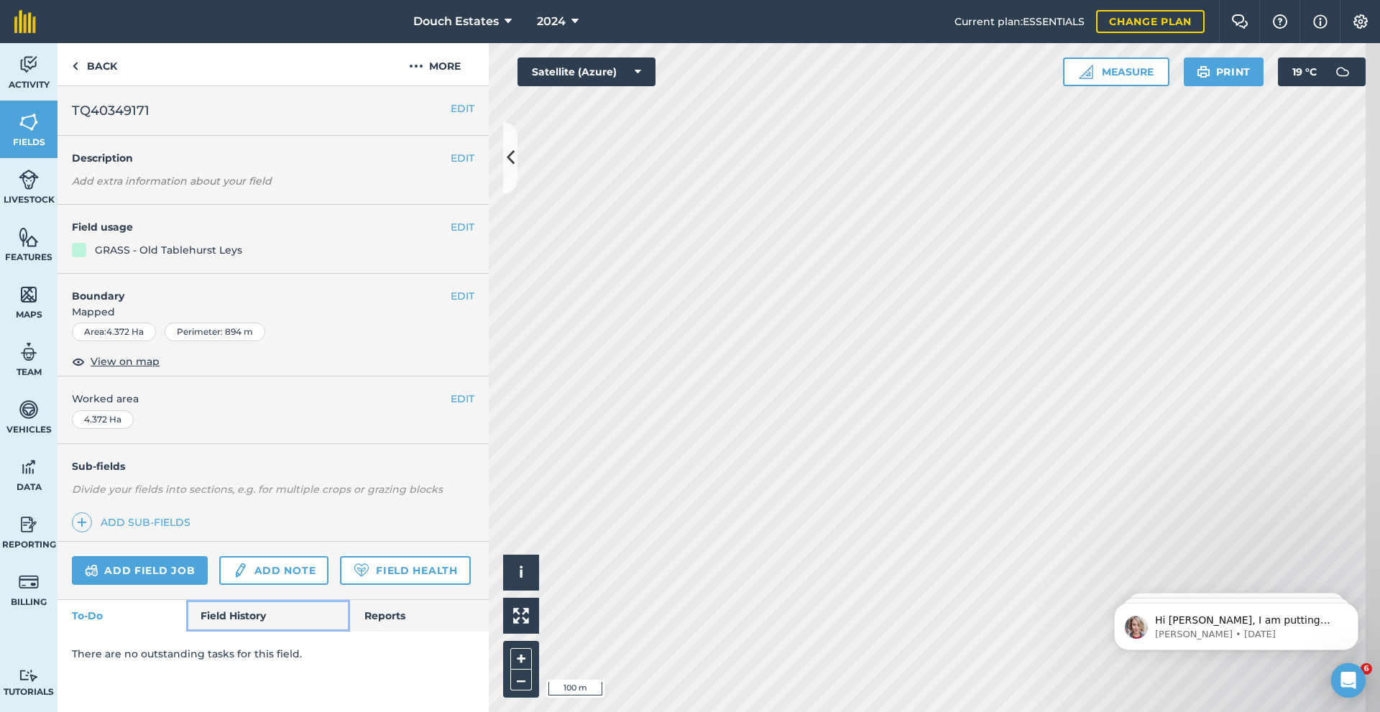
click at [250, 632] on link "Field History" at bounding box center [267, 616] width 163 height 32
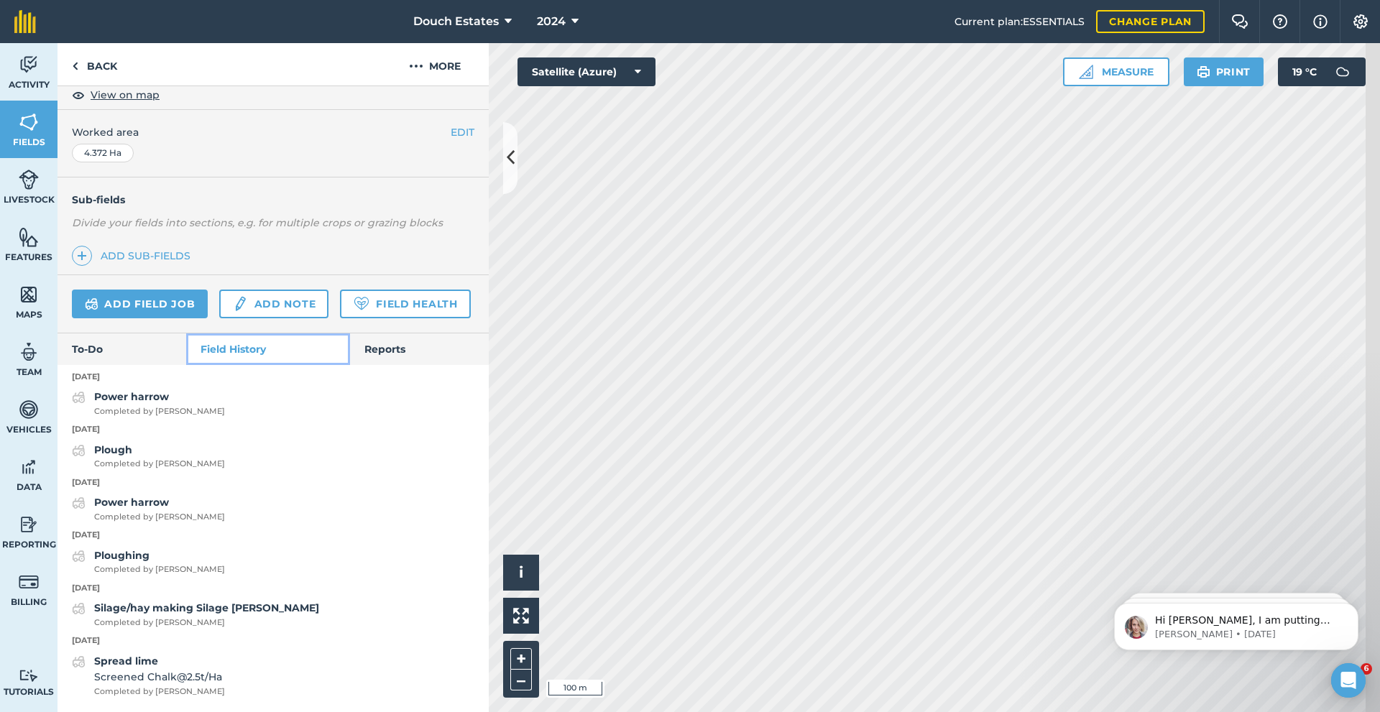
scroll to position [451, 0]
click at [543, 30] on span "2024" at bounding box center [551, 21] width 29 height 17
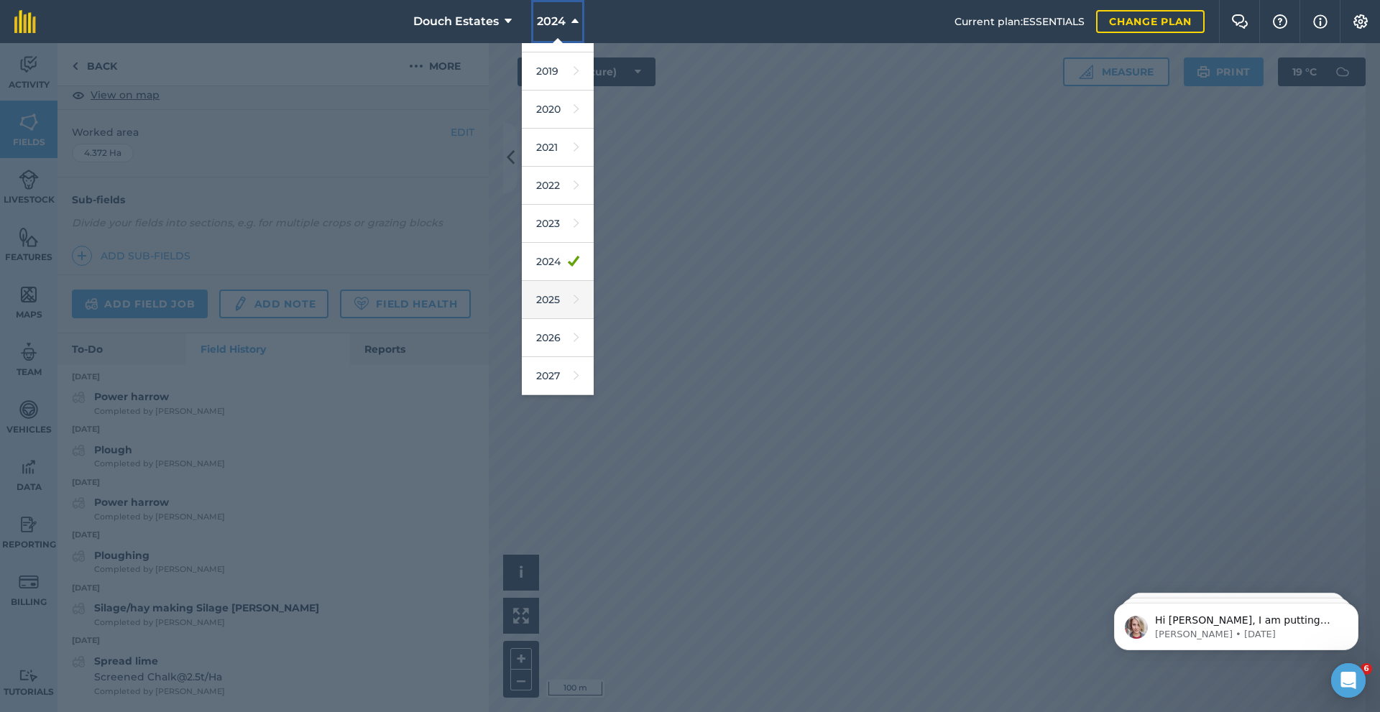
scroll to position [48, 0]
click at [531, 319] on link "2025" at bounding box center [558, 300] width 72 height 38
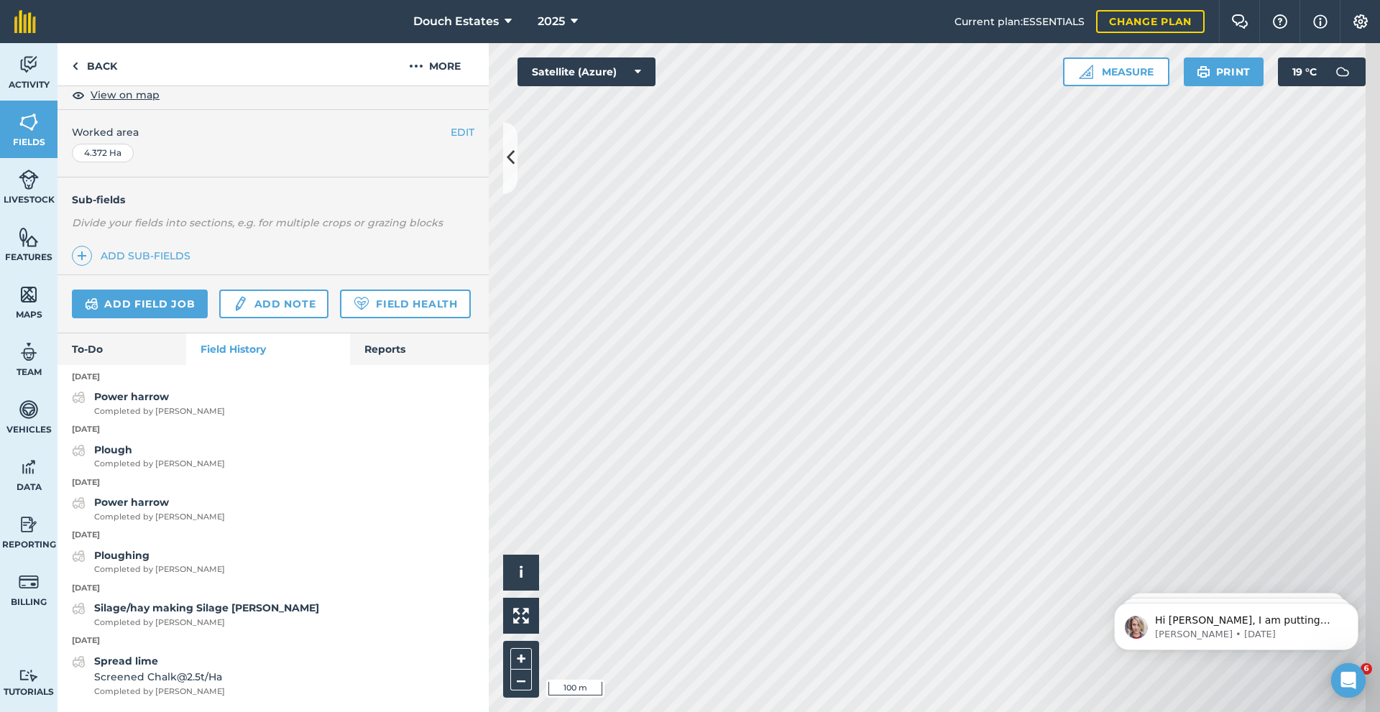
scroll to position [379, 0]
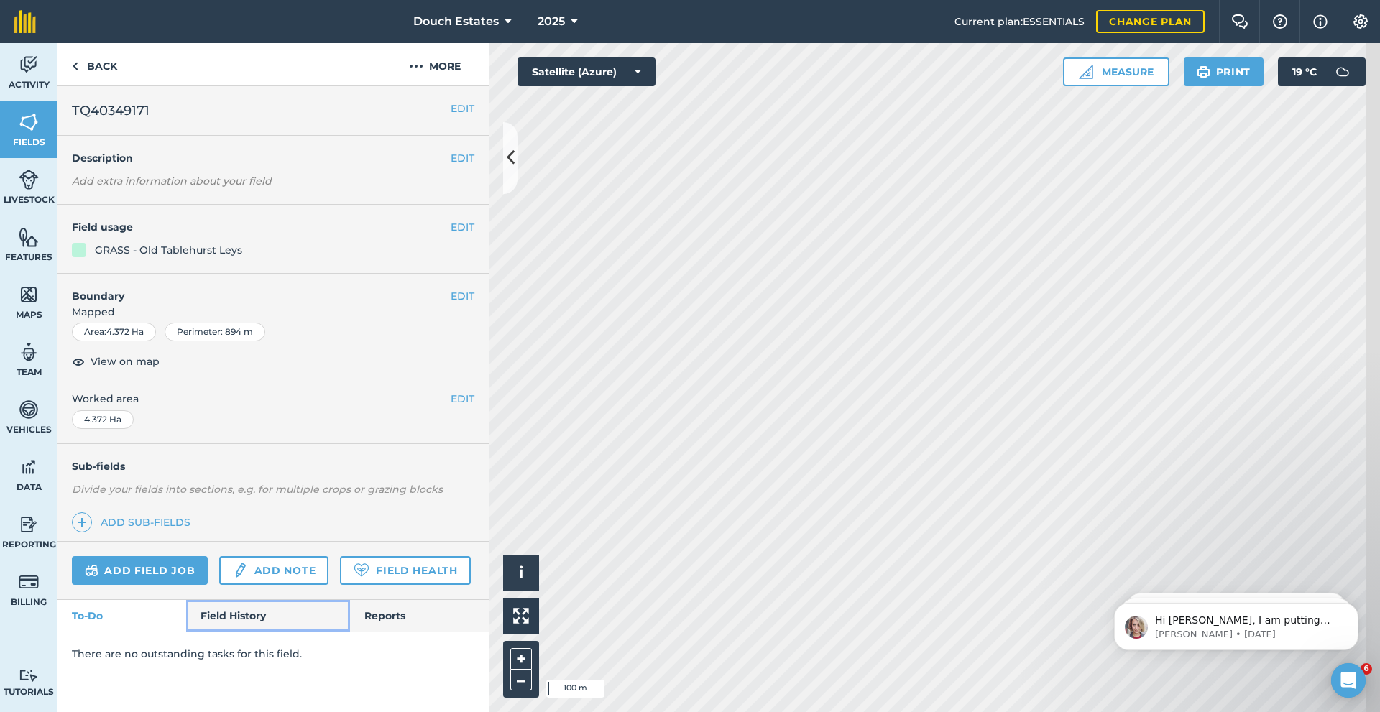
click at [287, 632] on link "Field History" at bounding box center [267, 616] width 163 height 32
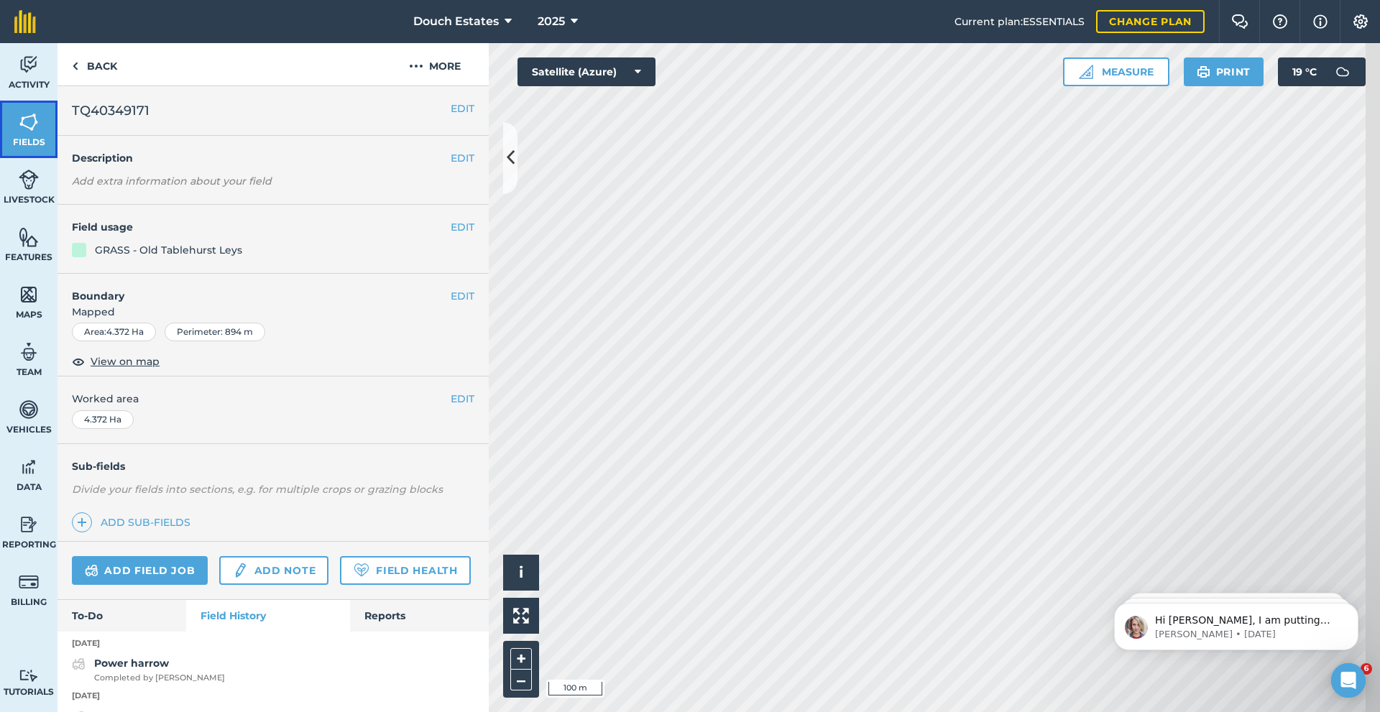
click at [39, 133] on img at bounding box center [29, 122] width 20 height 22
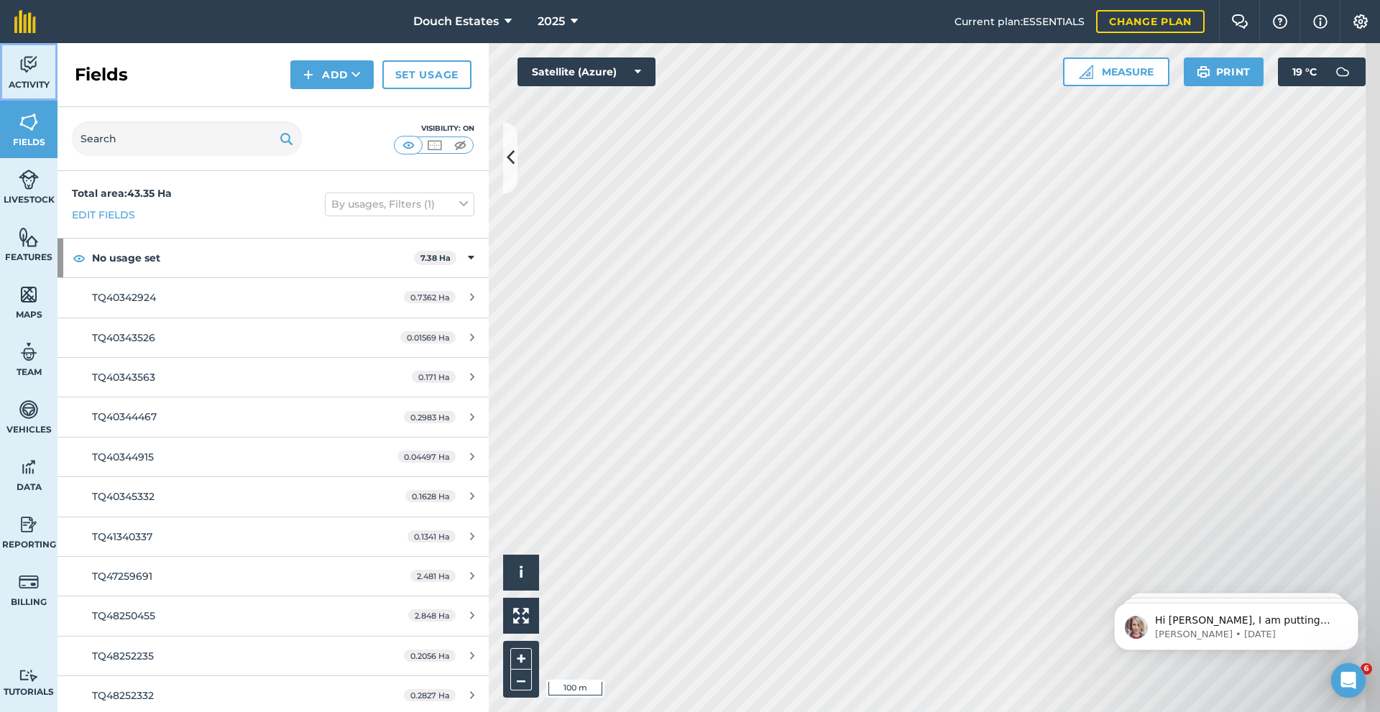
click at [35, 91] on span "Activity" at bounding box center [29, 85] width 58 height 12
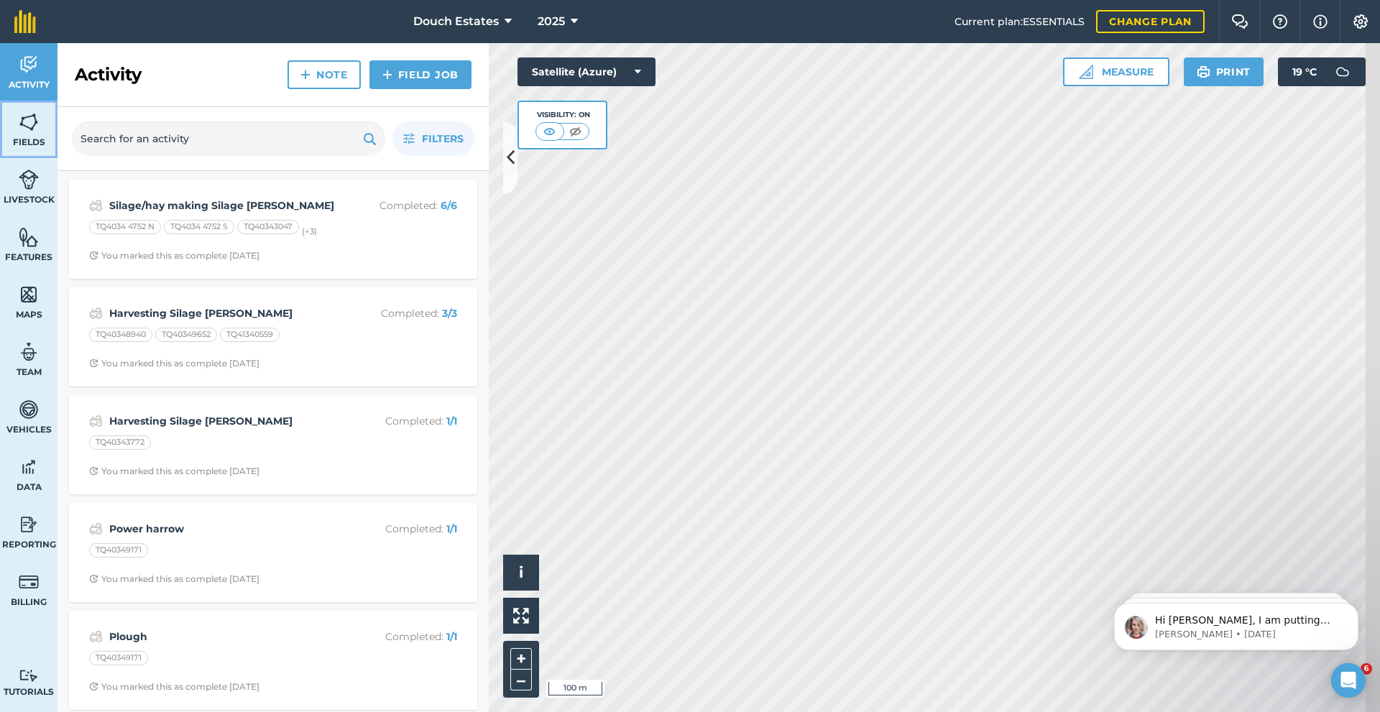
click at [39, 133] on img at bounding box center [29, 122] width 20 height 22
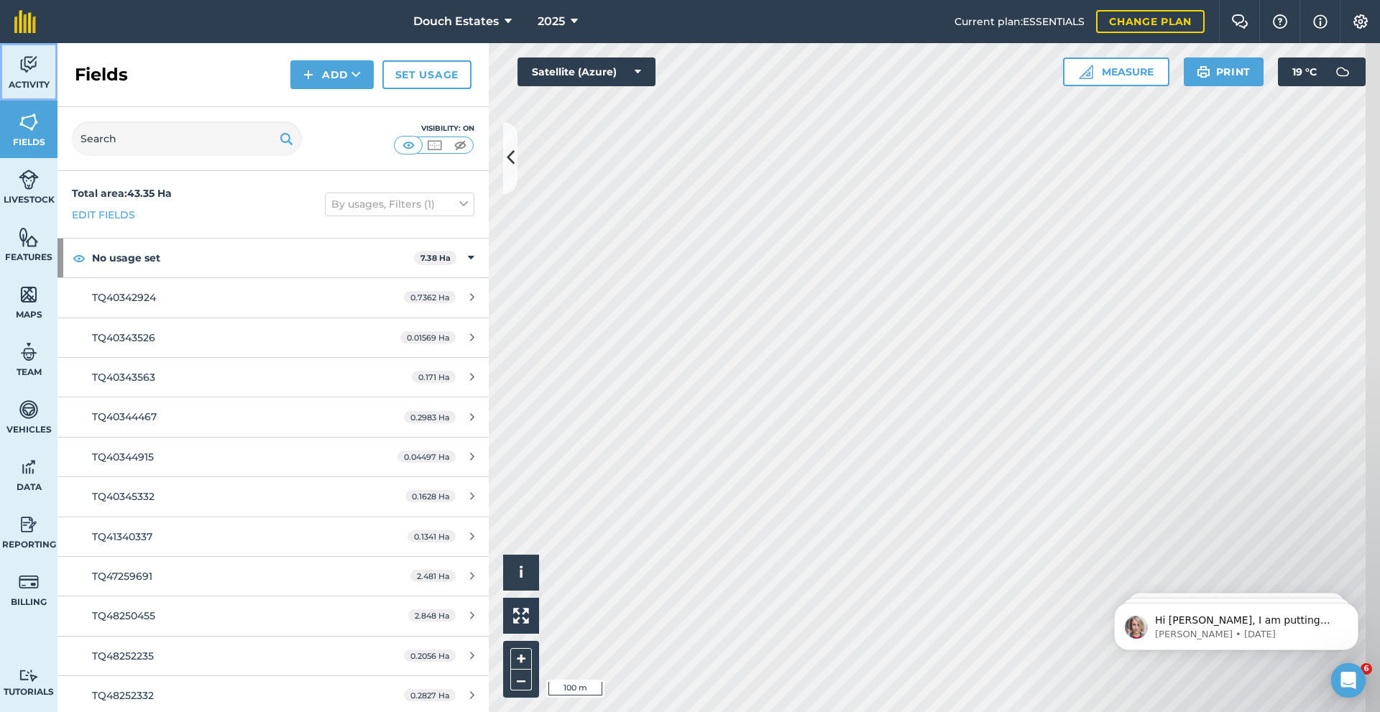
click at [50, 74] on link "Activity" at bounding box center [29, 72] width 58 height 58
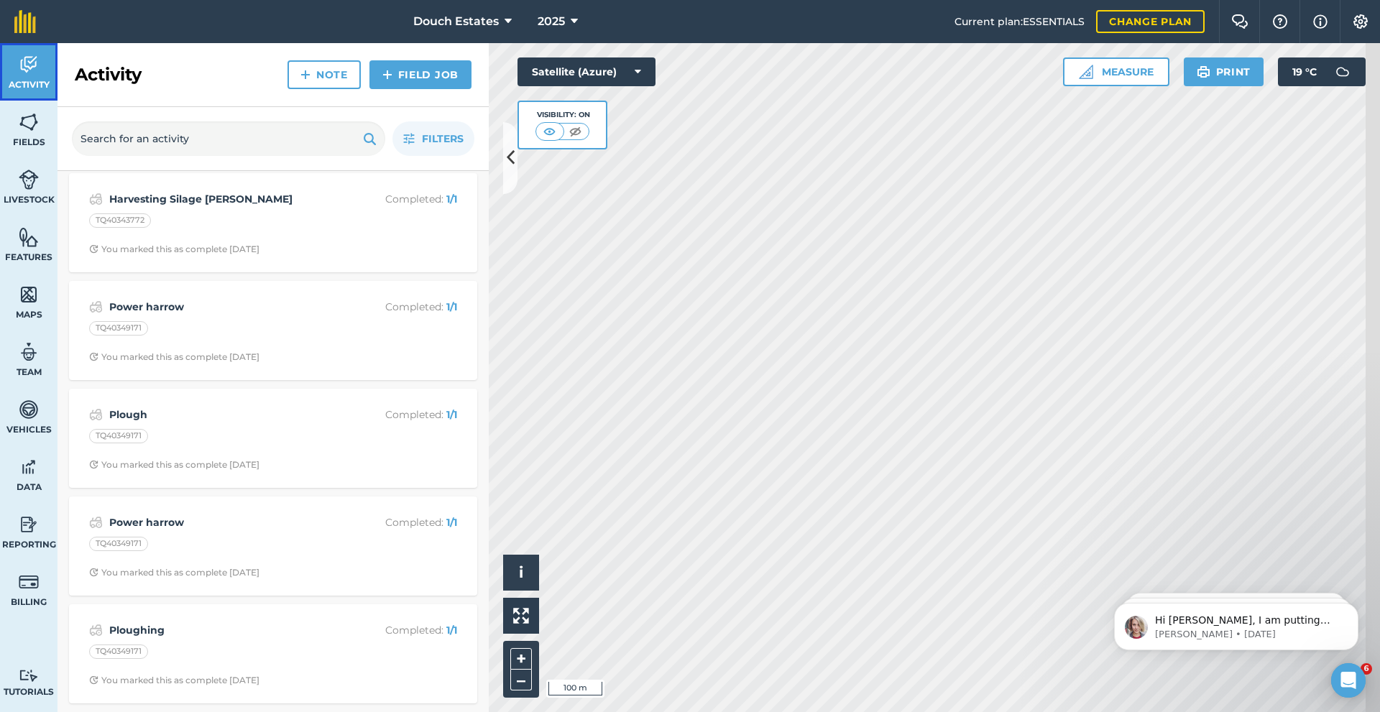
scroll to position [395, 0]
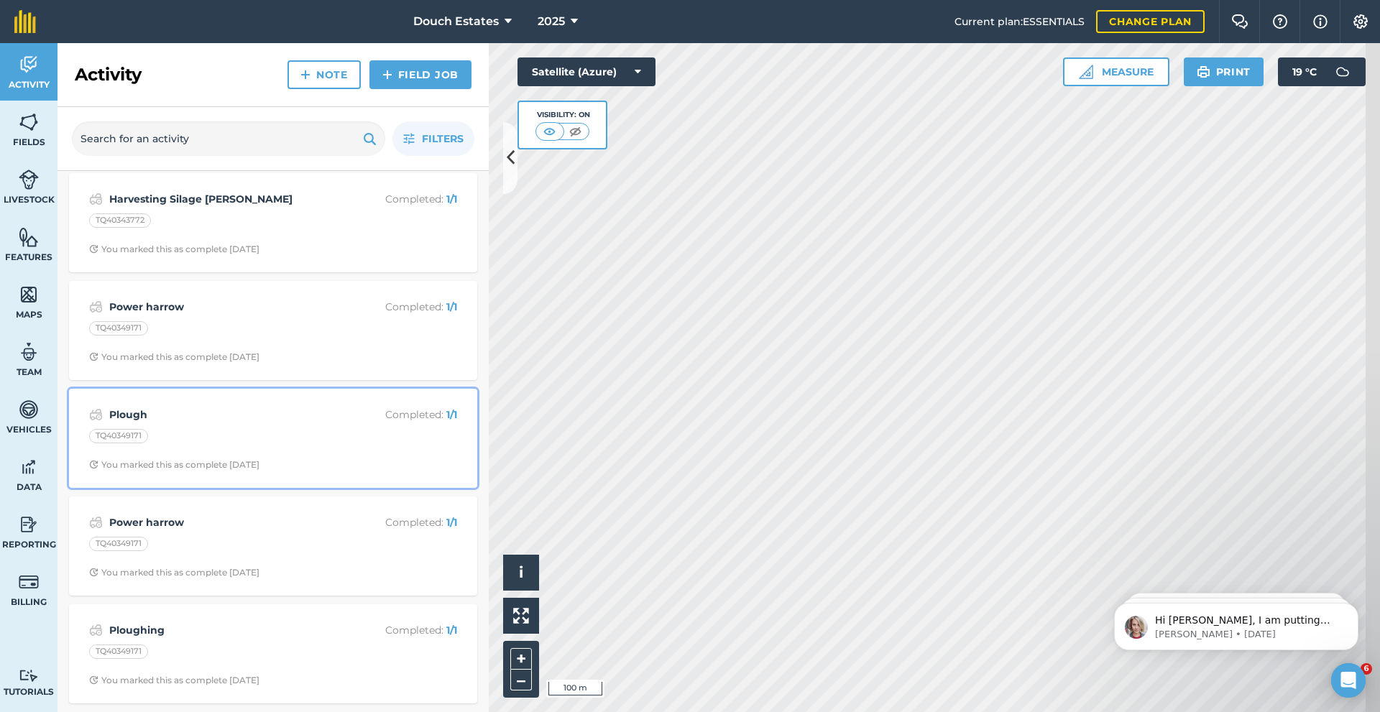
click at [213, 429] on div "TQ40349171" at bounding box center [273, 438] width 368 height 19
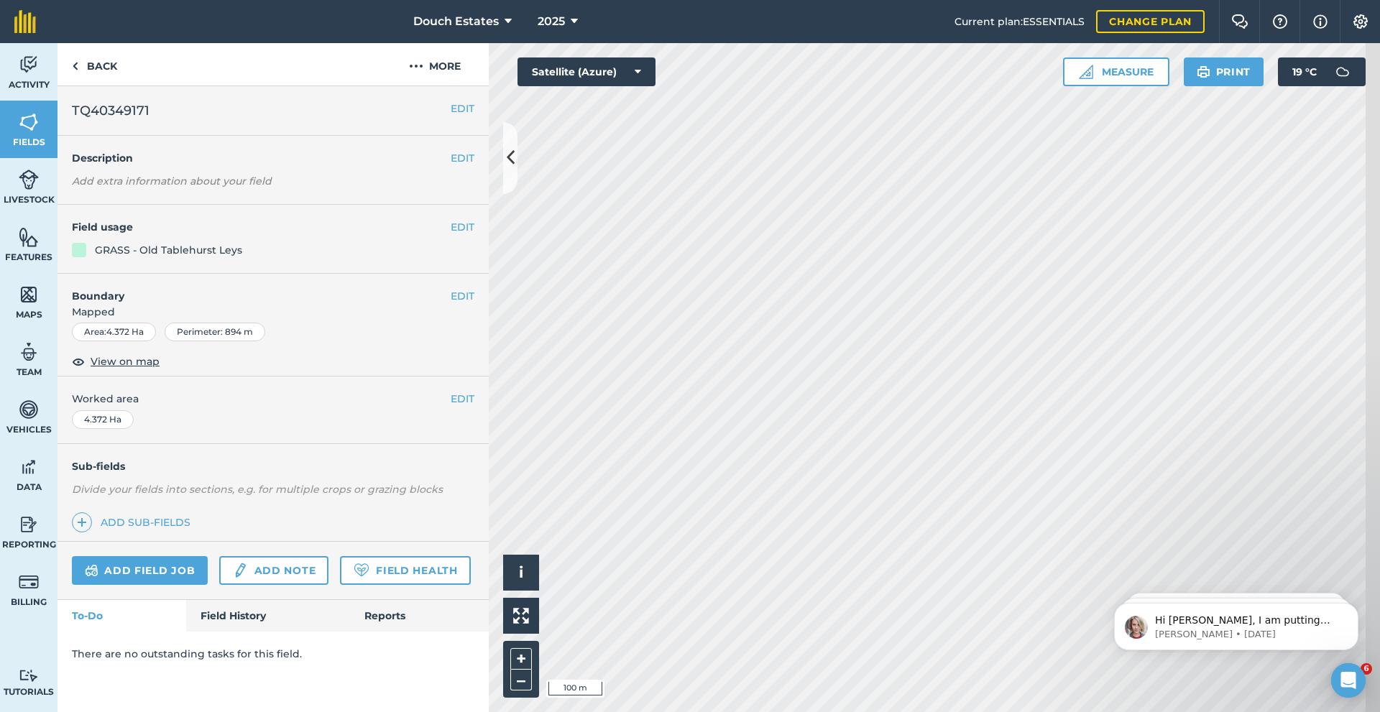
scroll to position [120, 0]
click at [277, 632] on link "Field History" at bounding box center [267, 616] width 163 height 32
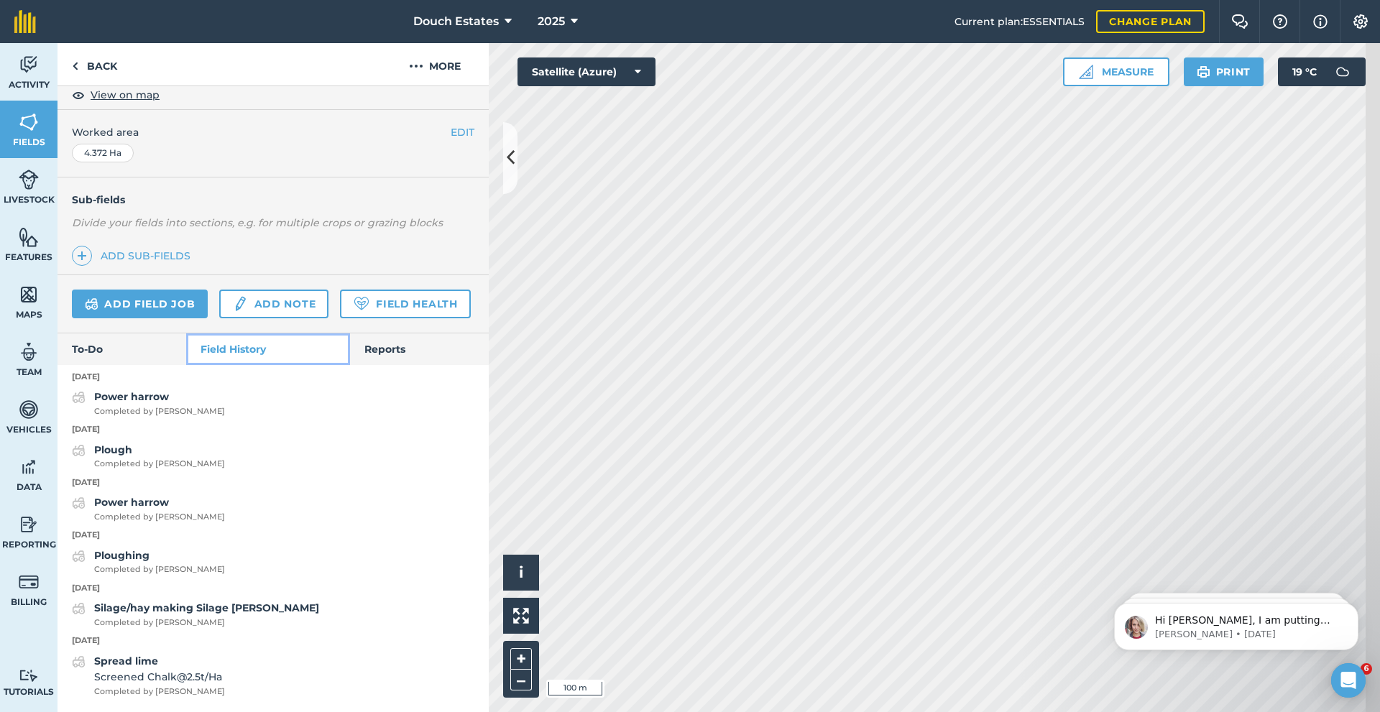
scroll to position [456, 0]
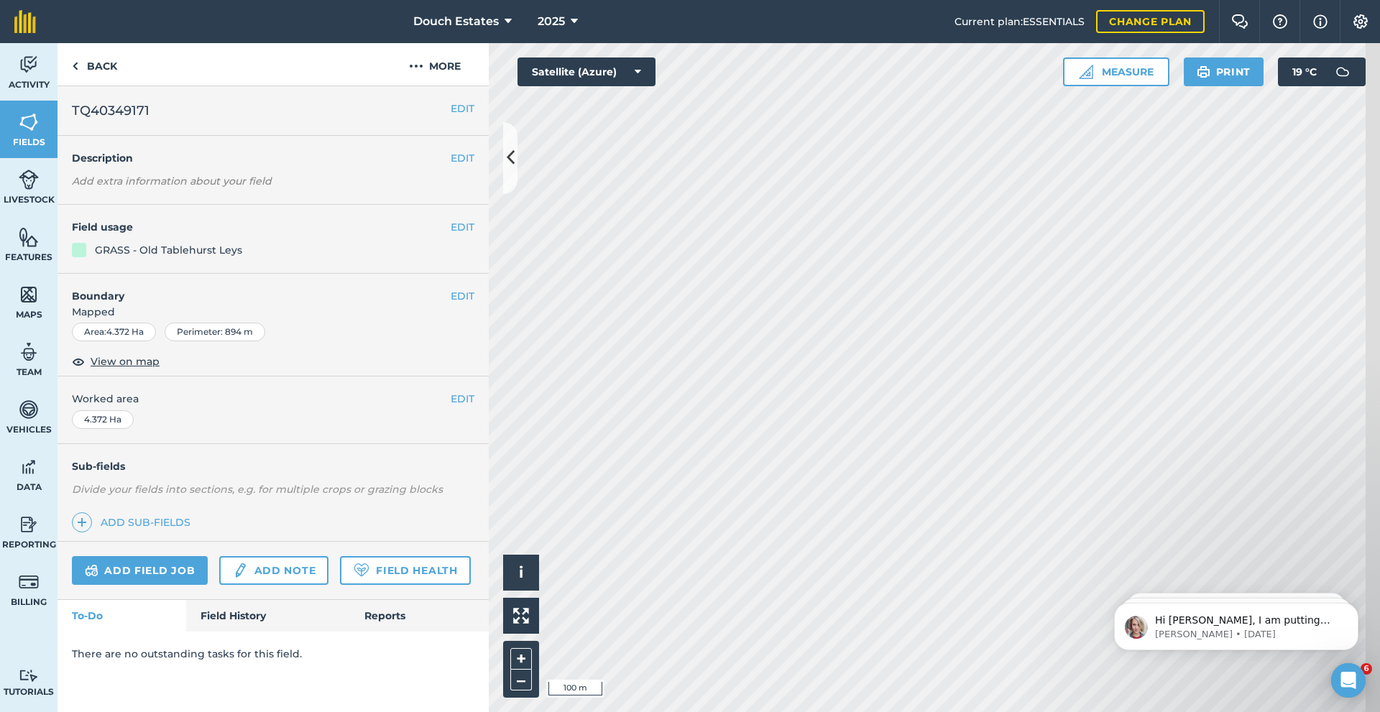
scroll to position [120, 0]
